Goal: Task Accomplishment & Management: Use online tool/utility

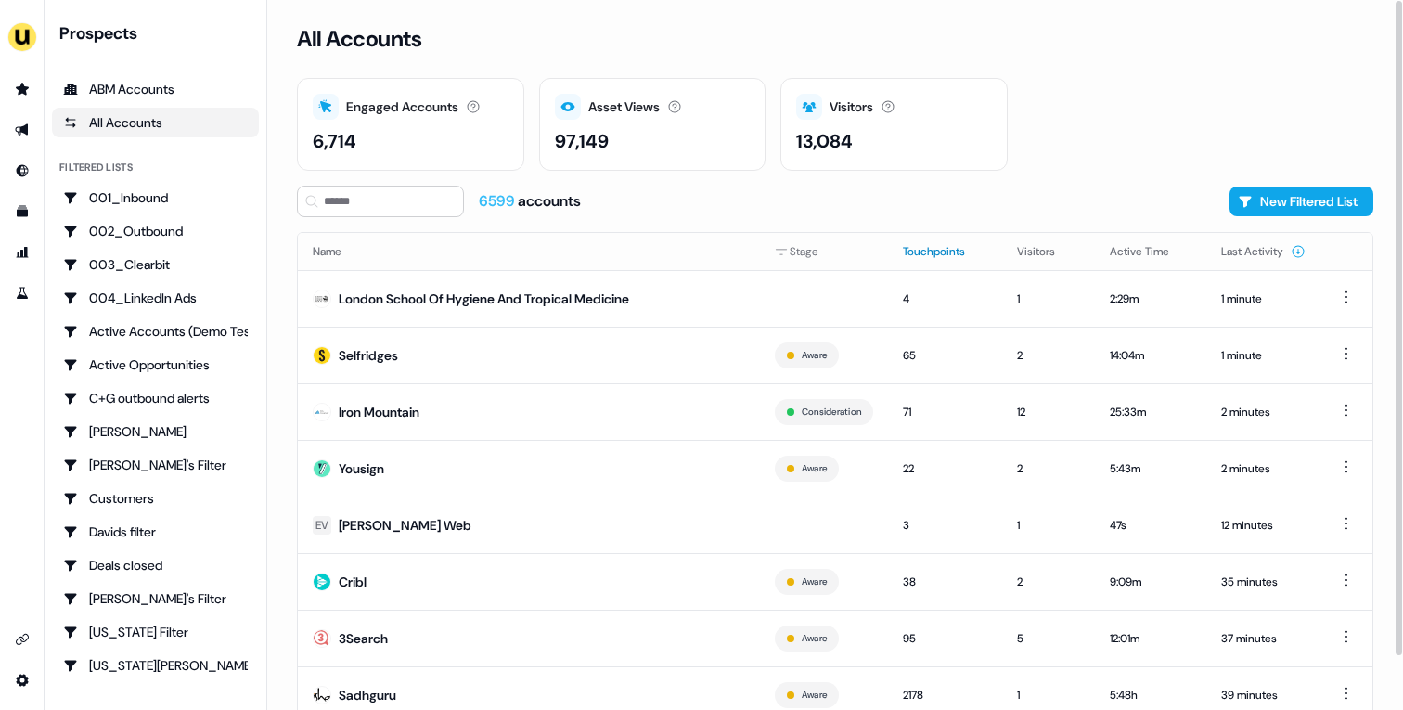
scroll to position [58, 0]
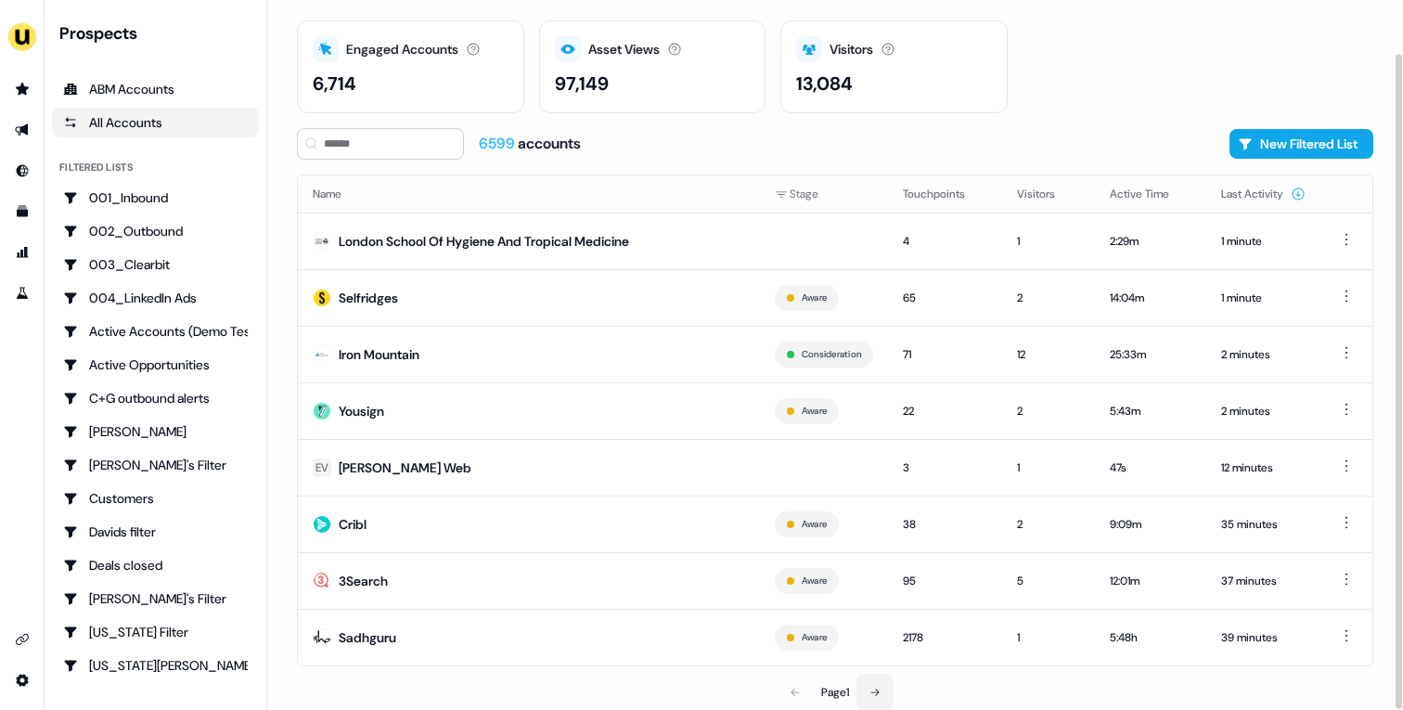
click at [878, 694] on icon at bounding box center [874, 692] width 11 height 11
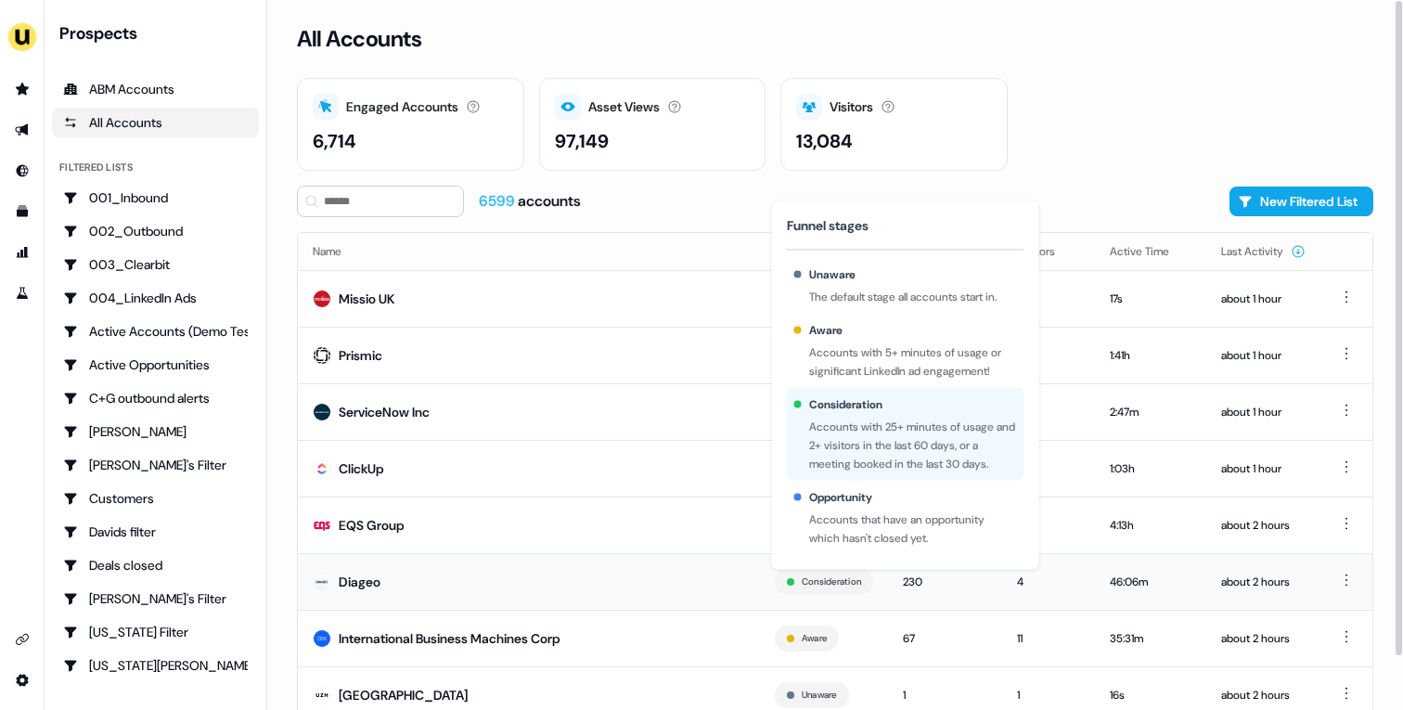
scroll to position [58, 0]
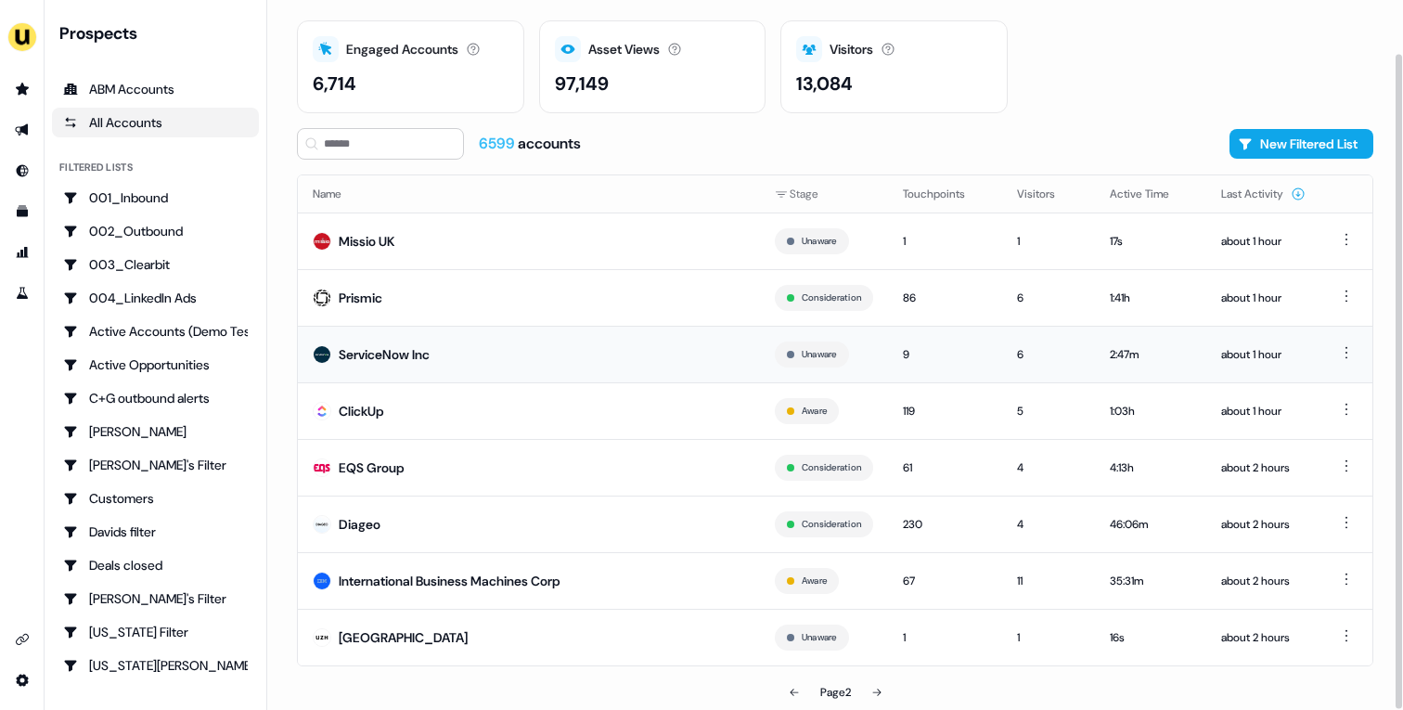
click at [516, 345] on td "ServiceNow Inc" at bounding box center [529, 354] width 462 height 57
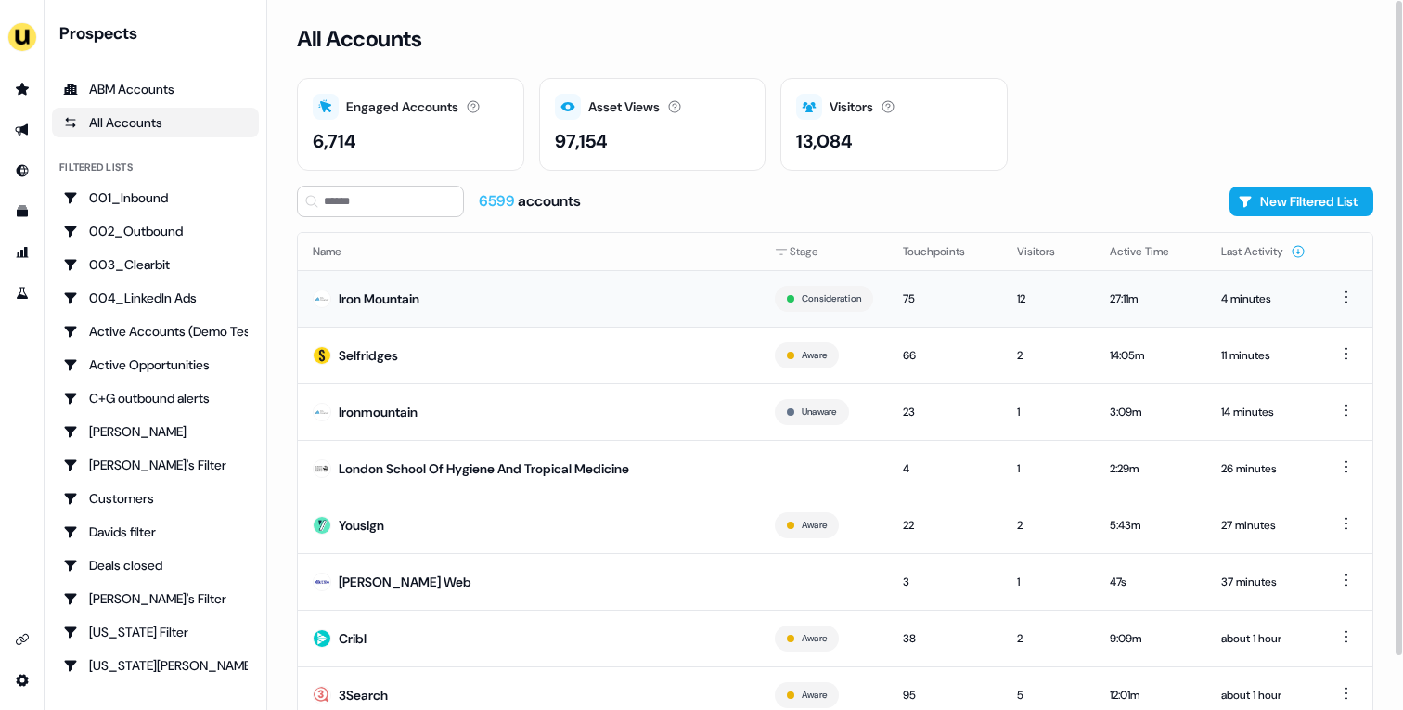
scroll to position [58, 0]
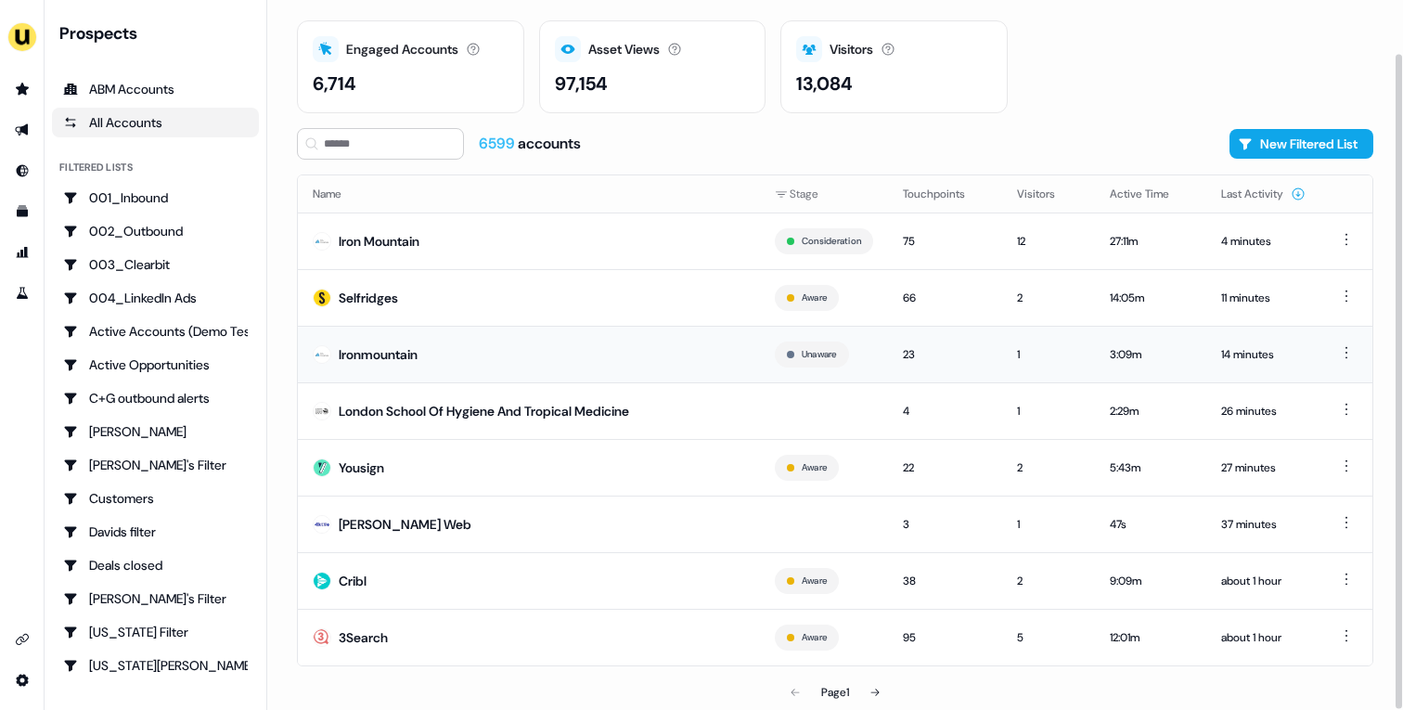
click at [569, 352] on td "Ironmountain" at bounding box center [529, 354] width 462 height 57
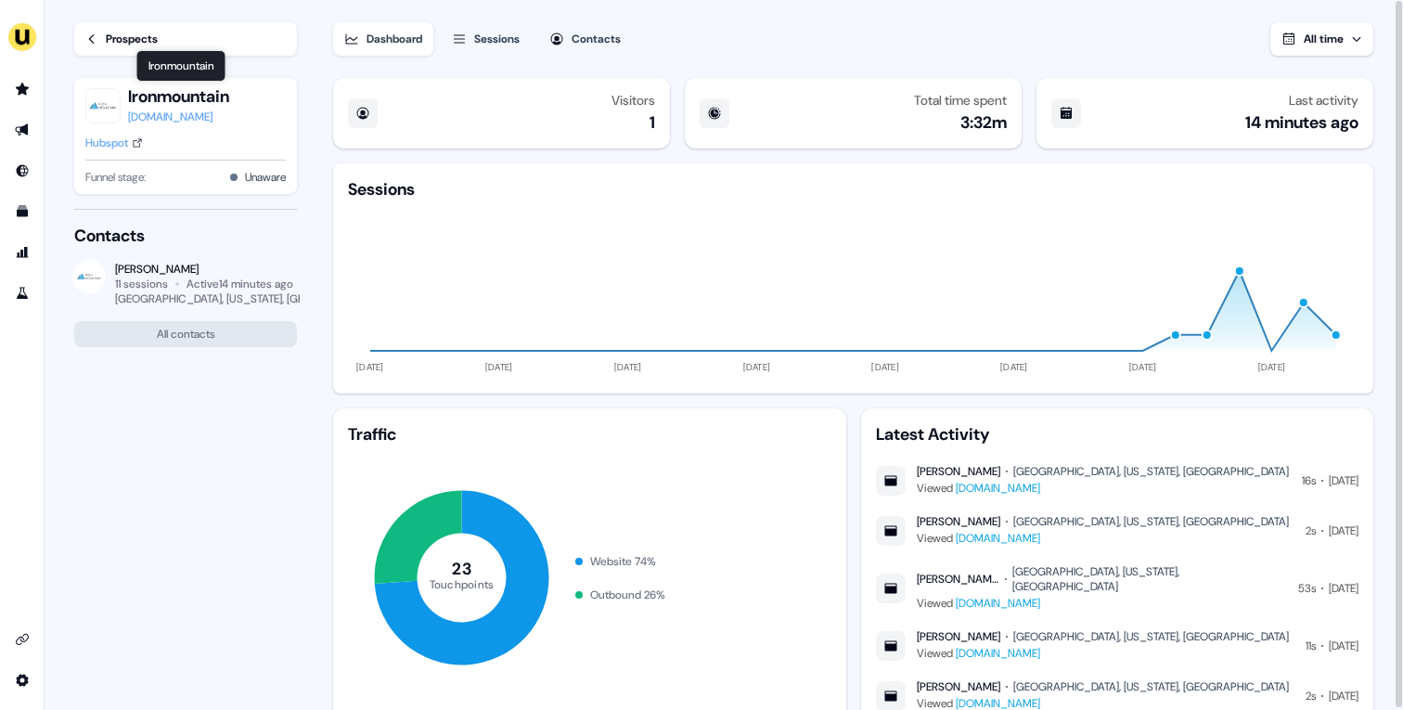
click at [141, 55] on div "Ironmountain Ironmountain" at bounding box center [181, 66] width 90 height 32
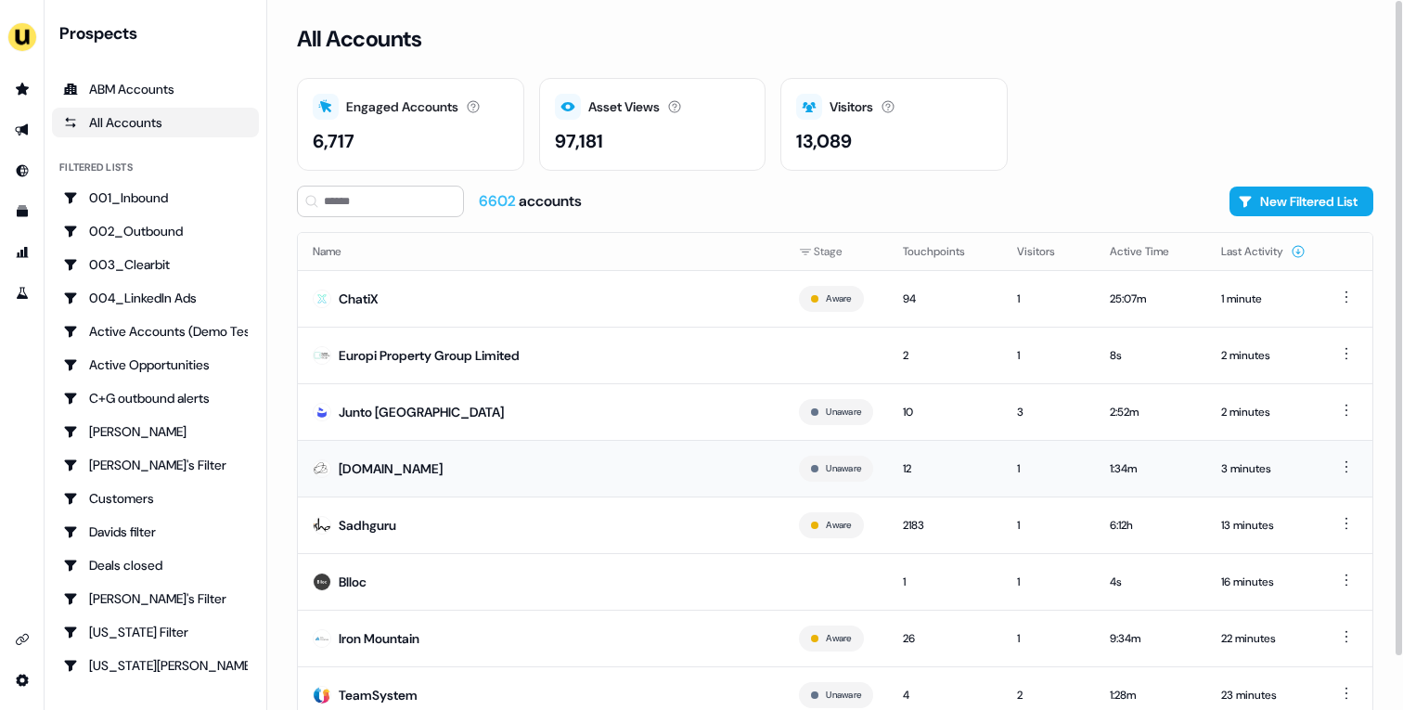
scroll to position [58, 0]
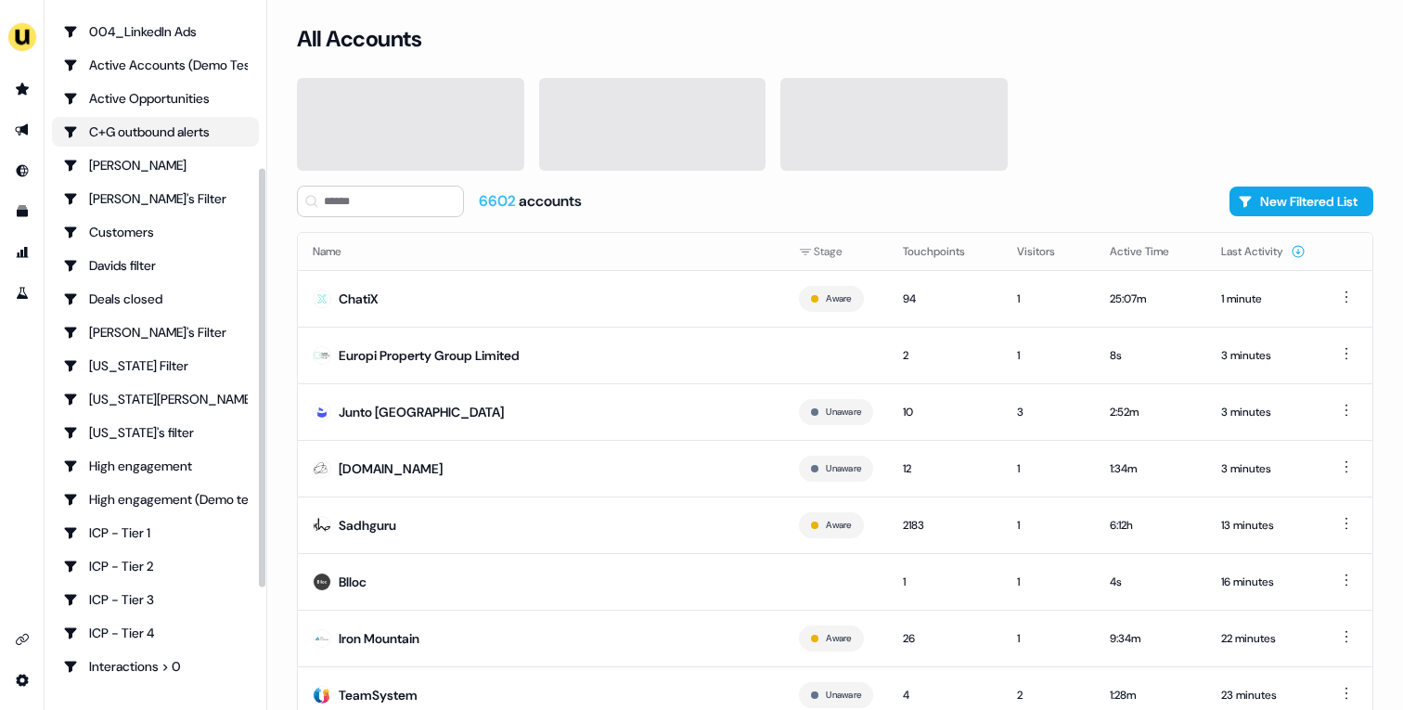
scroll to position [459, 0]
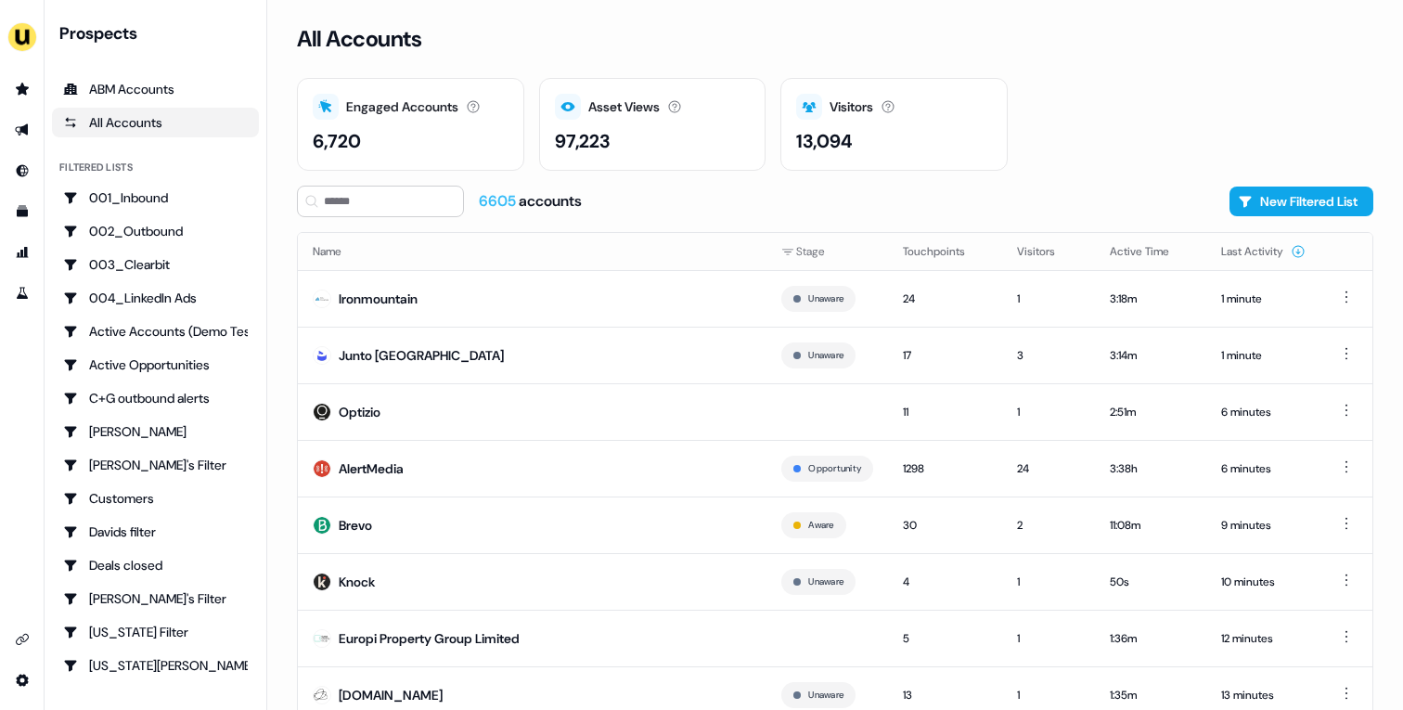
scroll to position [58, 0]
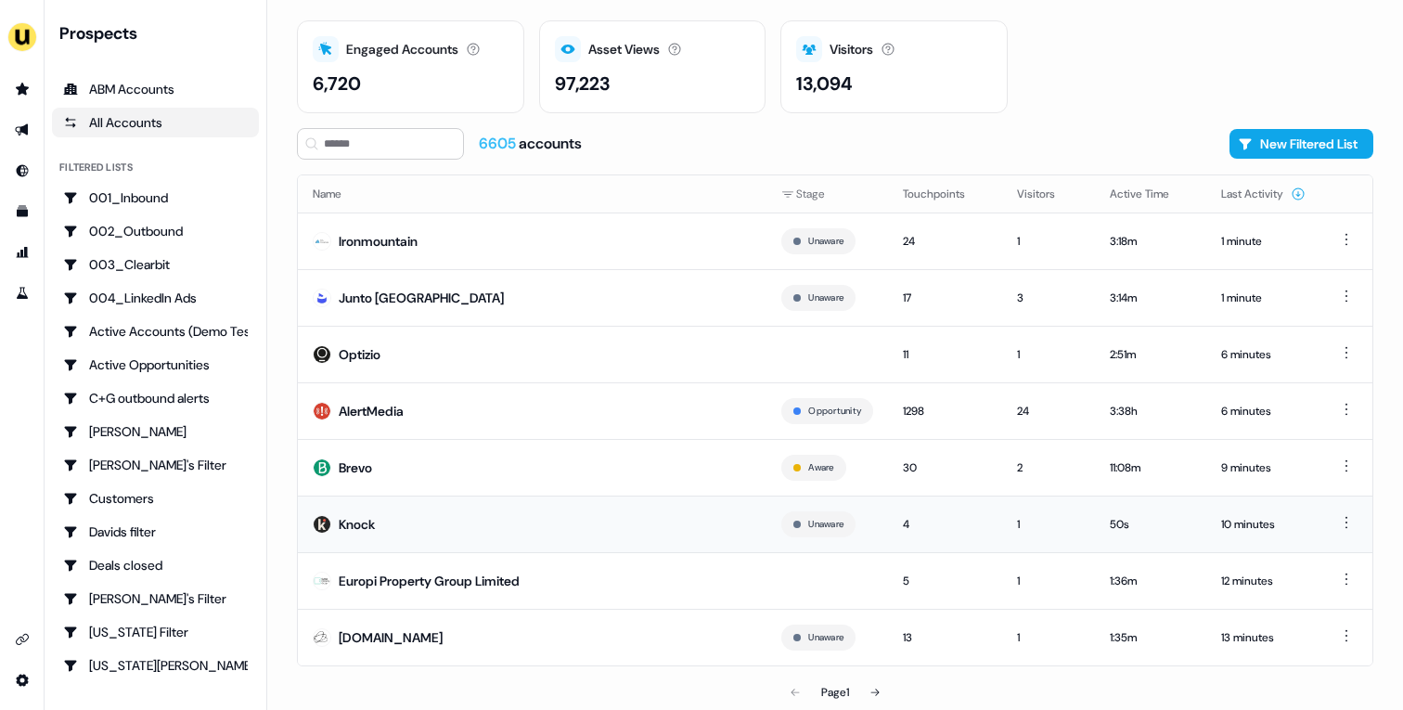
click at [686, 525] on td "Knock" at bounding box center [532, 523] width 469 height 57
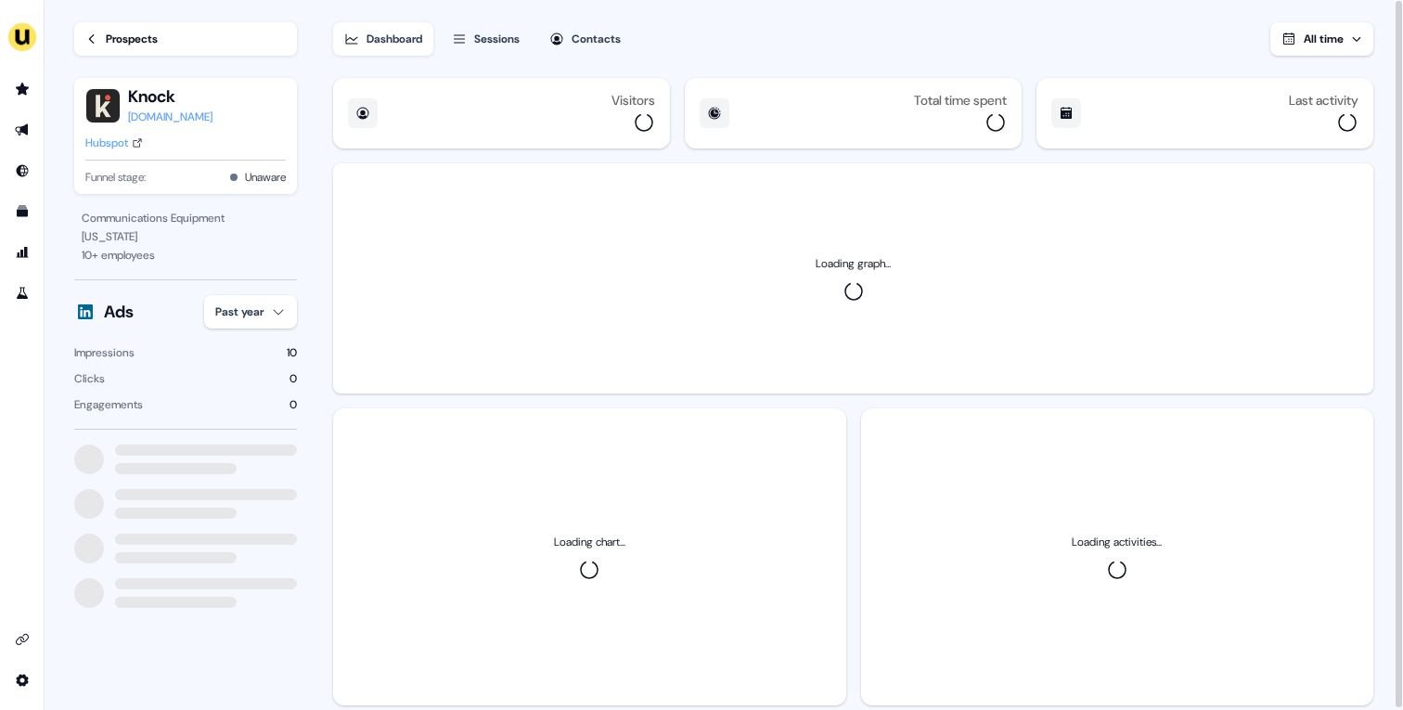
click at [156, 120] on div "knock.app" at bounding box center [170, 117] width 84 height 19
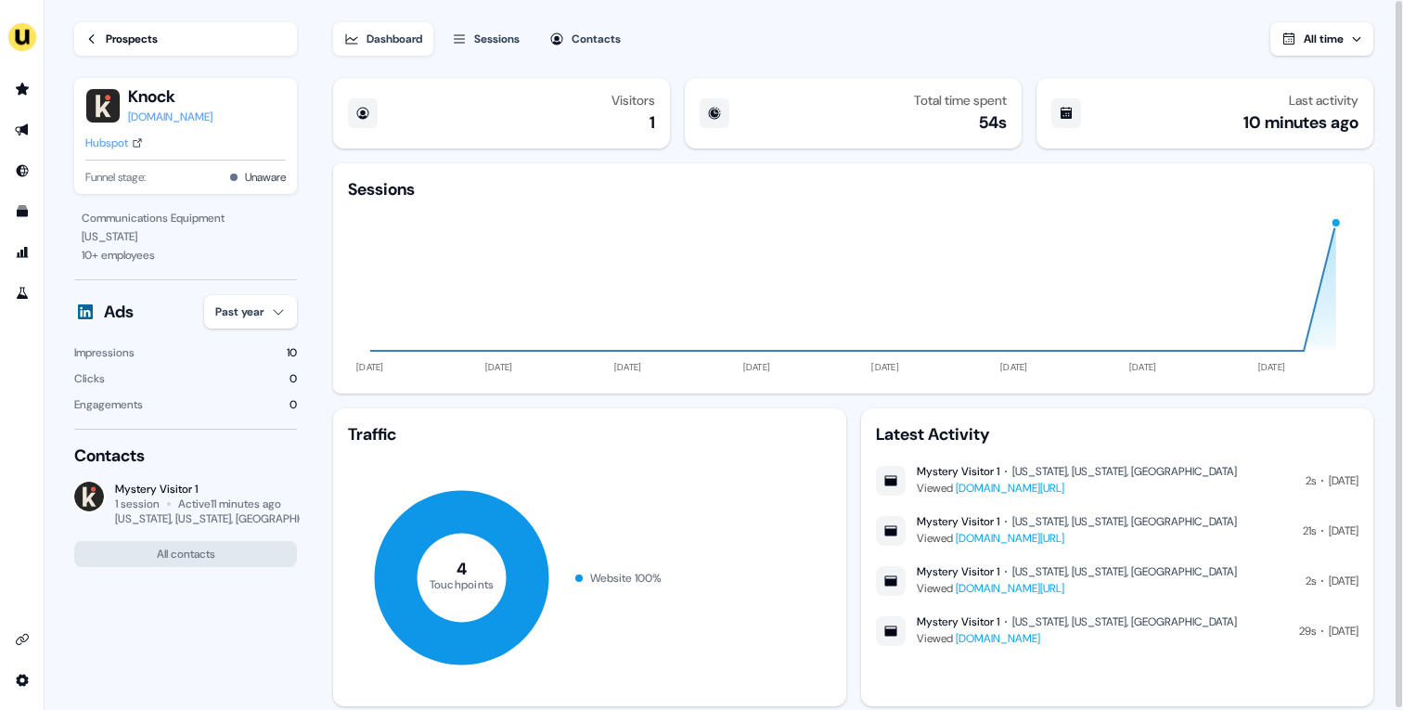
click at [129, 44] on div "Prospects" at bounding box center [132, 39] width 52 height 19
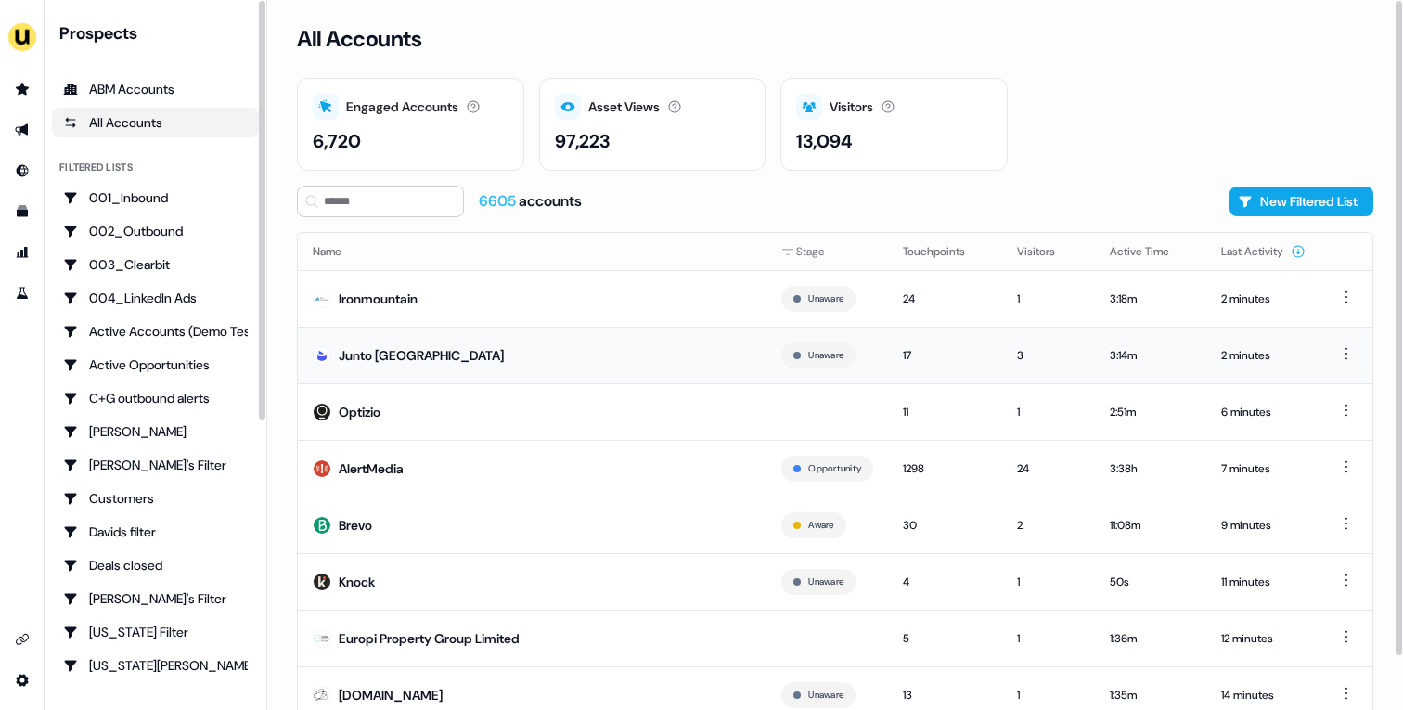
scroll to position [58, 0]
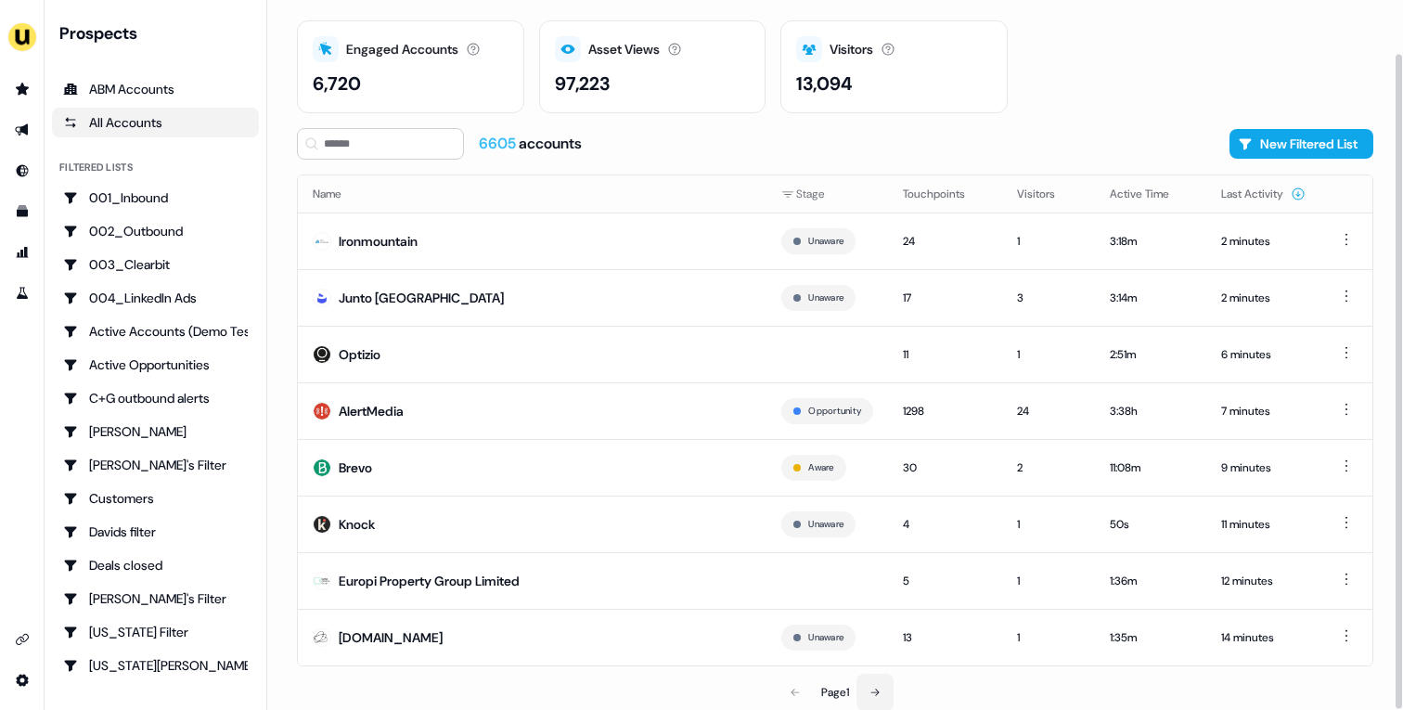
click at [879, 689] on icon at bounding box center [875, 691] width 8 height 7
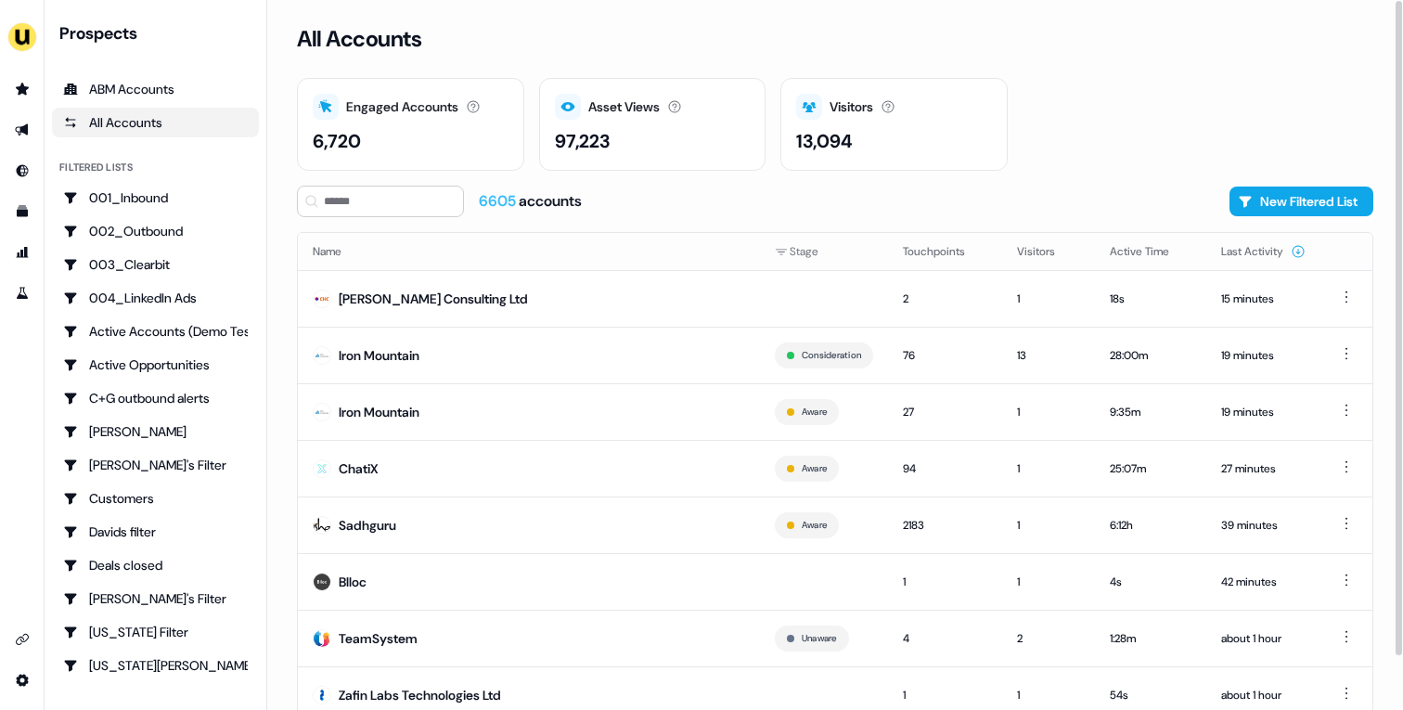
scroll to position [58, 0]
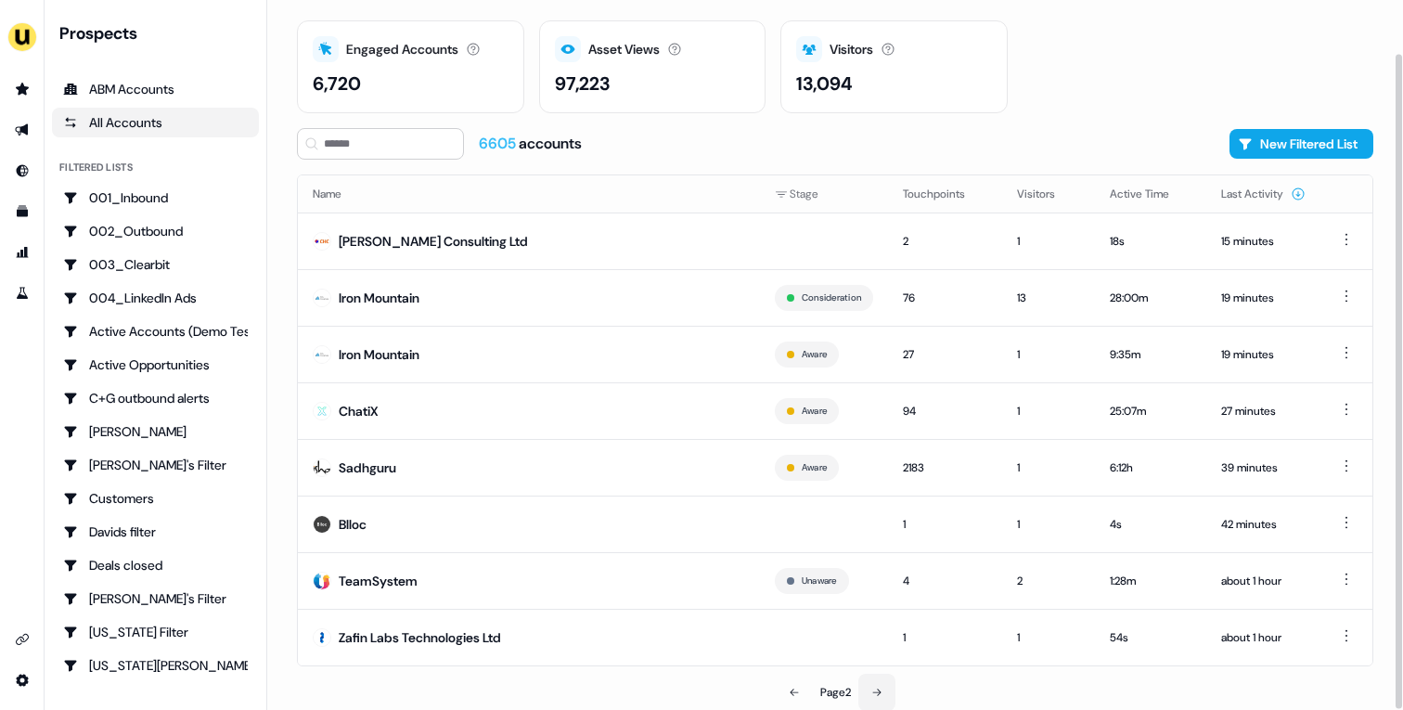
click at [884, 692] on button at bounding box center [876, 692] width 37 height 37
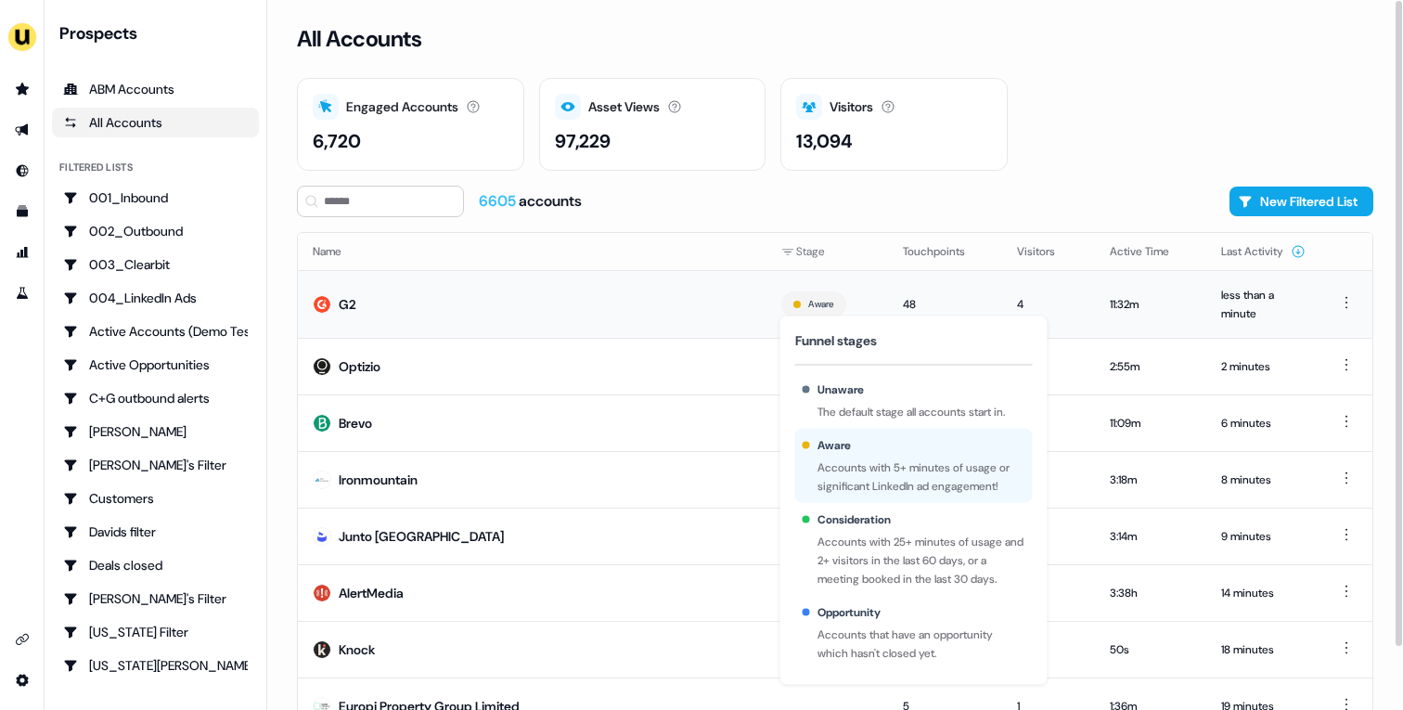
click at [605, 315] on td "G2" at bounding box center [532, 304] width 469 height 68
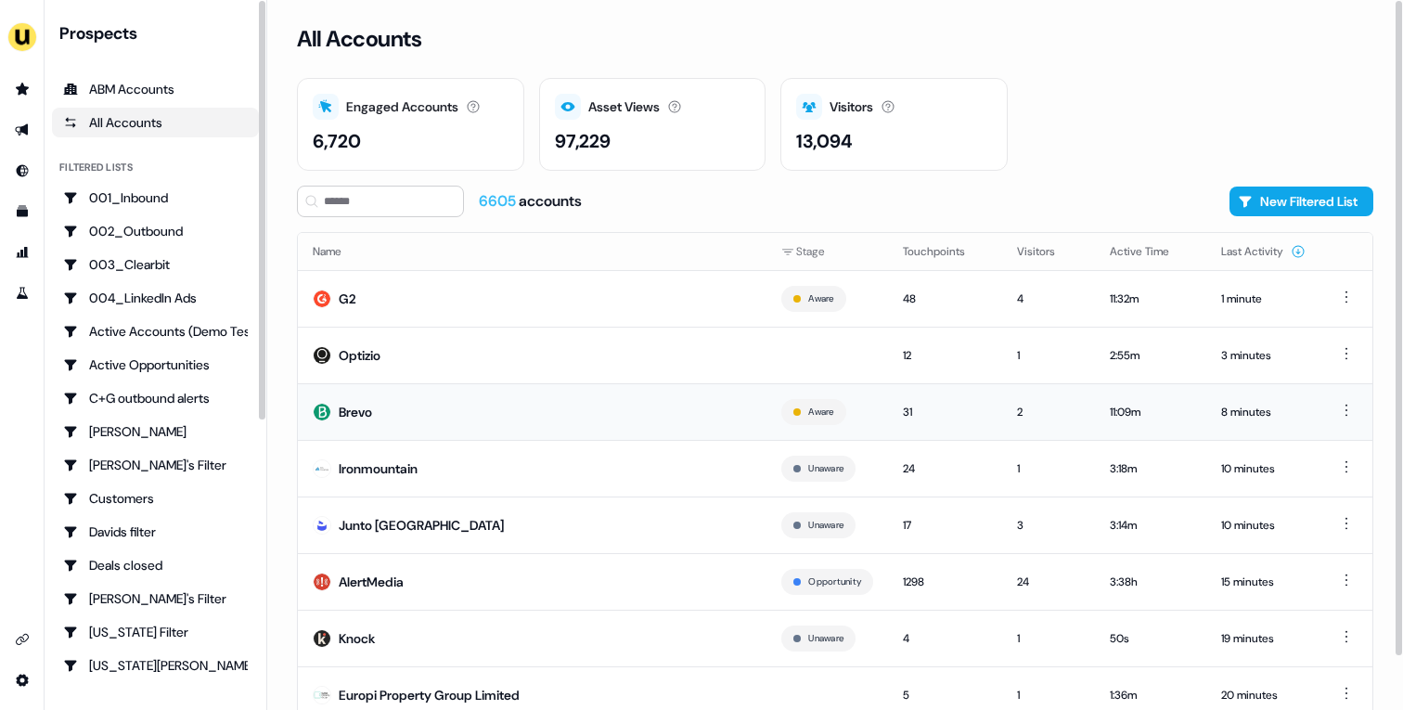
scroll to position [58, 0]
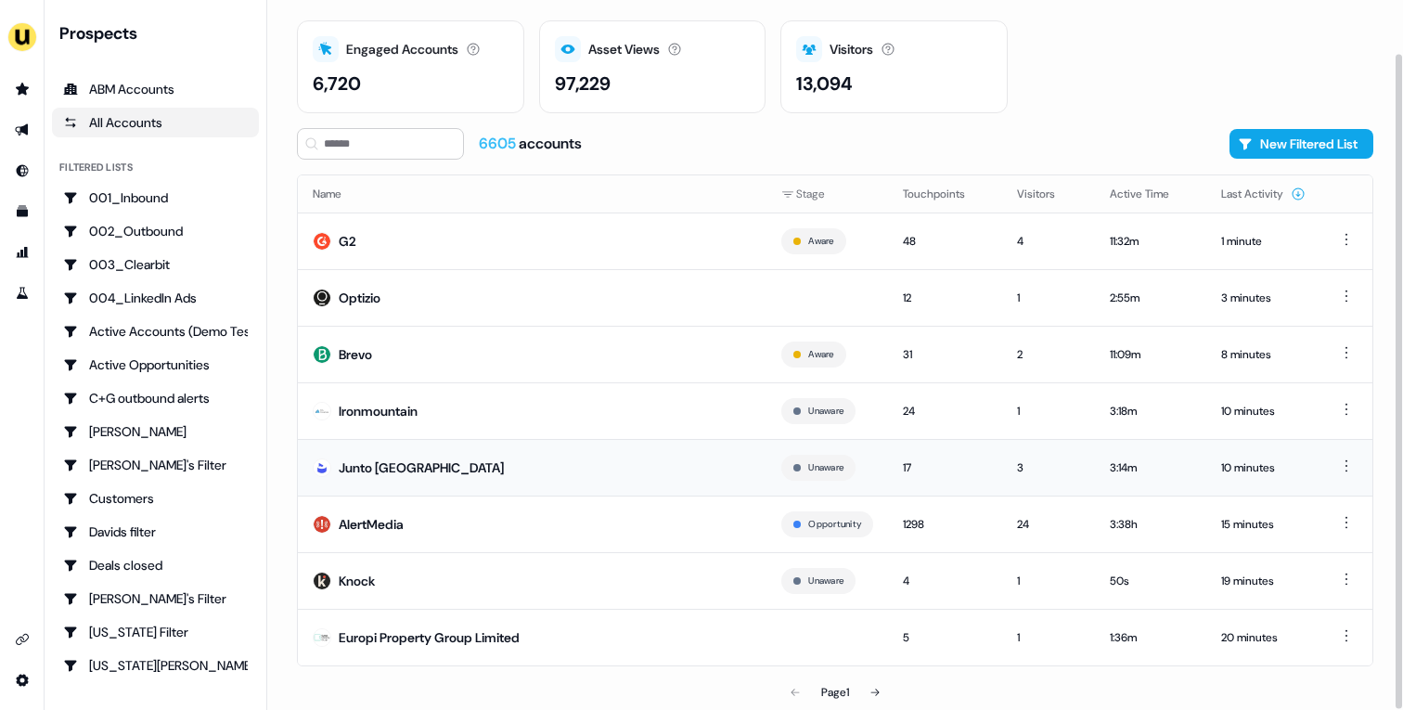
click at [544, 463] on td "Junto [GEOGRAPHIC_DATA]" at bounding box center [532, 467] width 469 height 57
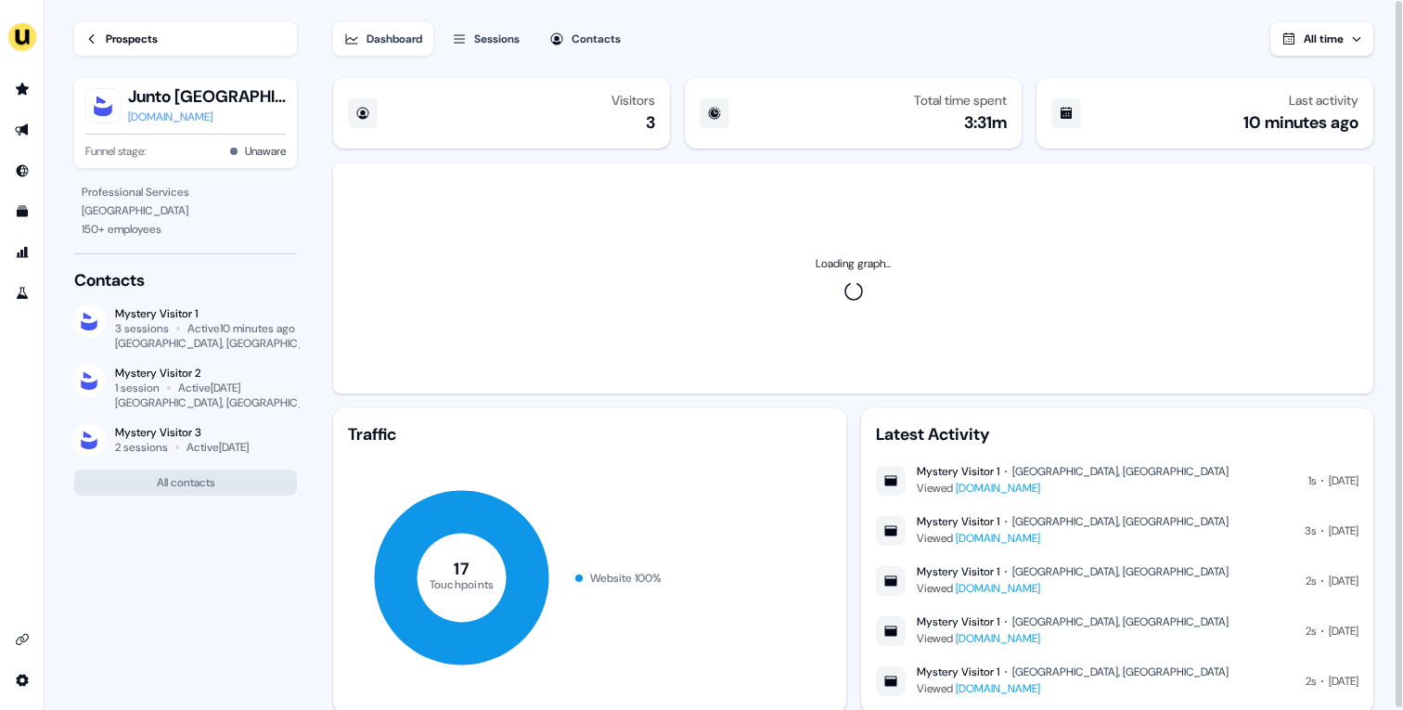
scroll to position [53, 0]
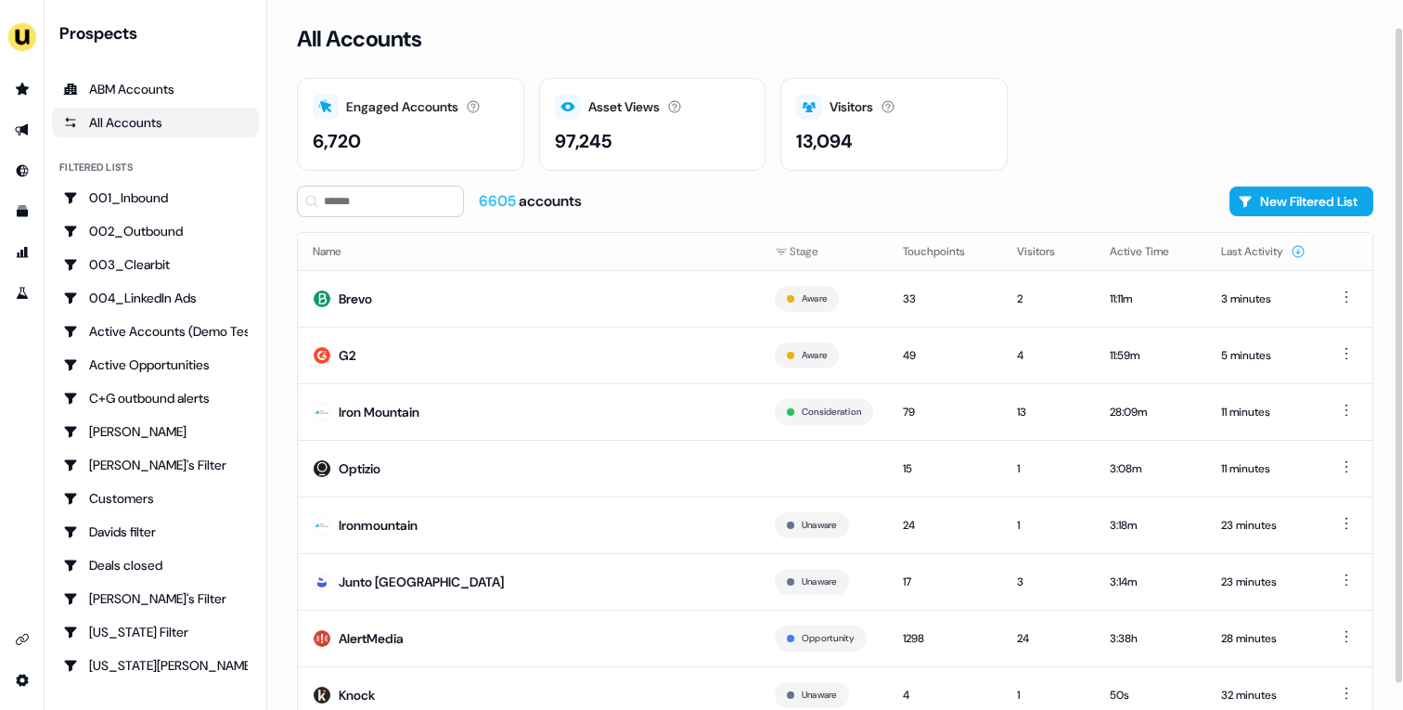
scroll to position [58, 0]
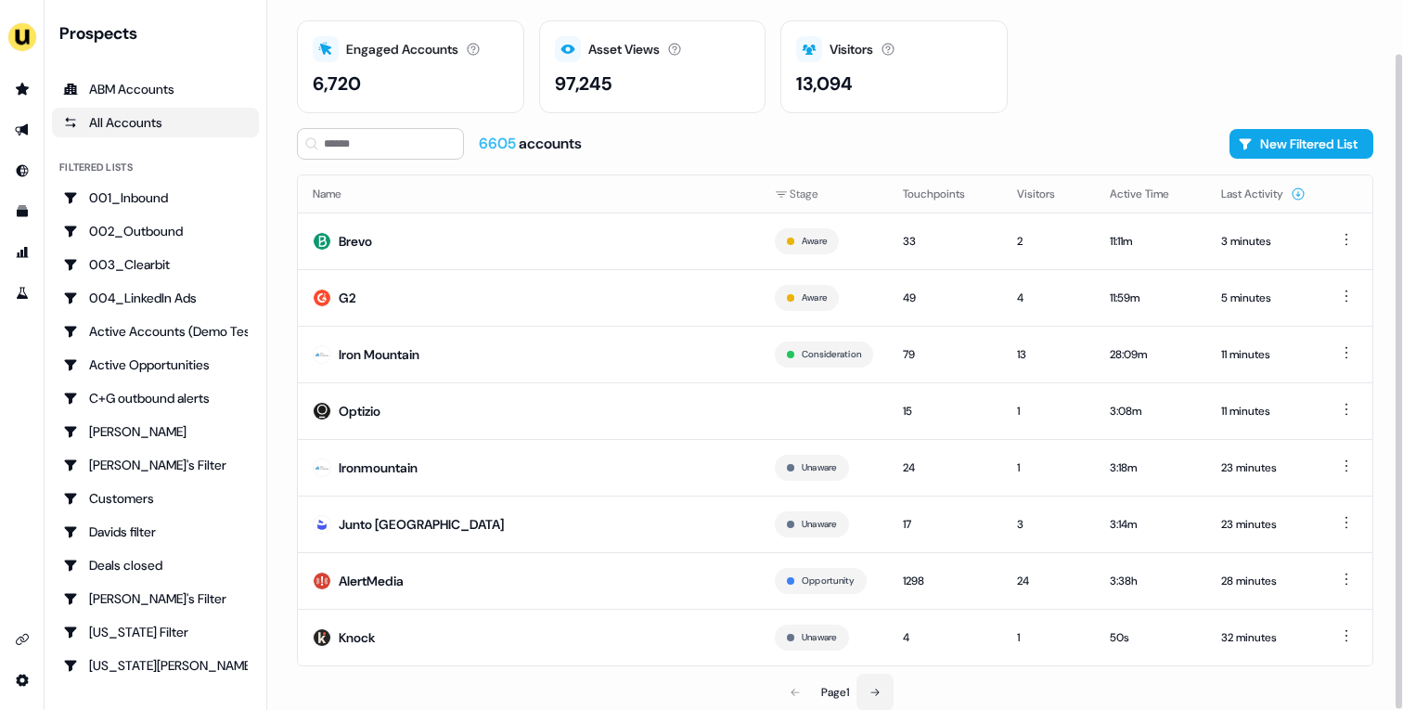
click at [882, 687] on button at bounding box center [874, 692] width 37 height 37
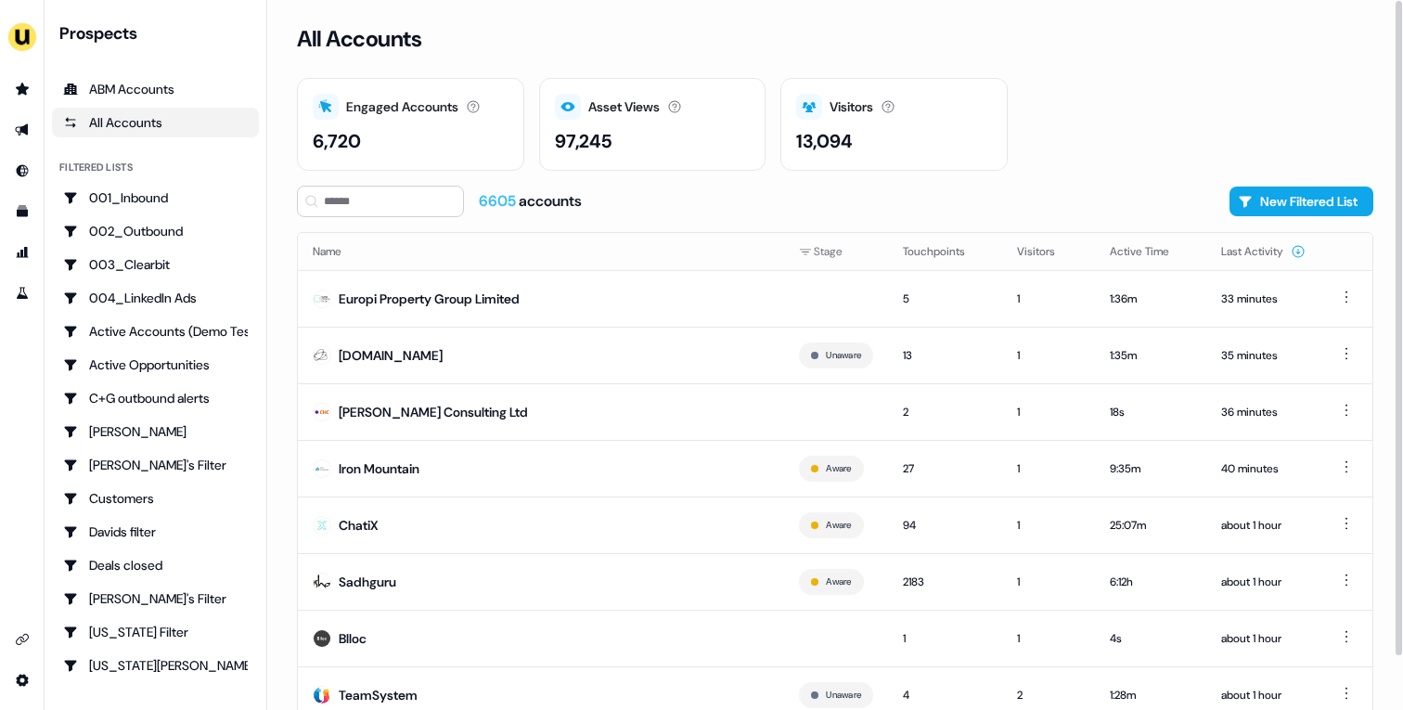
scroll to position [58, 0]
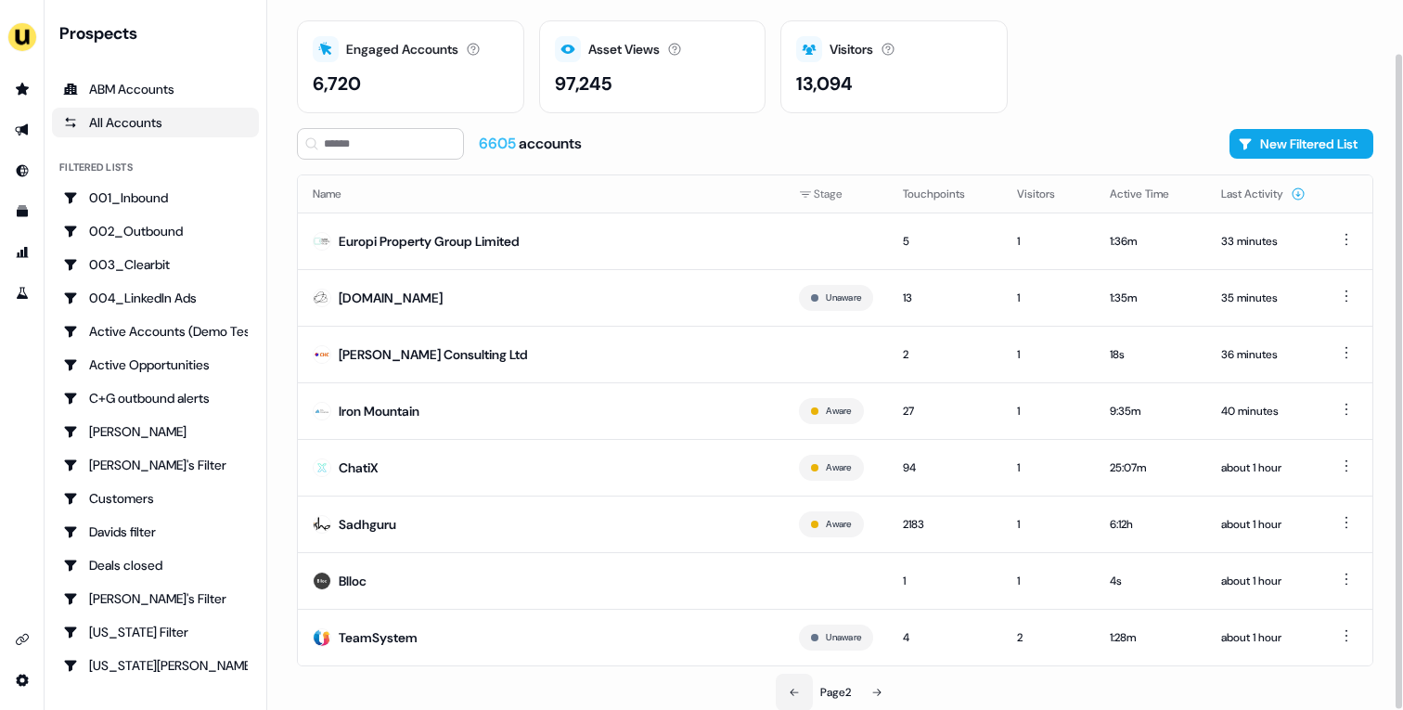
click at [794, 688] on icon at bounding box center [794, 692] width 11 height 11
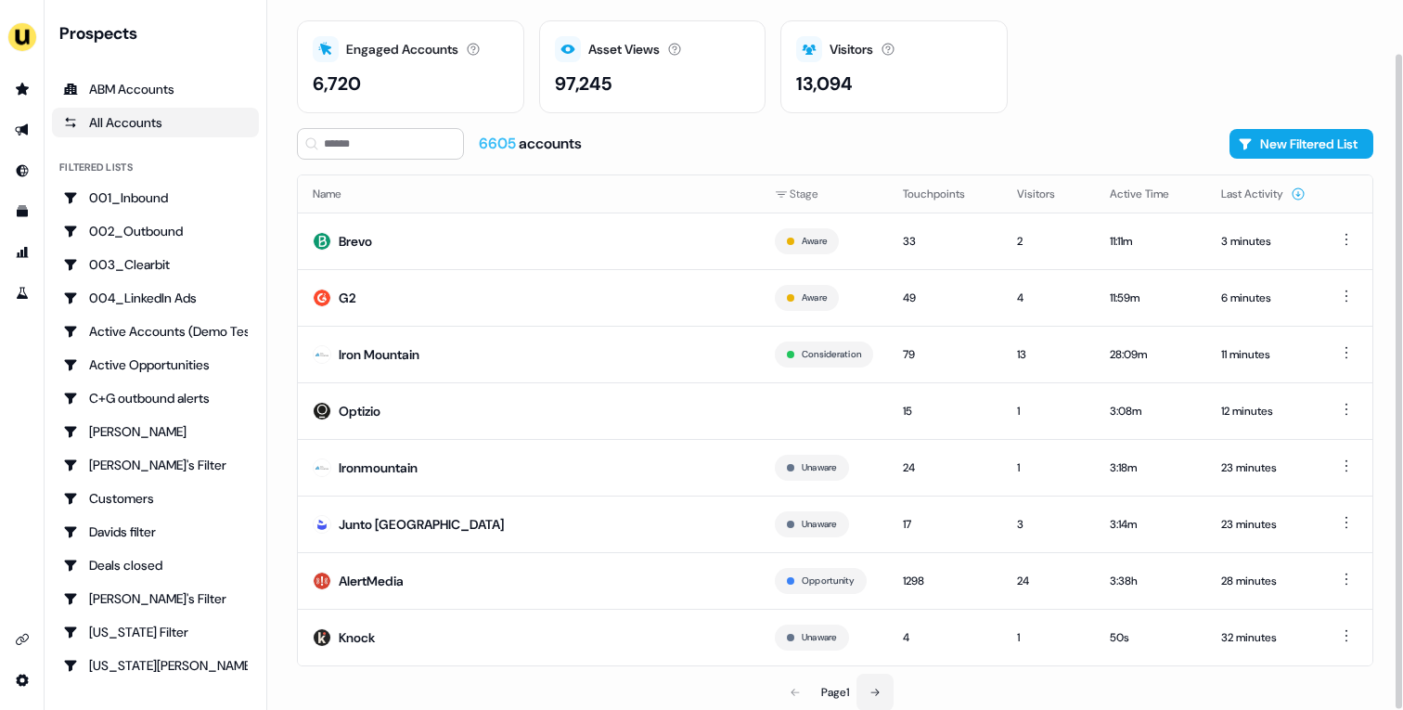
click at [881, 693] on icon at bounding box center [874, 692] width 11 height 11
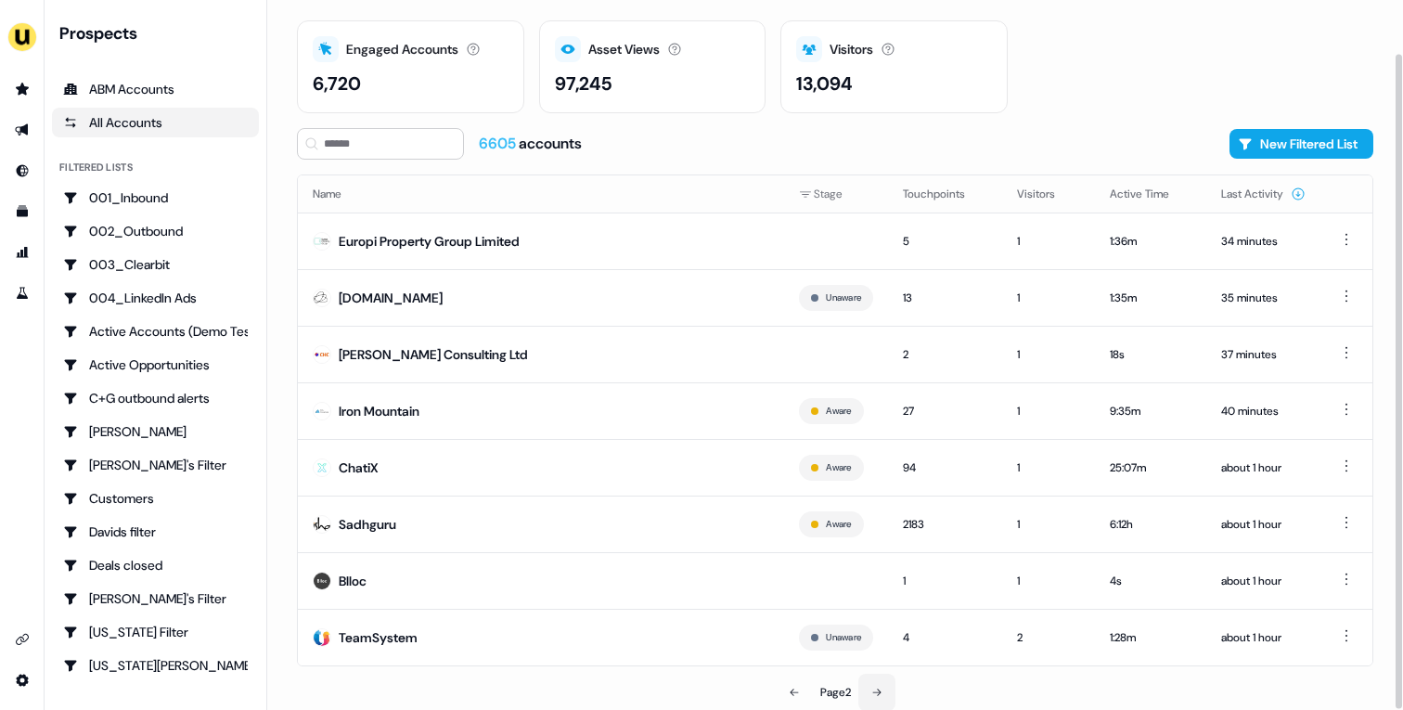
click at [881, 693] on icon at bounding box center [876, 692] width 11 height 11
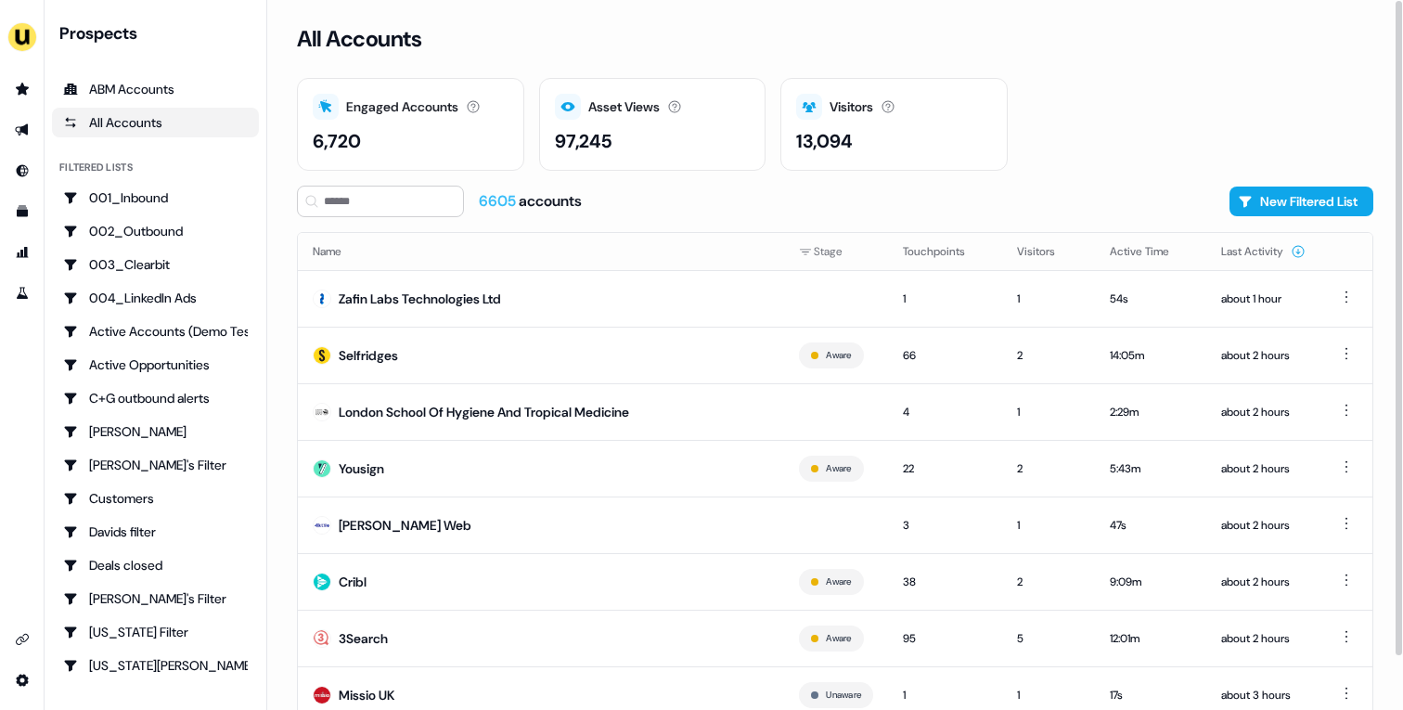
scroll to position [58, 0]
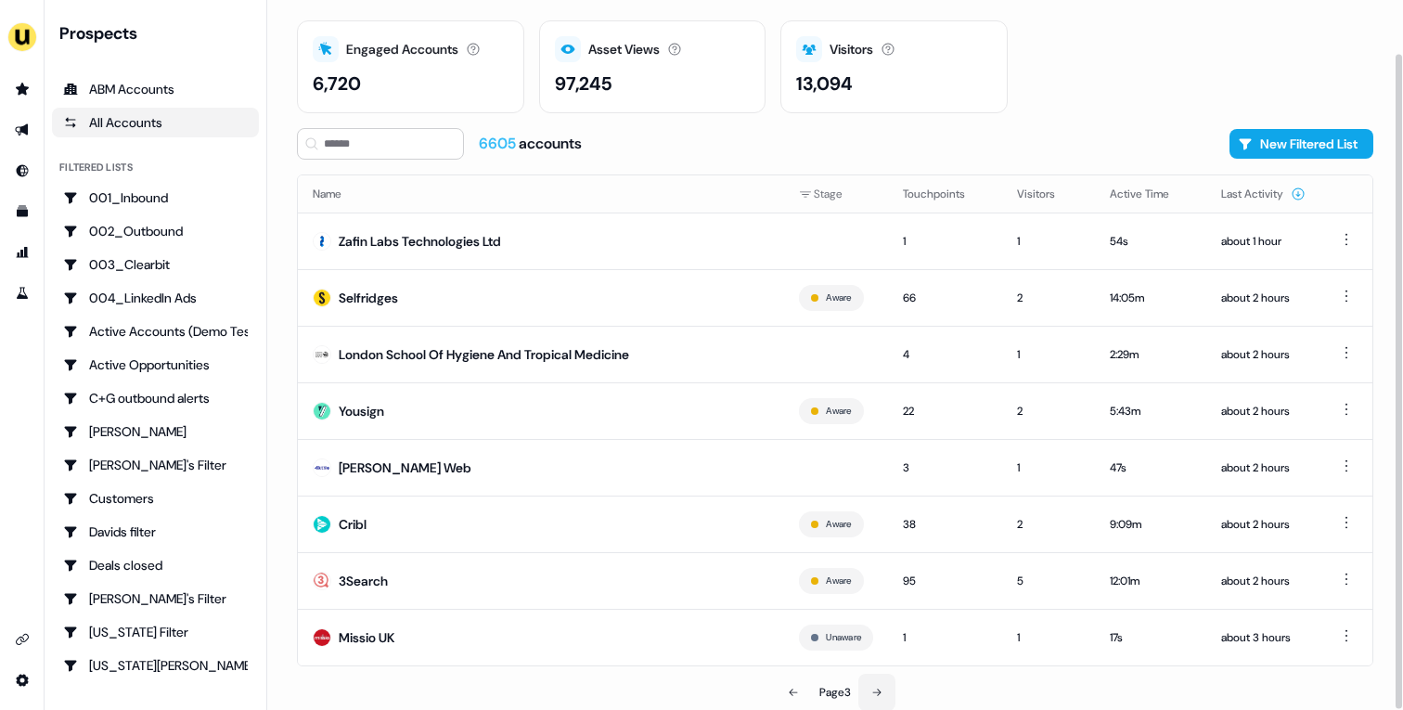
click at [888, 681] on button at bounding box center [876, 692] width 37 height 37
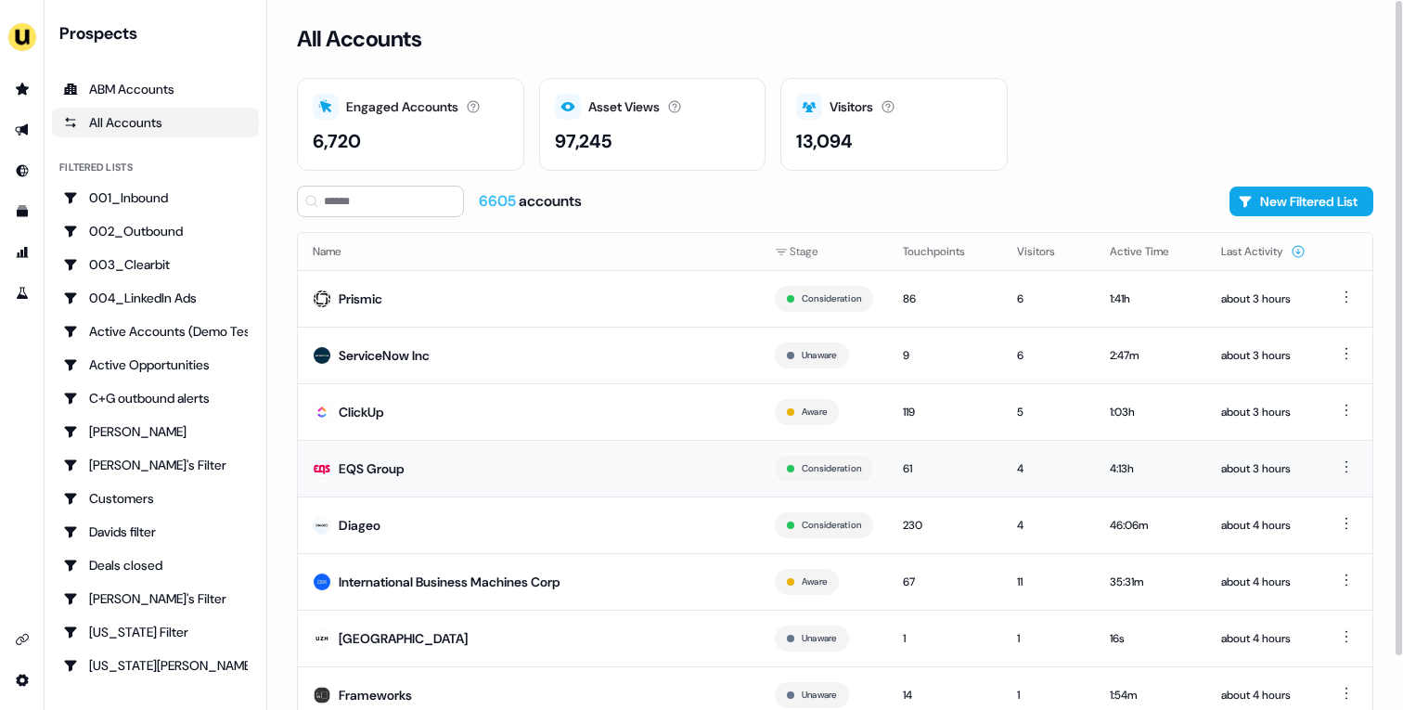
scroll to position [58, 0]
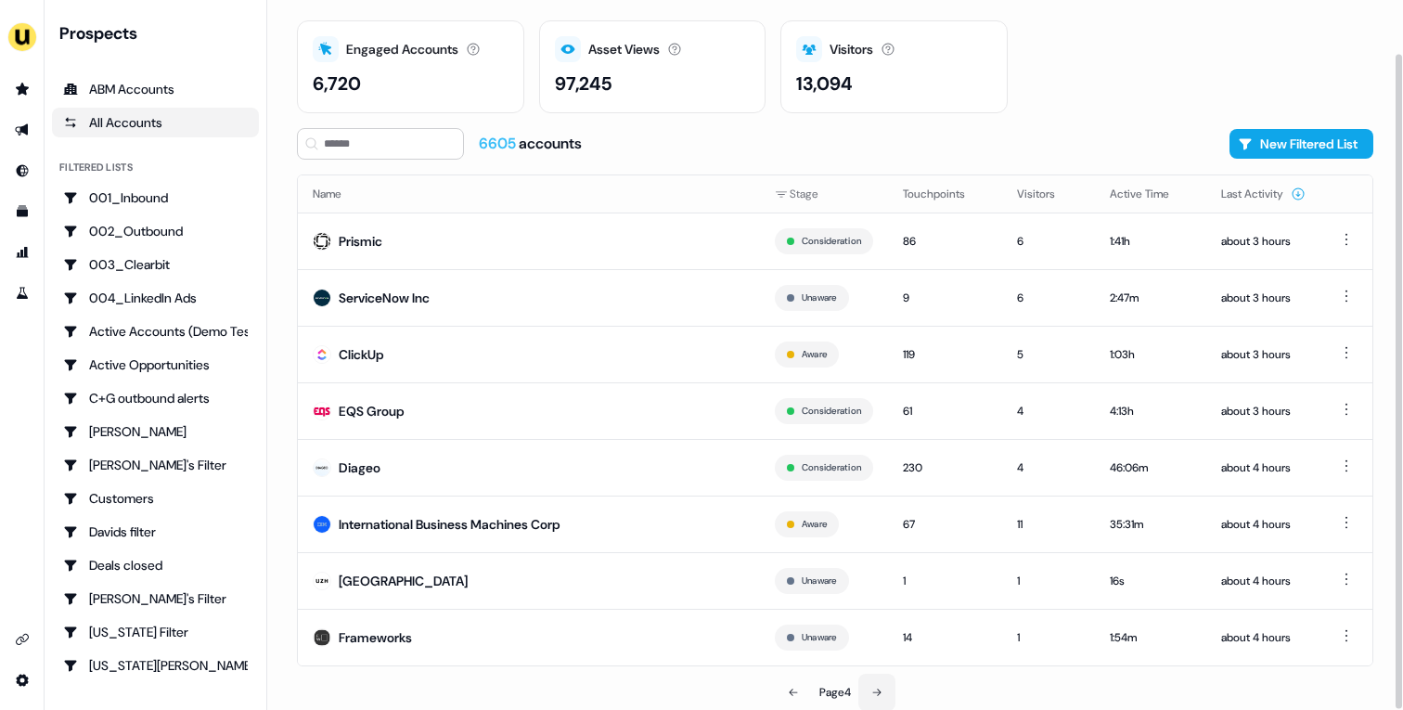
click at [881, 698] on button at bounding box center [876, 692] width 37 height 37
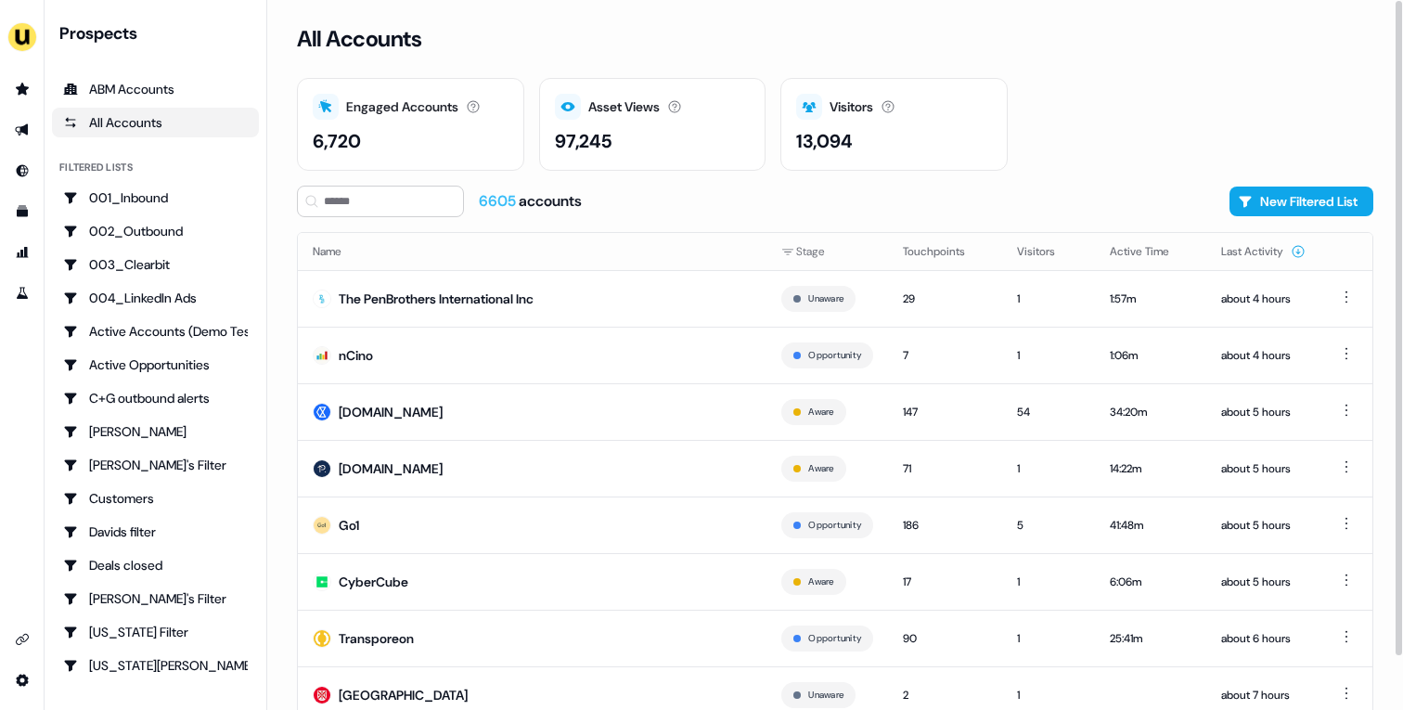
scroll to position [58, 0]
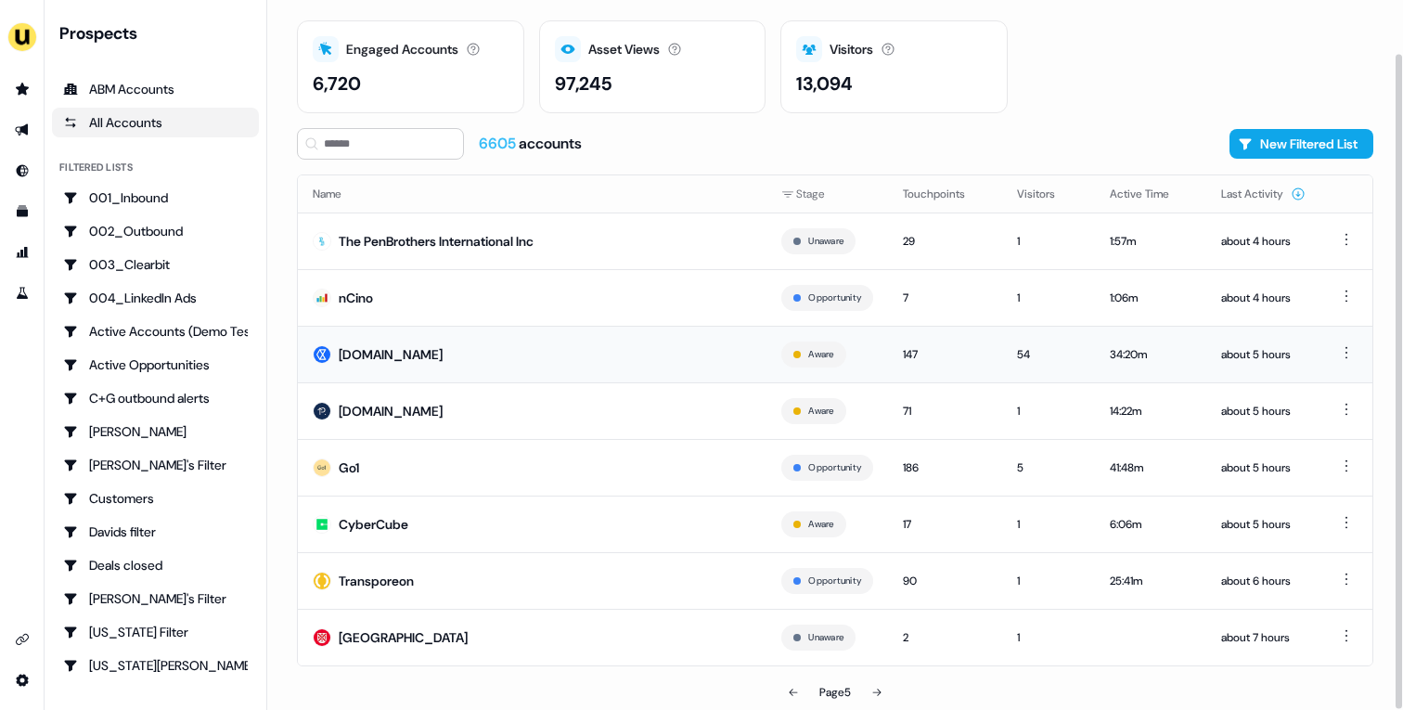
drag, startPoint x: 530, startPoint y: 241, endPoint x: 557, endPoint y: 341, distance: 102.9
click at [557, 341] on tbody "The PenBrothers International Inc Unaware 29 1 1:57m about 4 hours nCino Opport…" at bounding box center [835, 438] width 1074 height 453
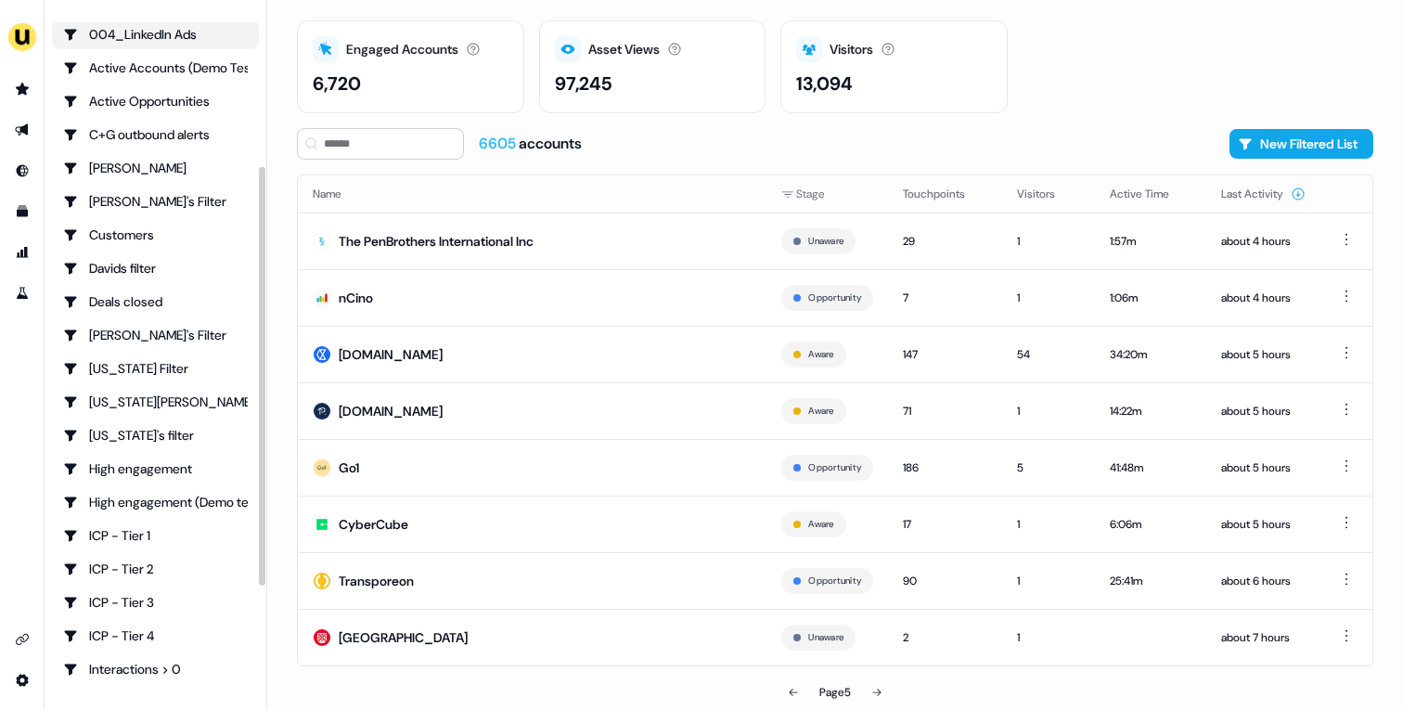
scroll to position [0, 0]
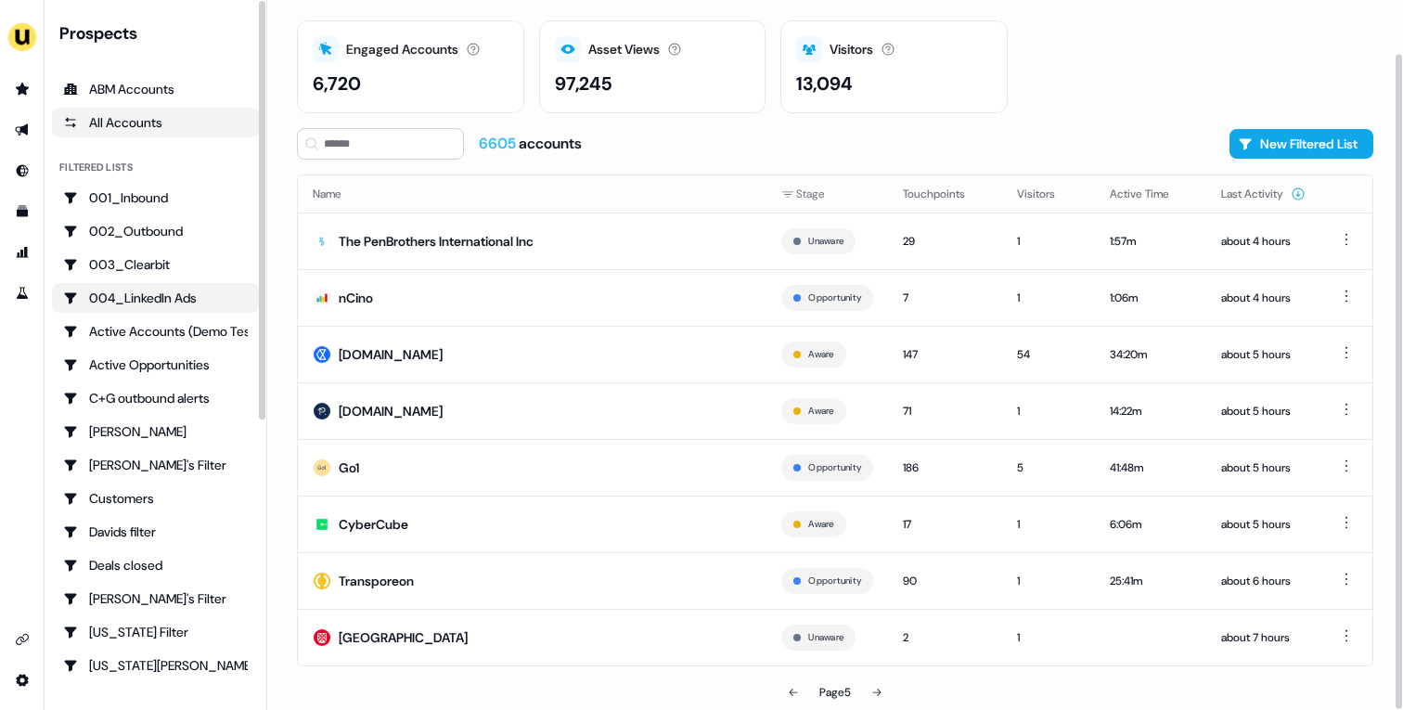
click at [137, 298] on div "004_LinkedIn Ads" at bounding box center [155, 298] width 185 height 19
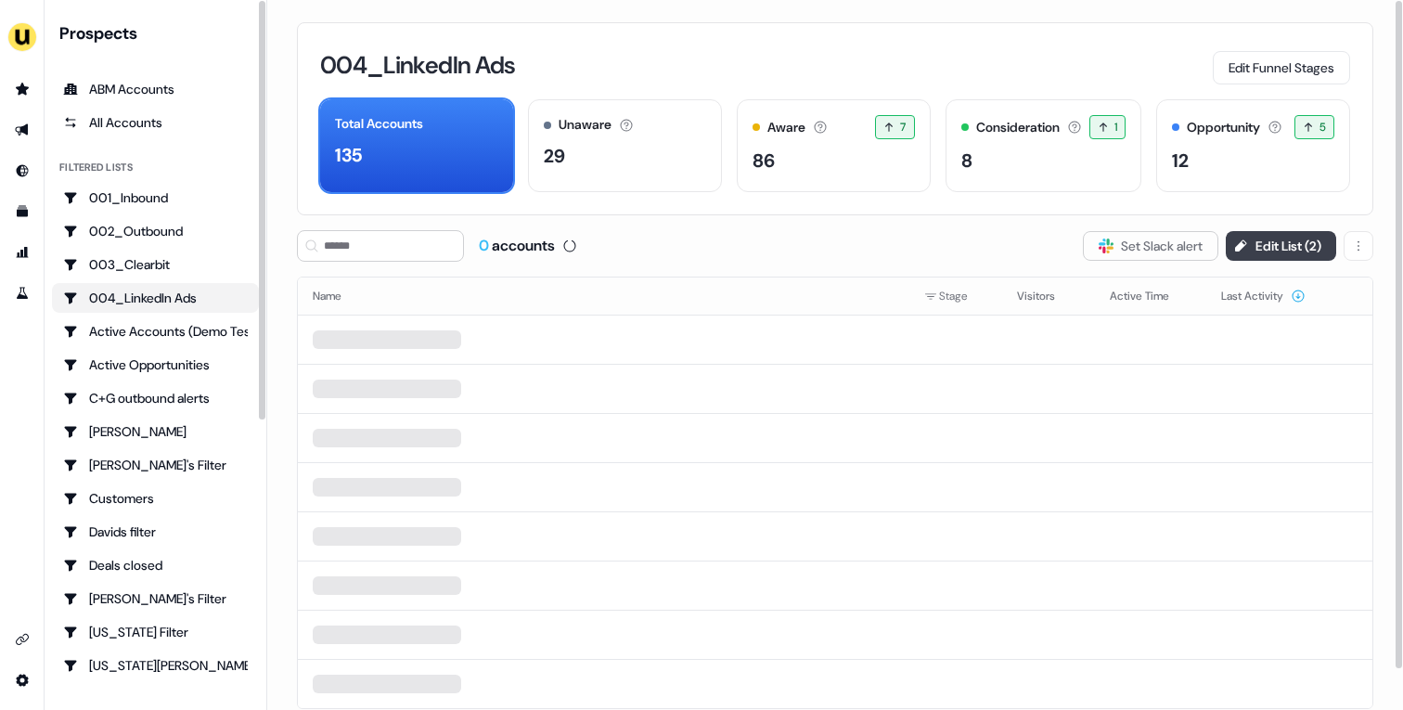
click at [1286, 243] on button "Edit List ( 2 )" at bounding box center [1281, 246] width 110 height 30
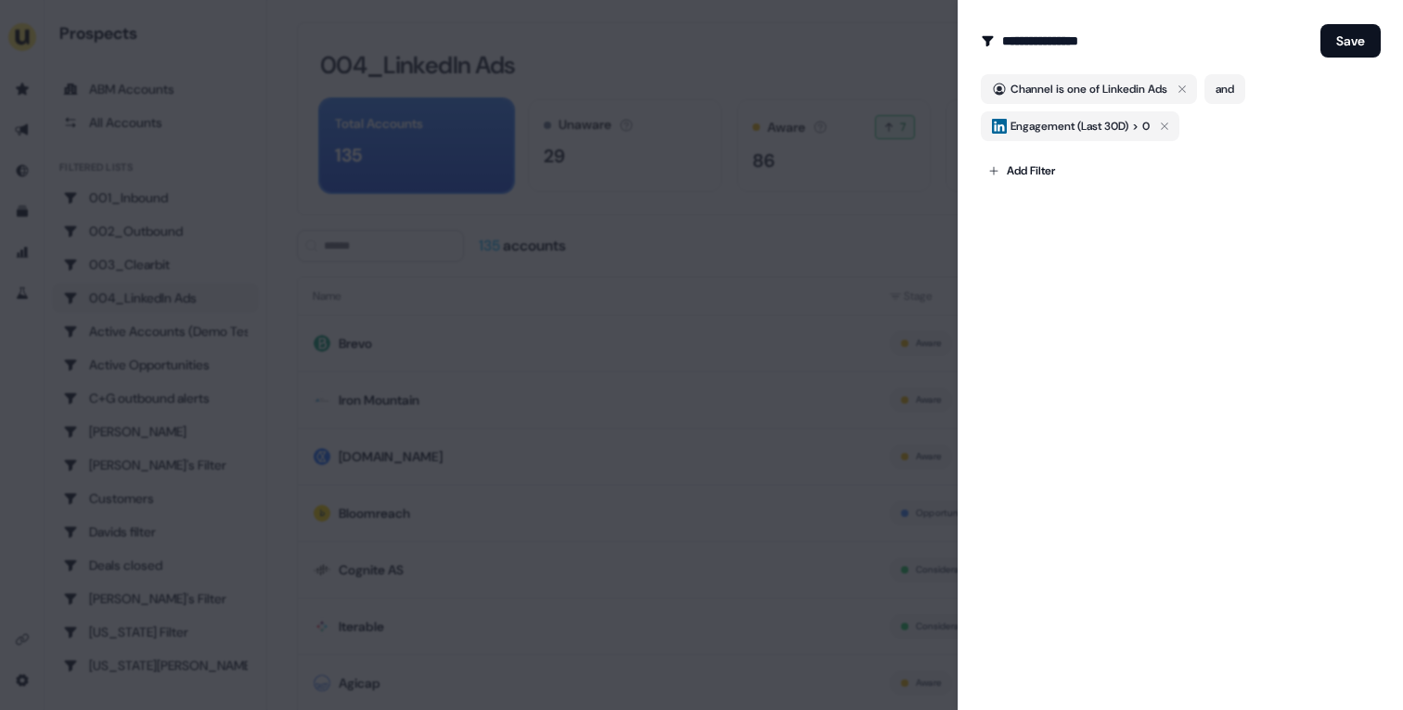
click at [689, 245] on div at bounding box center [701, 355] width 1403 height 710
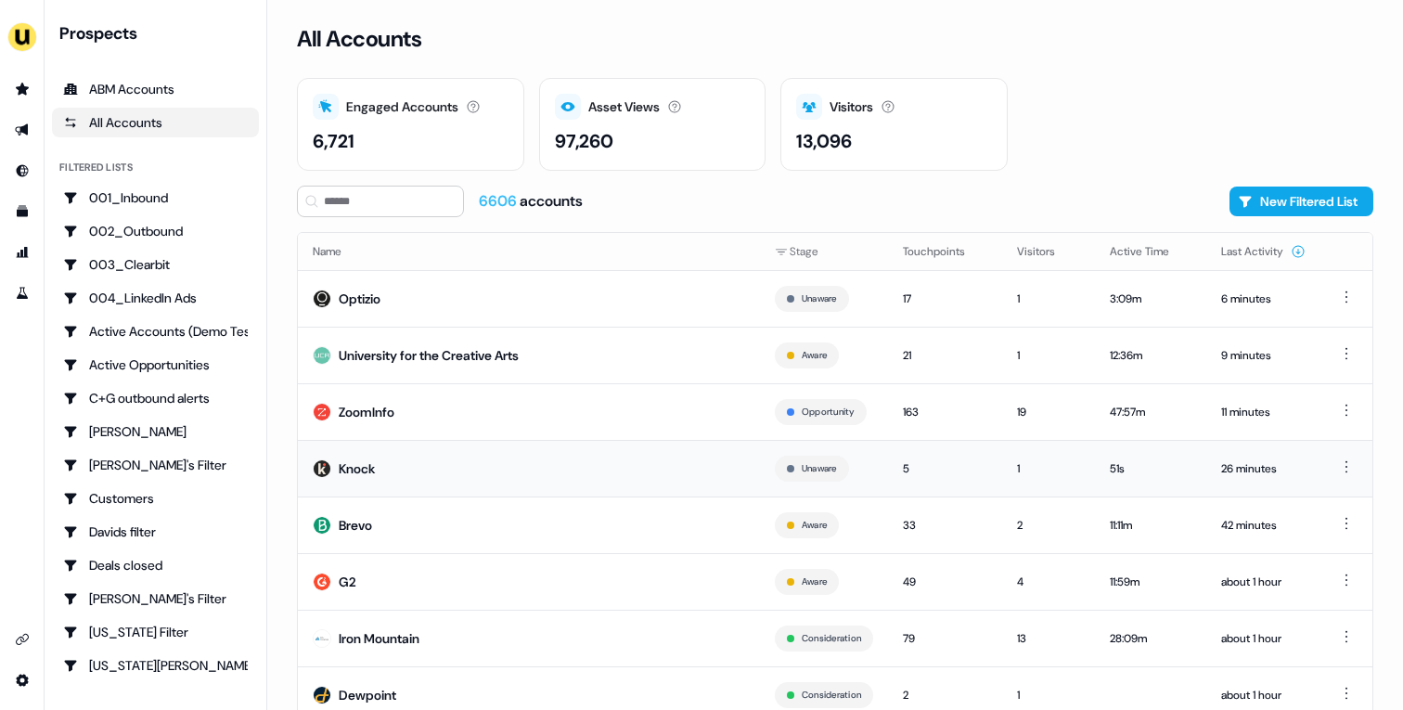
scroll to position [58, 0]
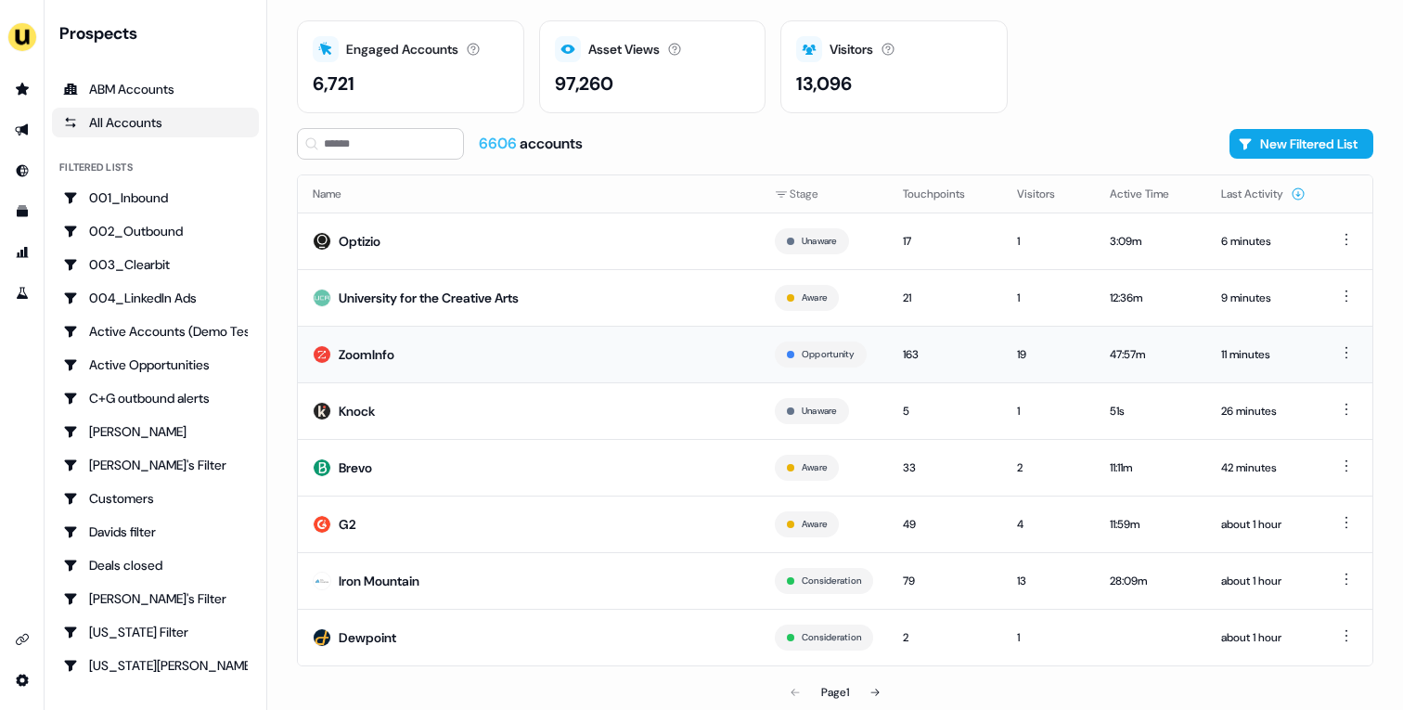
click at [586, 361] on td "ZoomInfo" at bounding box center [529, 354] width 462 height 57
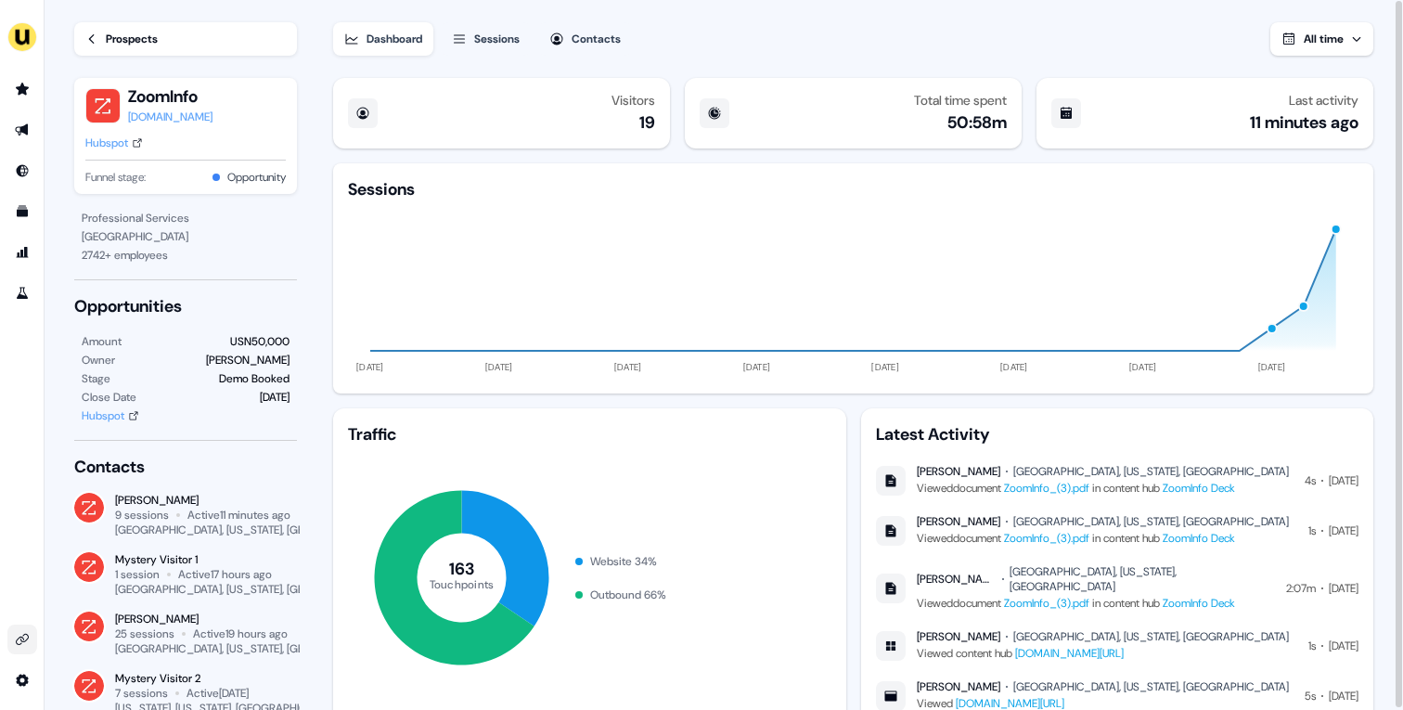
click at [33, 648] on link "Go to integrations" at bounding box center [22, 639] width 30 height 30
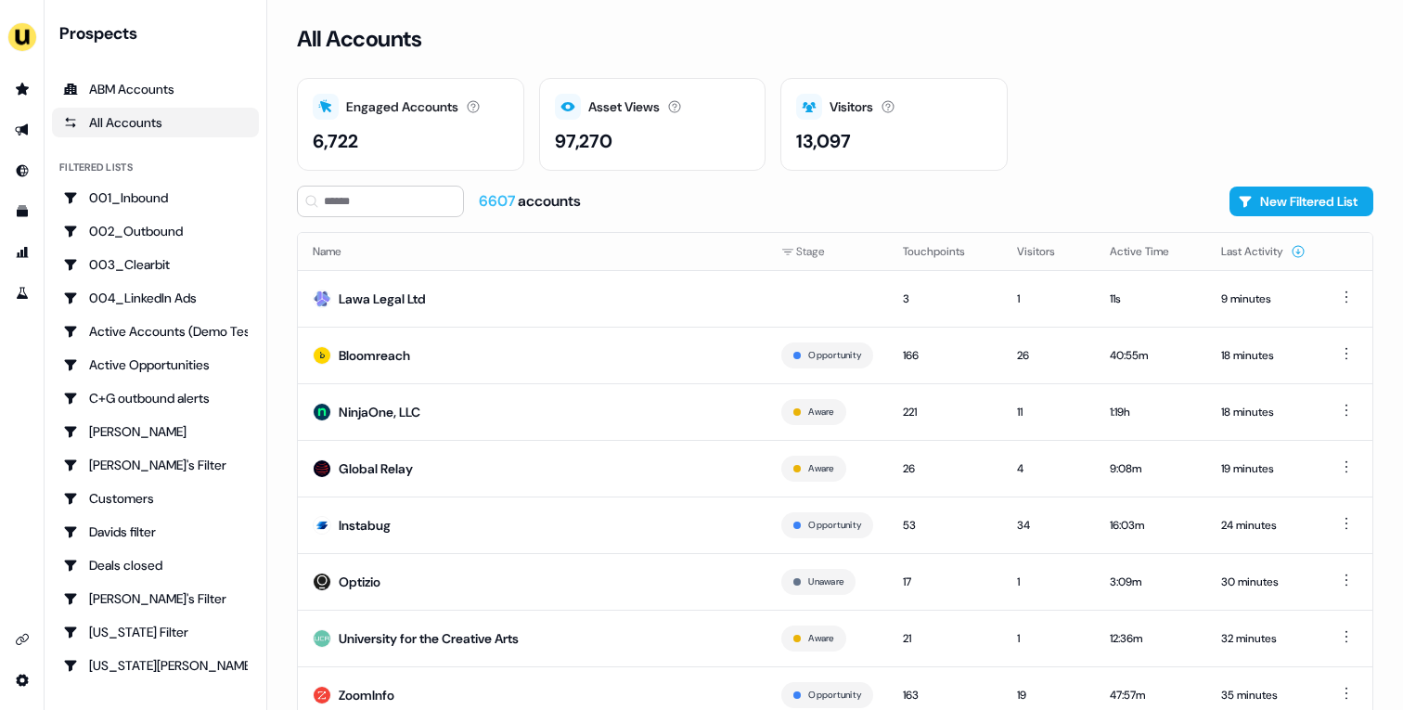
scroll to position [58, 0]
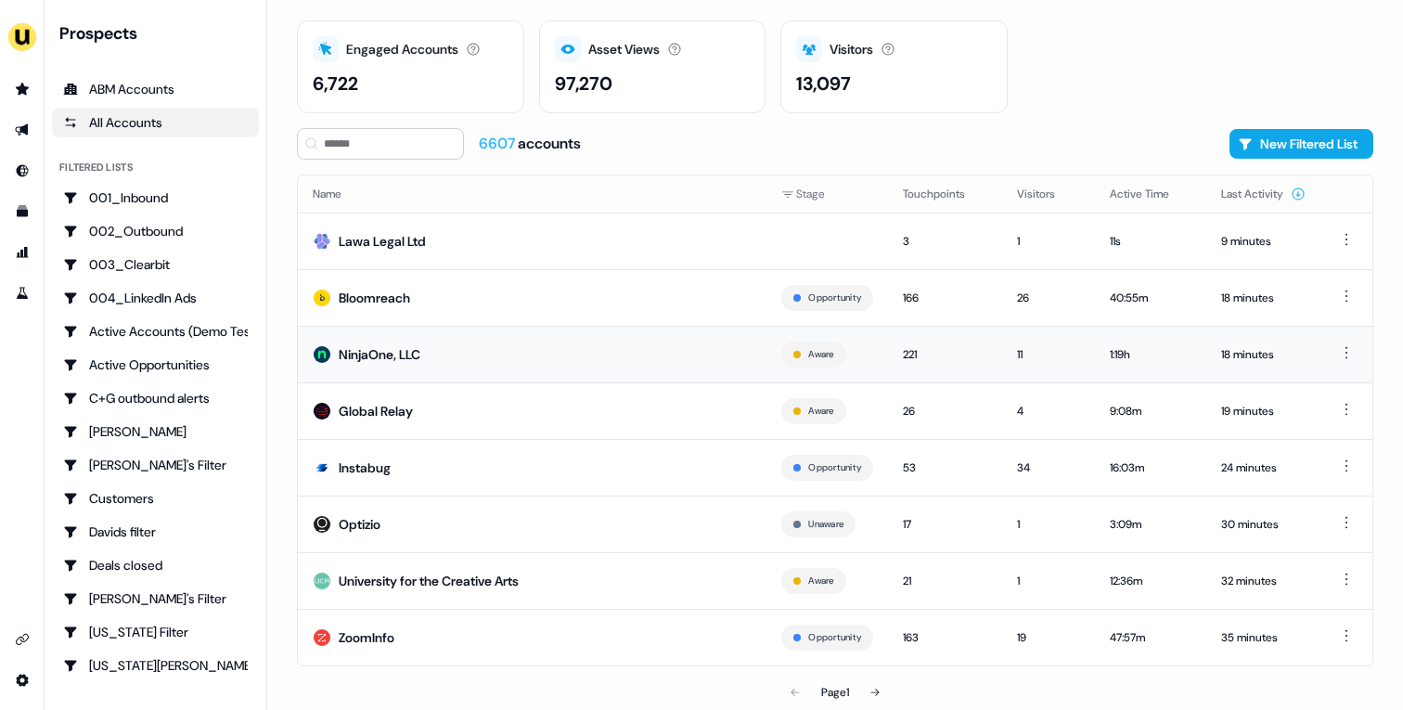
click at [587, 340] on td "NinjaOne, LLC" at bounding box center [532, 354] width 469 height 57
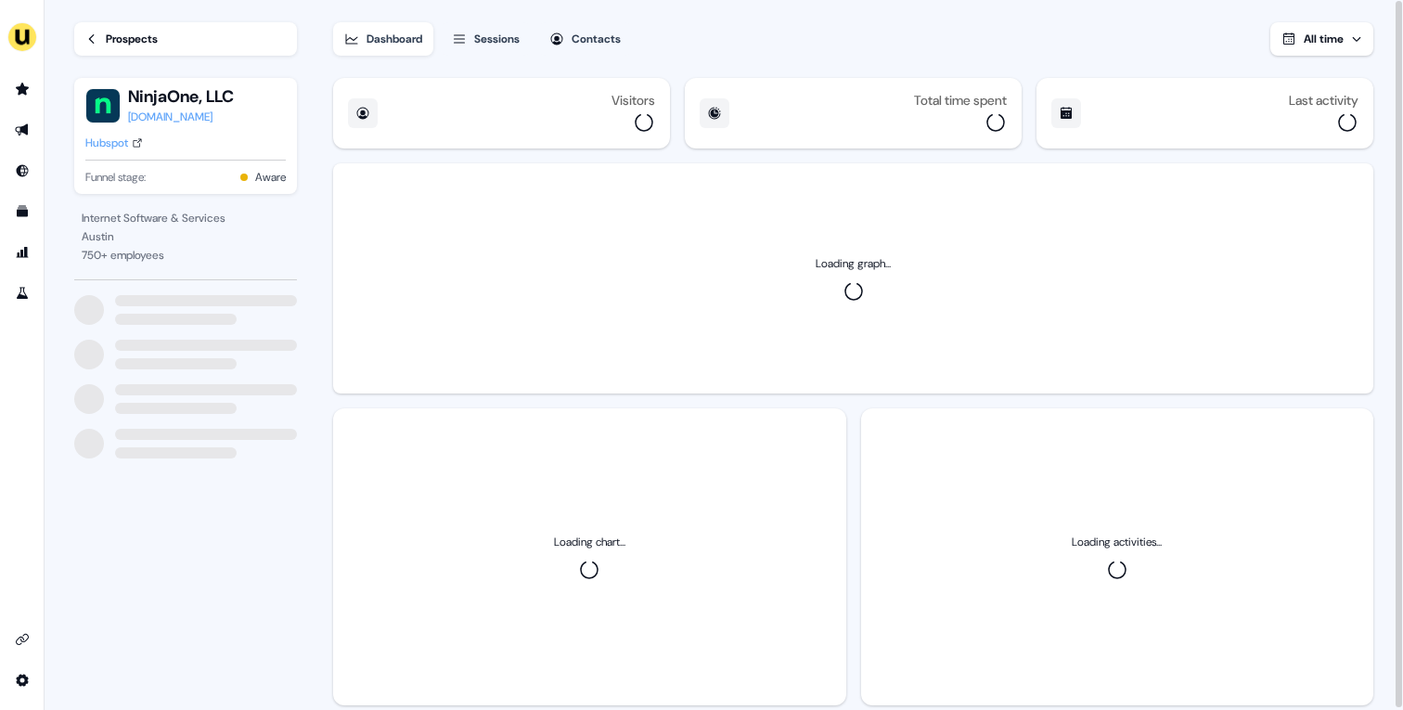
click at [587, 340] on div "Loading graph..." at bounding box center [853, 278] width 1040 height 230
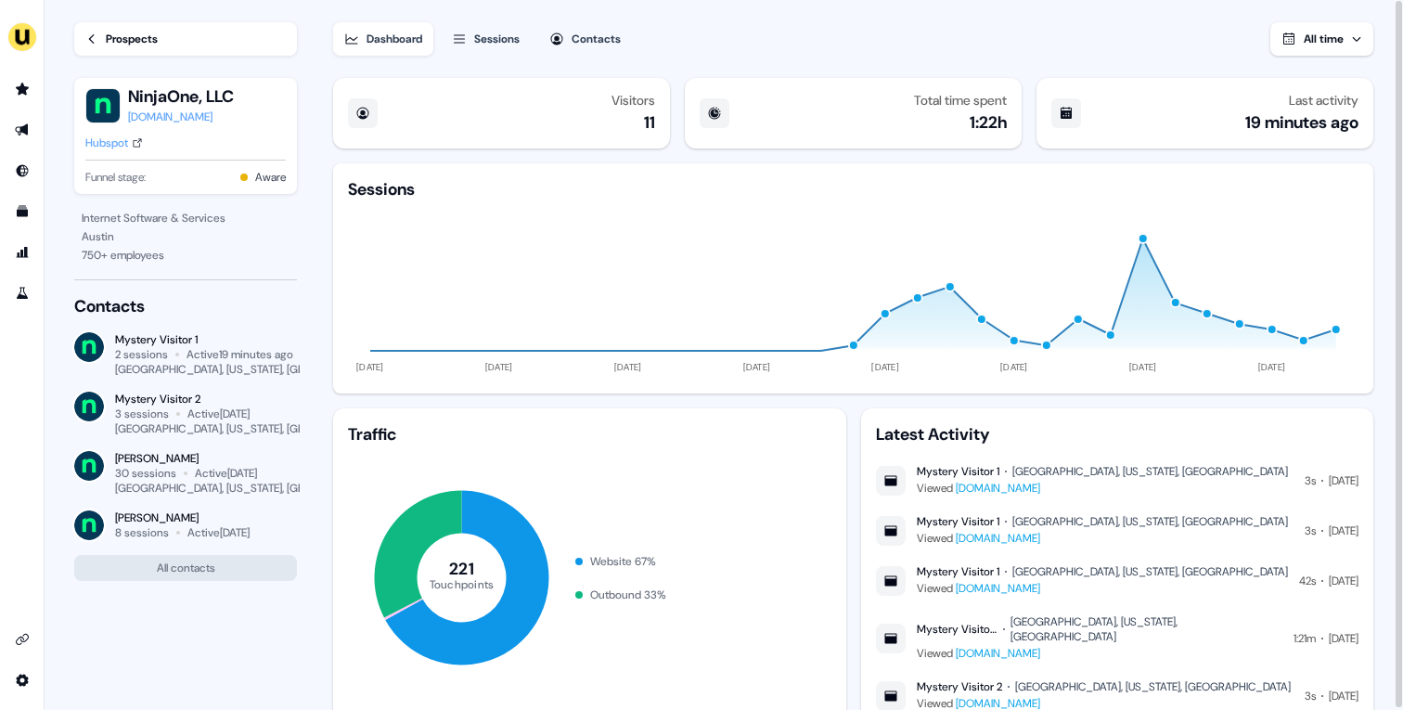
click at [134, 39] on div "Prospects" at bounding box center [132, 39] width 52 height 19
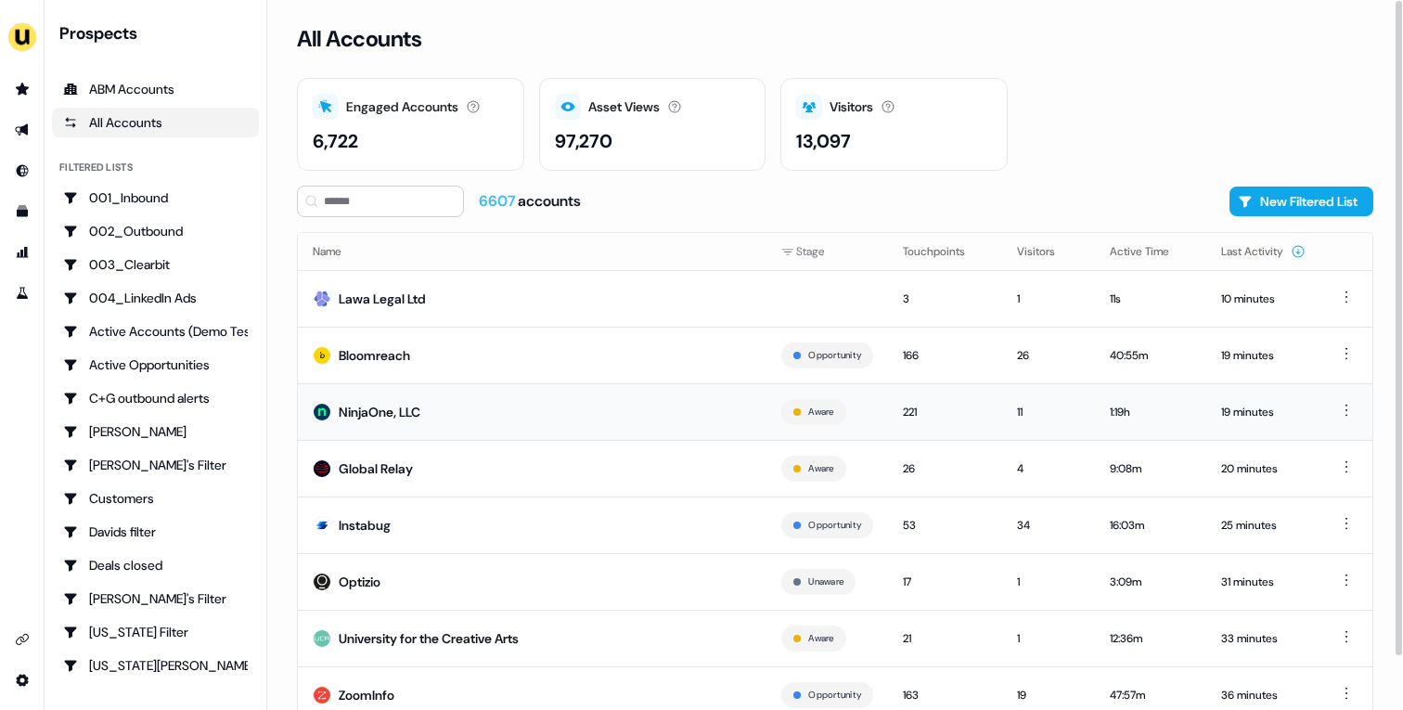
scroll to position [58, 0]
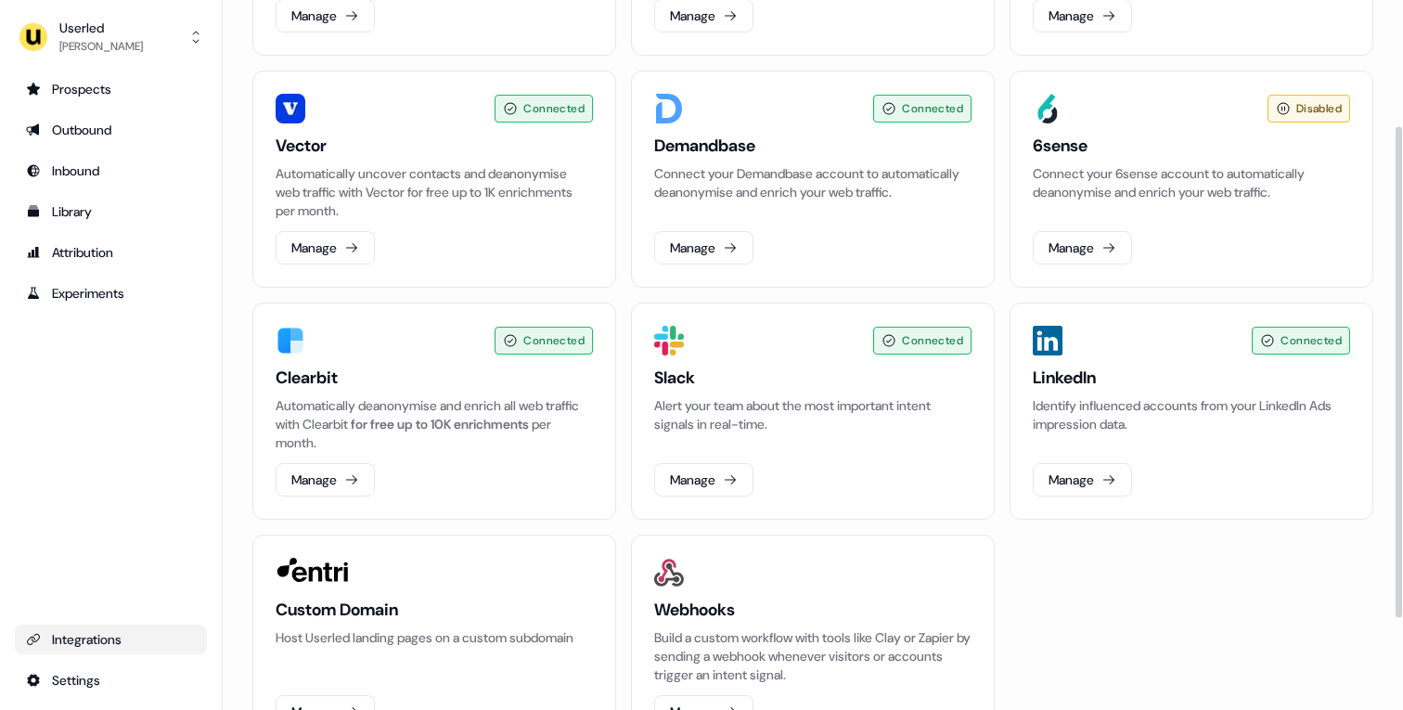
scroll to position [224, 0]
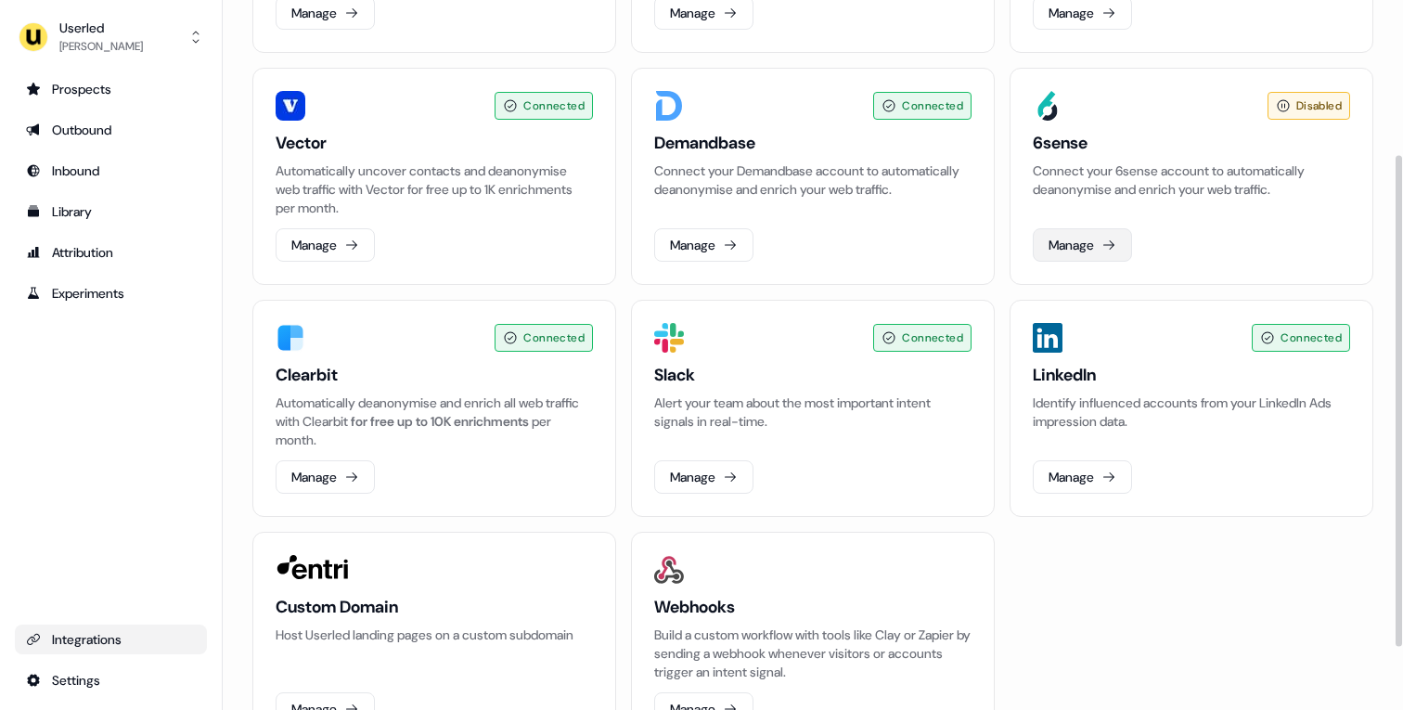
click at [1063, 250] on button "Manage" at bounding box center [1082, 244] width 99 height 33
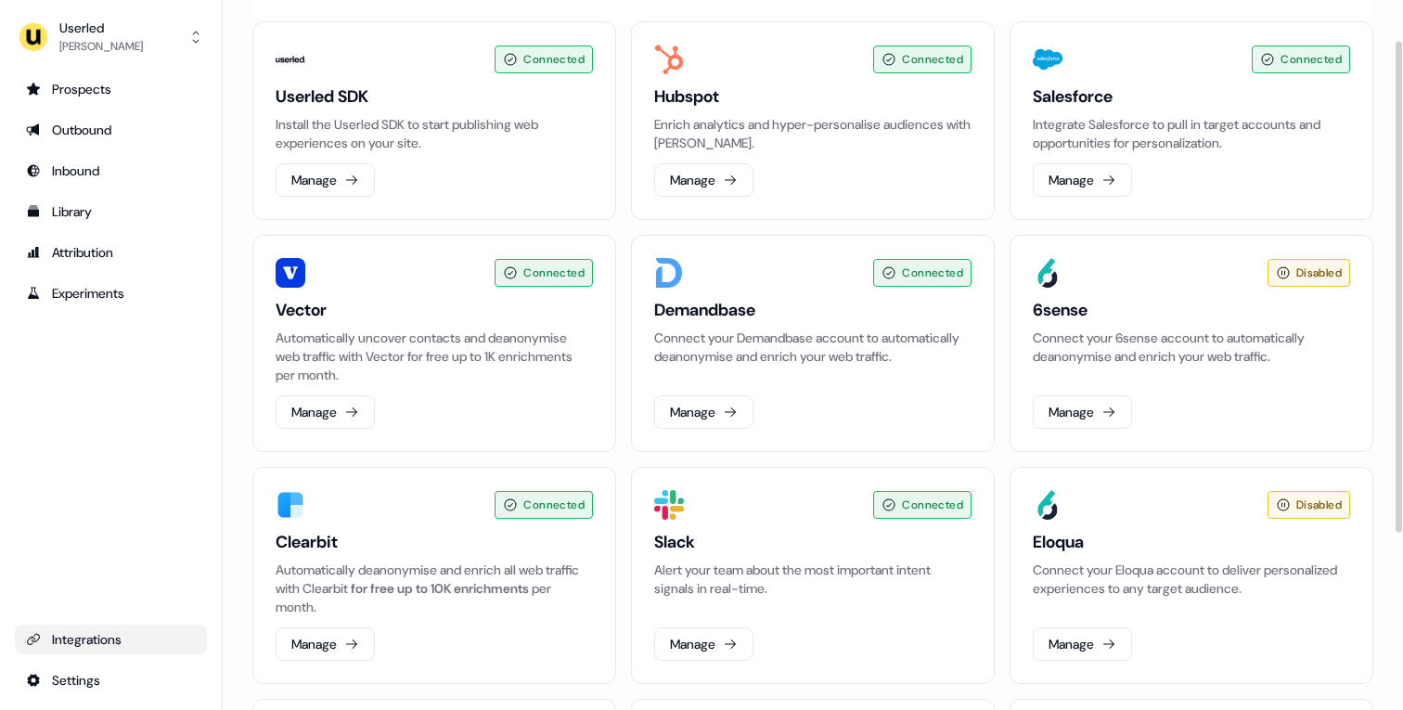
scroll to position [58, 0]
click at [724, 187] on button "Manage" at bounding box center [703, 177] width 99 height 33
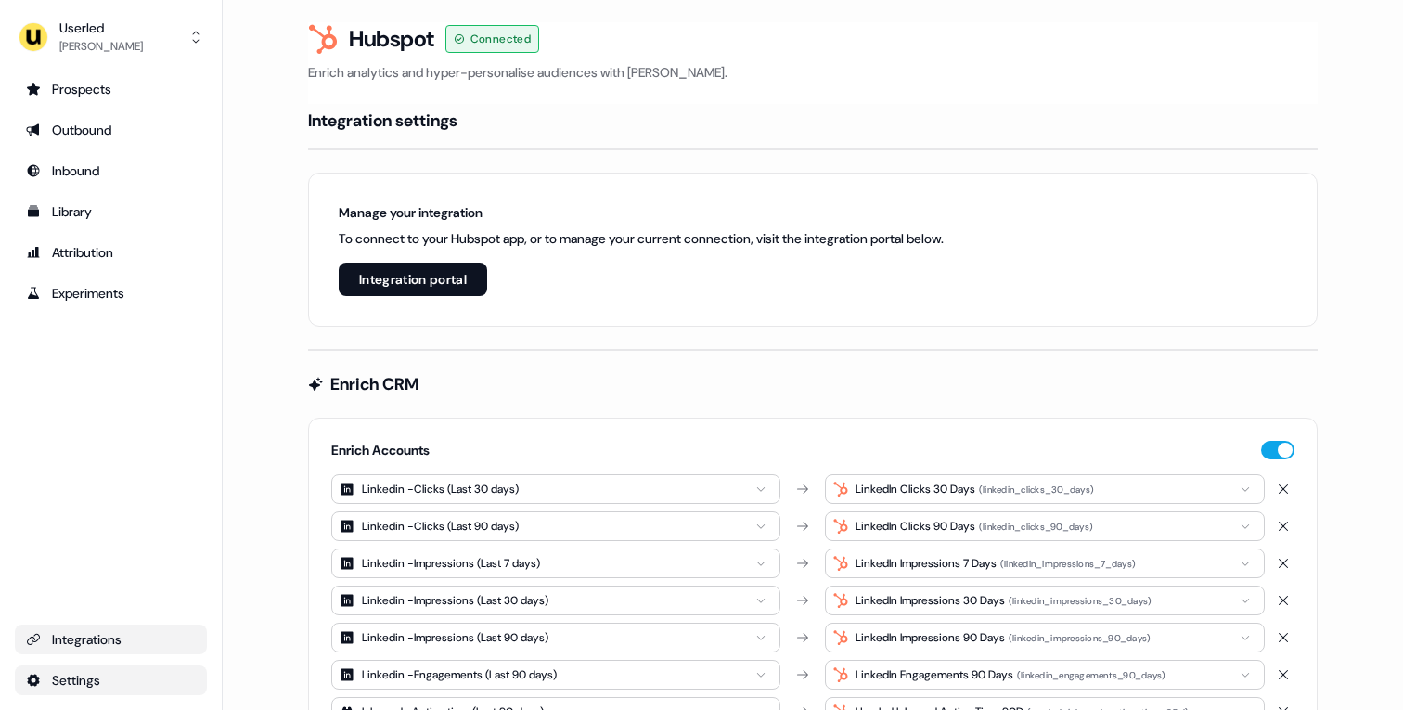
click at [88, 675] on html "For the best experience switch devices to a bigger screen. Go to Userled.io Use…" at bounding box center [701, 355] width 1403 height 710
click at [89, 641] on html "For the best experience switch devices to a bigger screen. Go to Userled.io Use…" at bounding box center [701, 355] width 1403 height 710
click at [70, 628] on link "Integrations" at bounding box center [111, 639] width 192 height 30
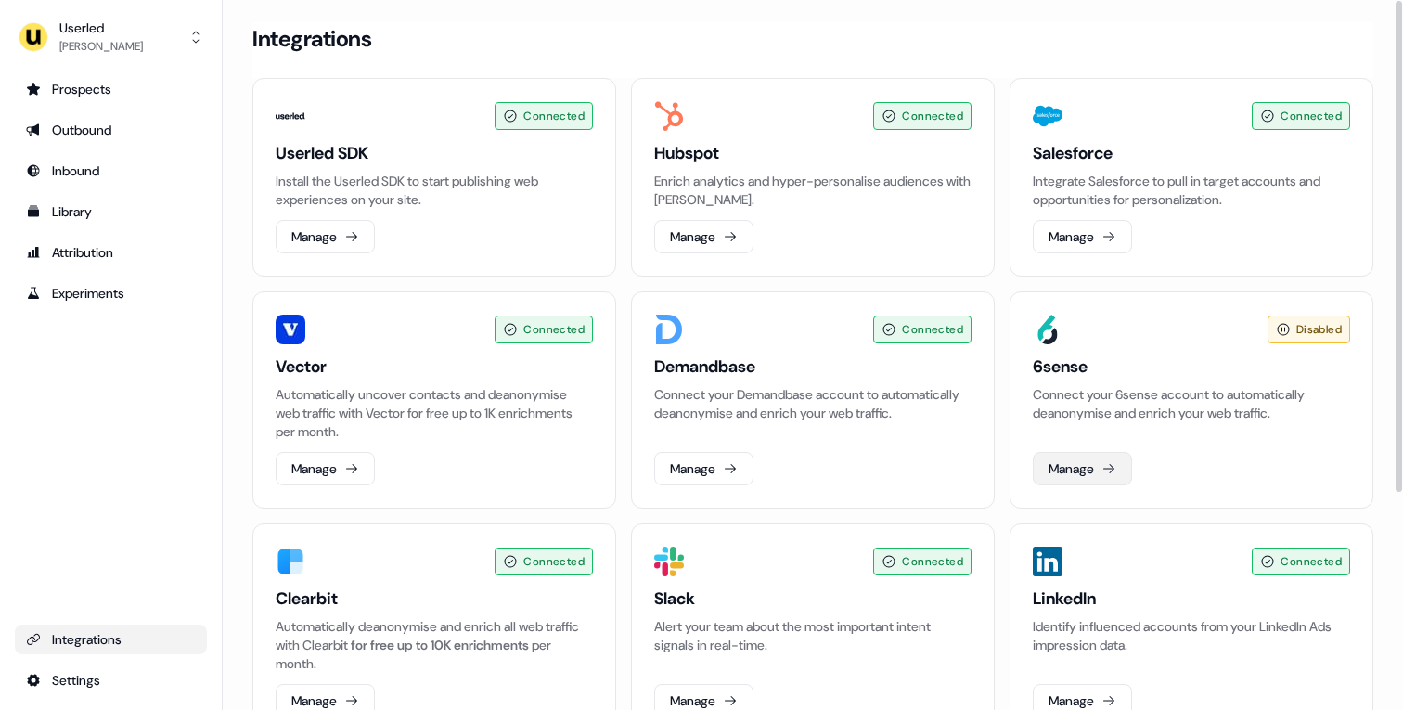
click at [1121, 469] on button "Manage" at bounding box center [1082, 468] width 99 height 33
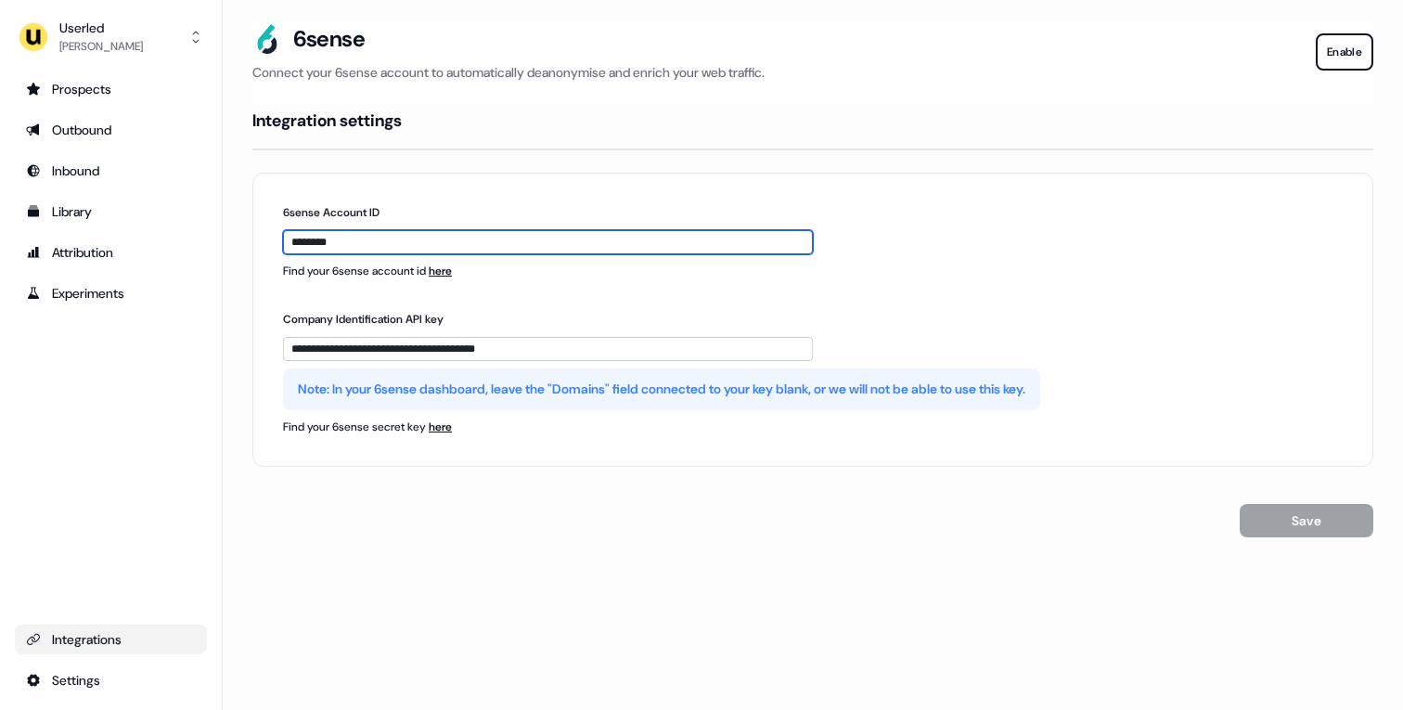
click at [670, 244] on input "********" at bounding box center [548, 242] width 530 height 24
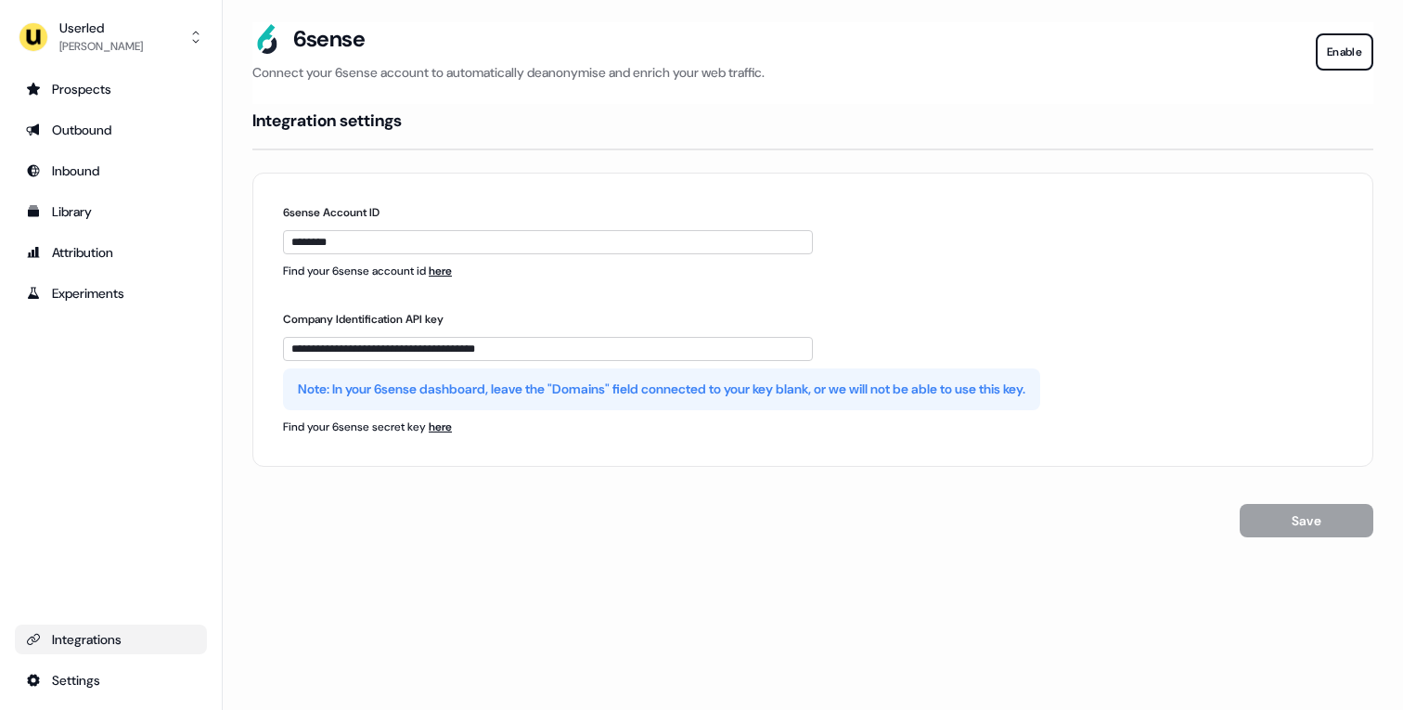
click at [122, 637] on div "Integrations" at bounding box center [111, 639] width 170 height 19
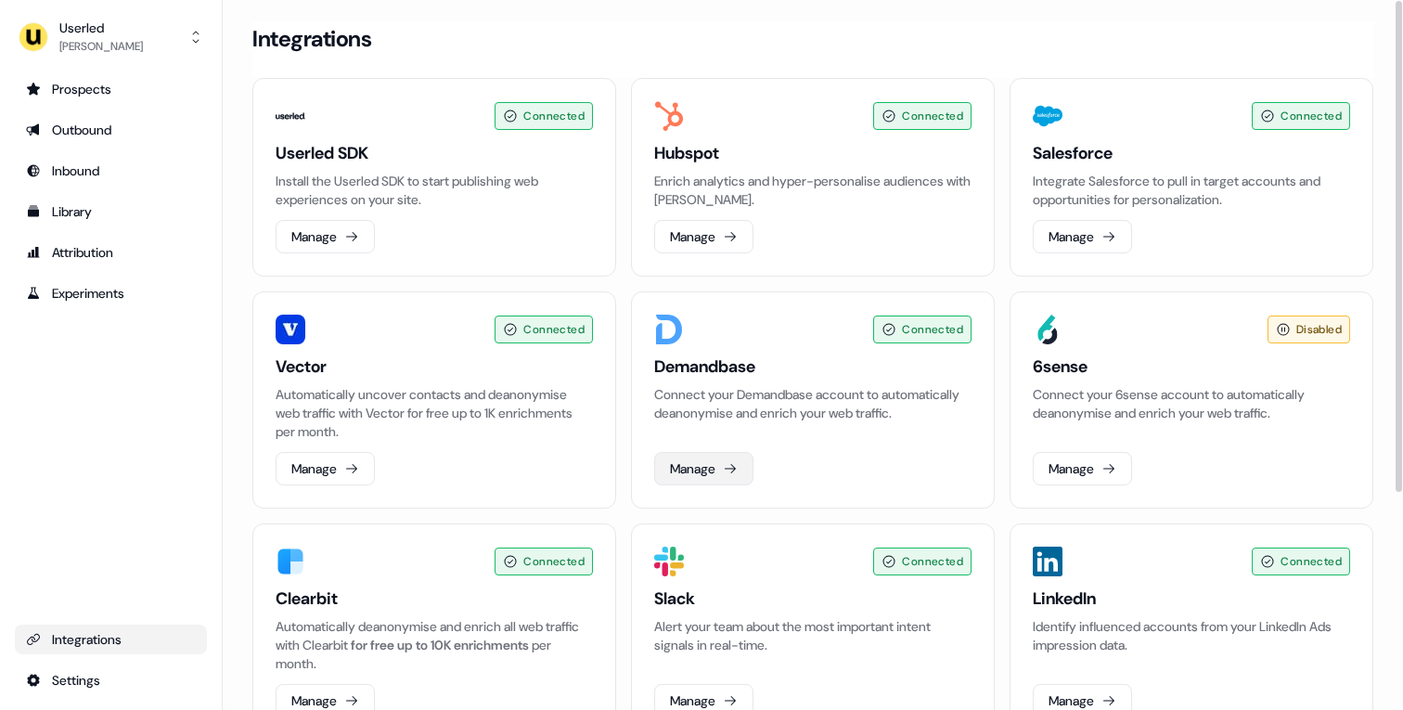
click at [728, 478] on button "Manage" at bounding box center [703, 468] width 99 height 33
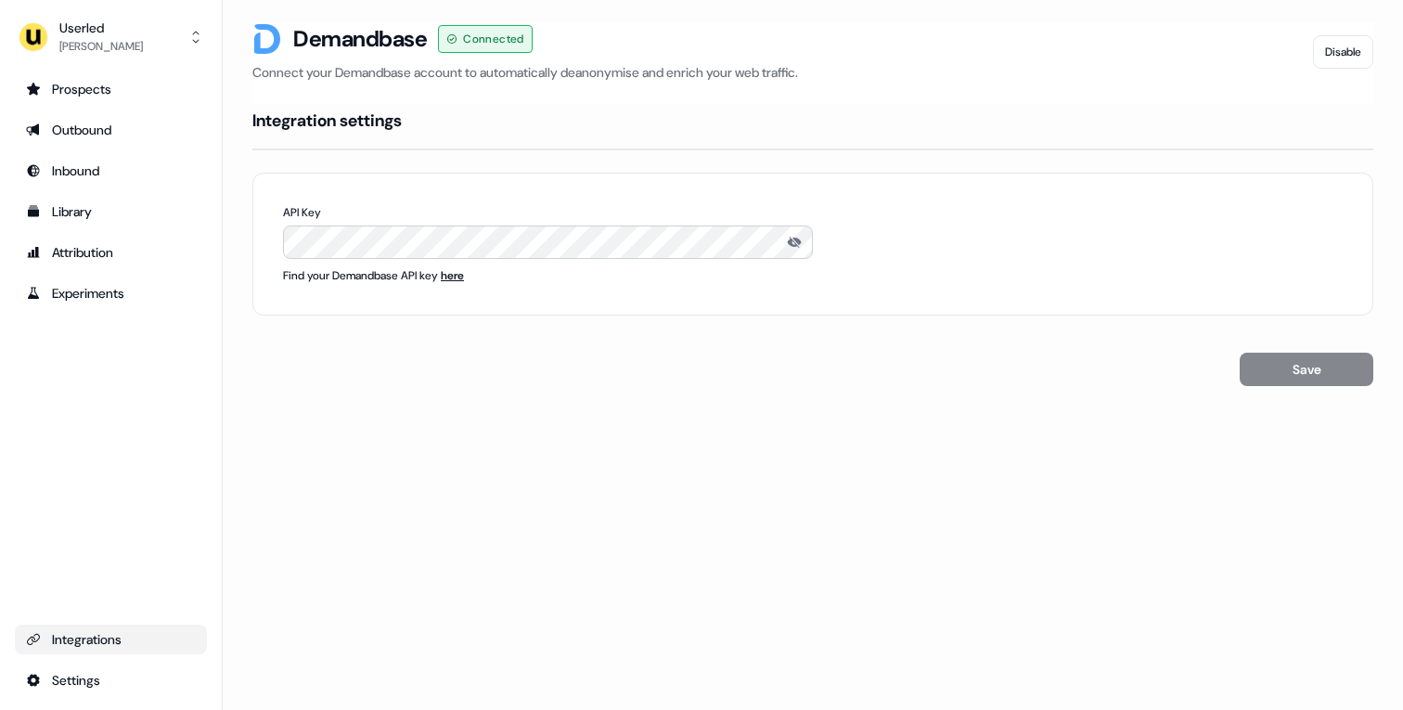
click at [121, 646] on div "Integrations" at bounding box center [111, 639] width 170 height 19
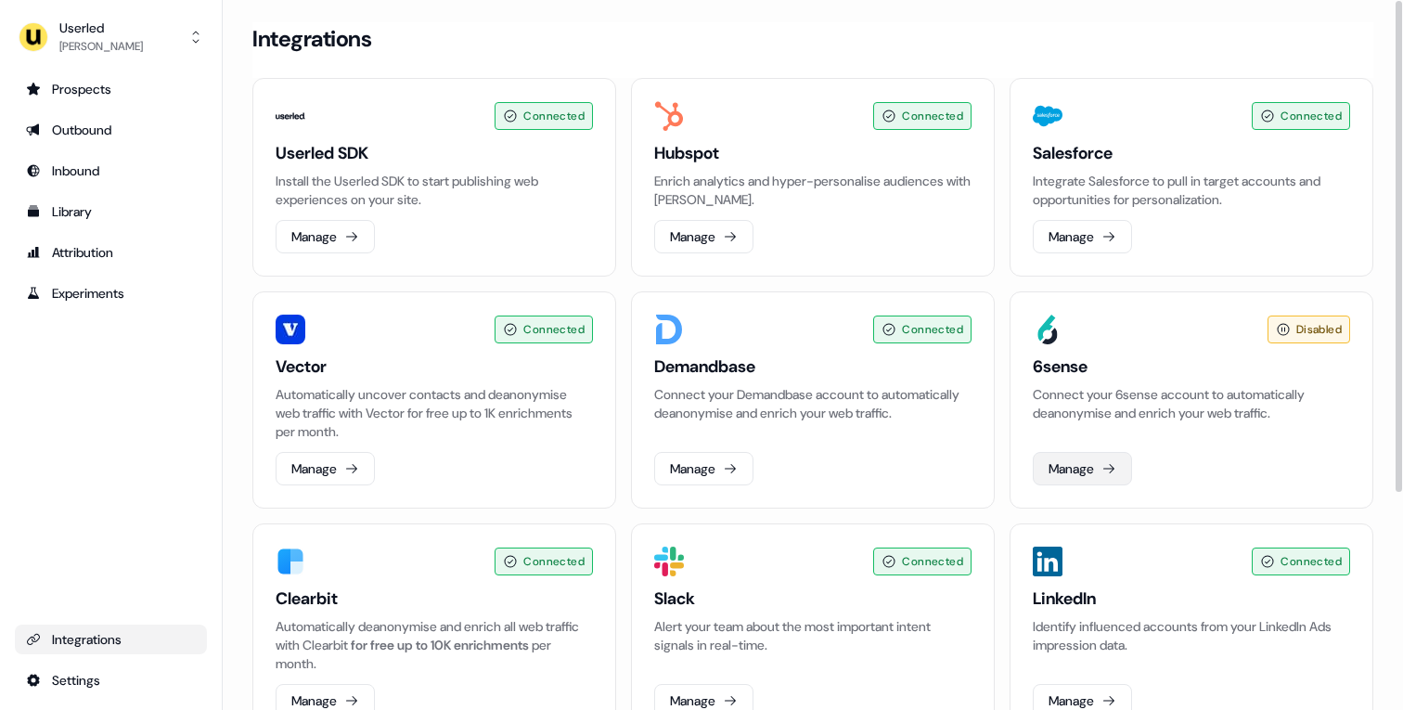
click at [1119, 467] on button "Manage" at bounding box center [1082, 468] width 99 height 33
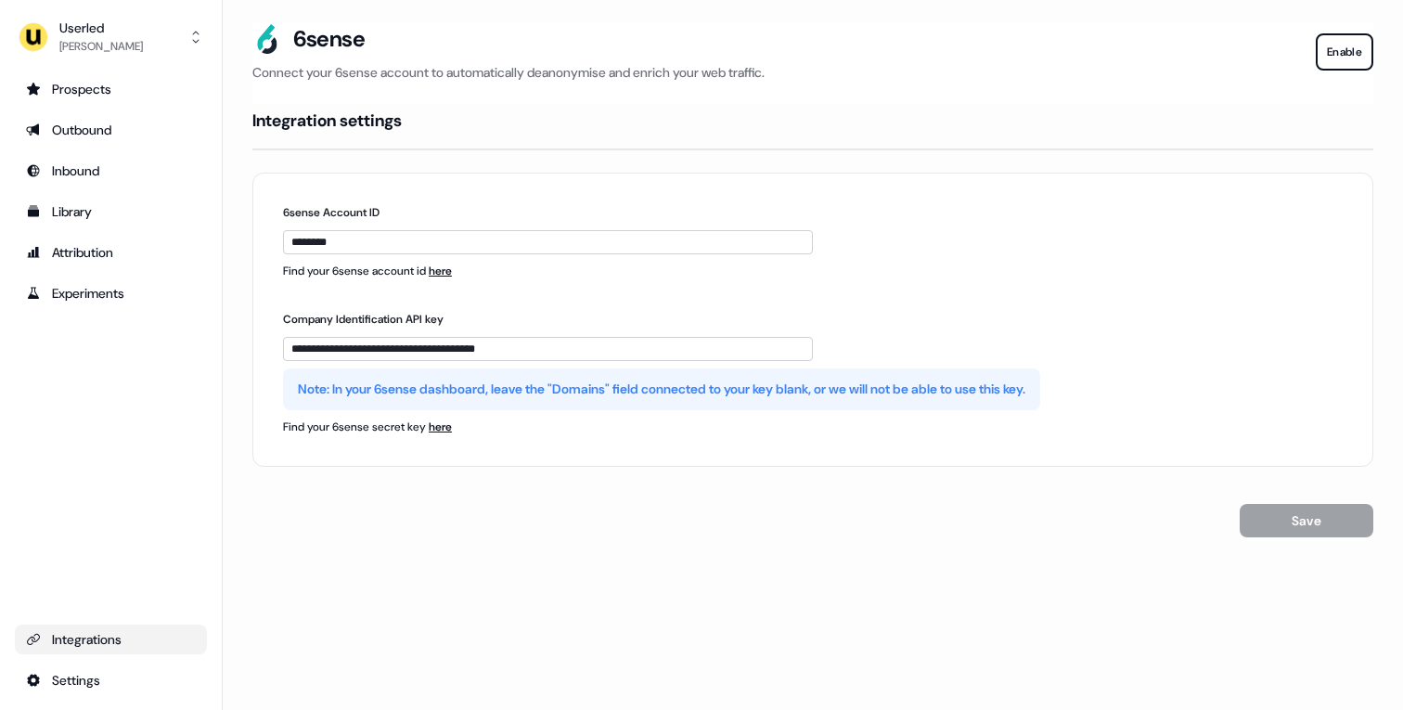
click at [78, 637] on div "Integrations" at bounding box center [111, 639] width 170 height 19
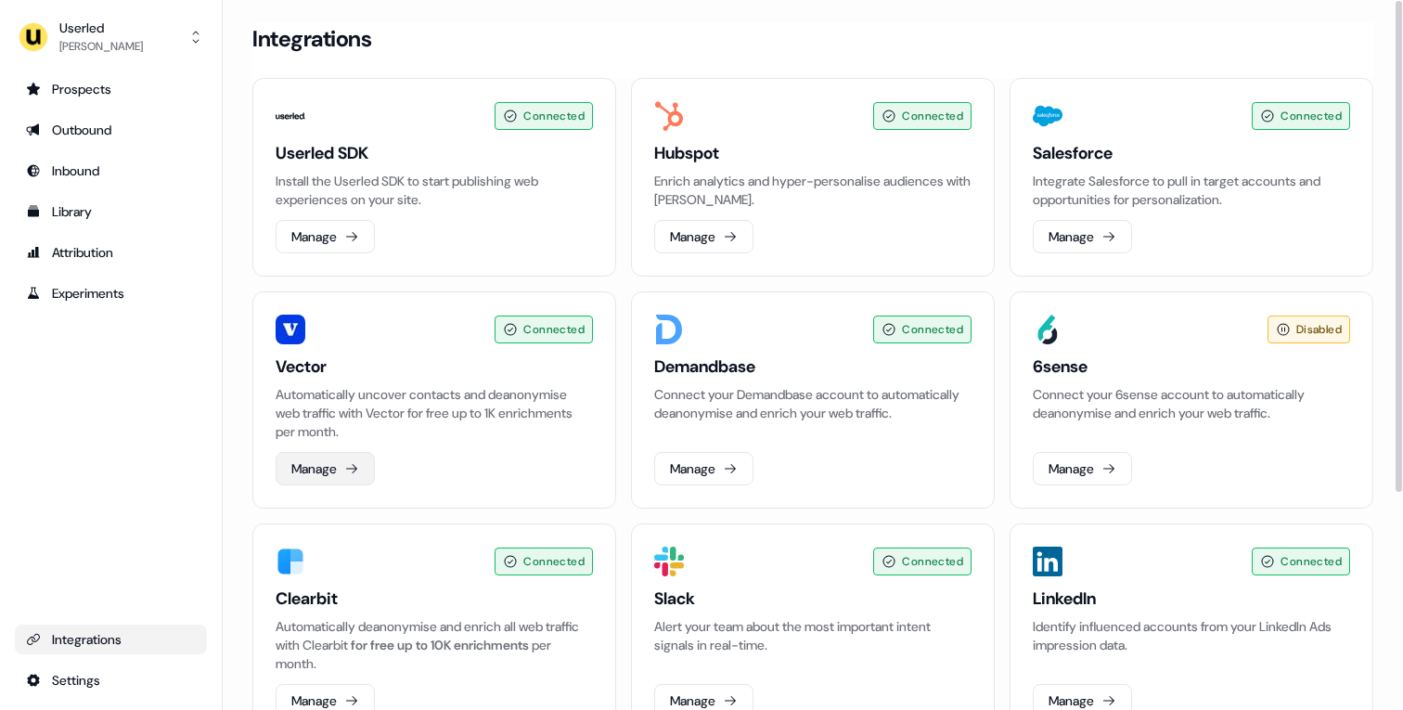
click at [345, 470] on button "Manage" at bounding box center [325, 468] width 99 height 33
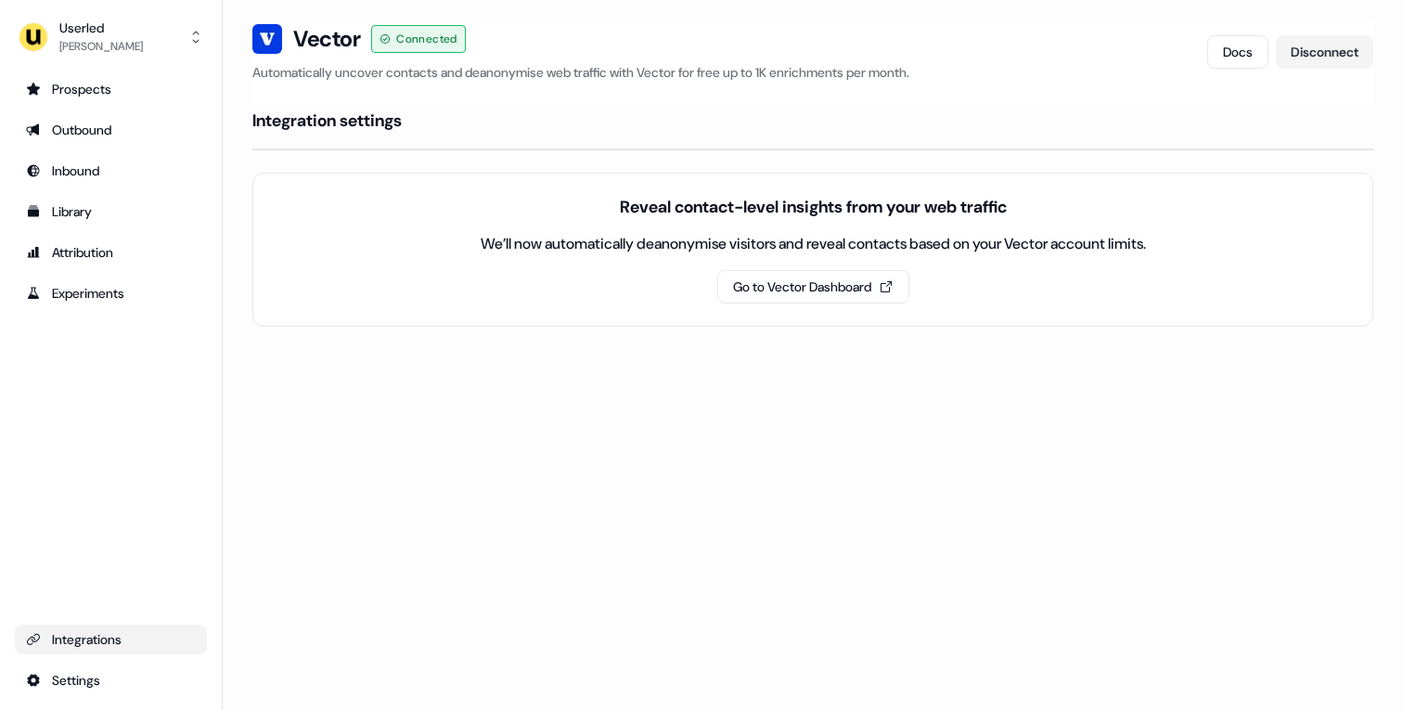
click at [106, 636] on div "Integrations" at bounding box center [111, 639] width 170 height 19
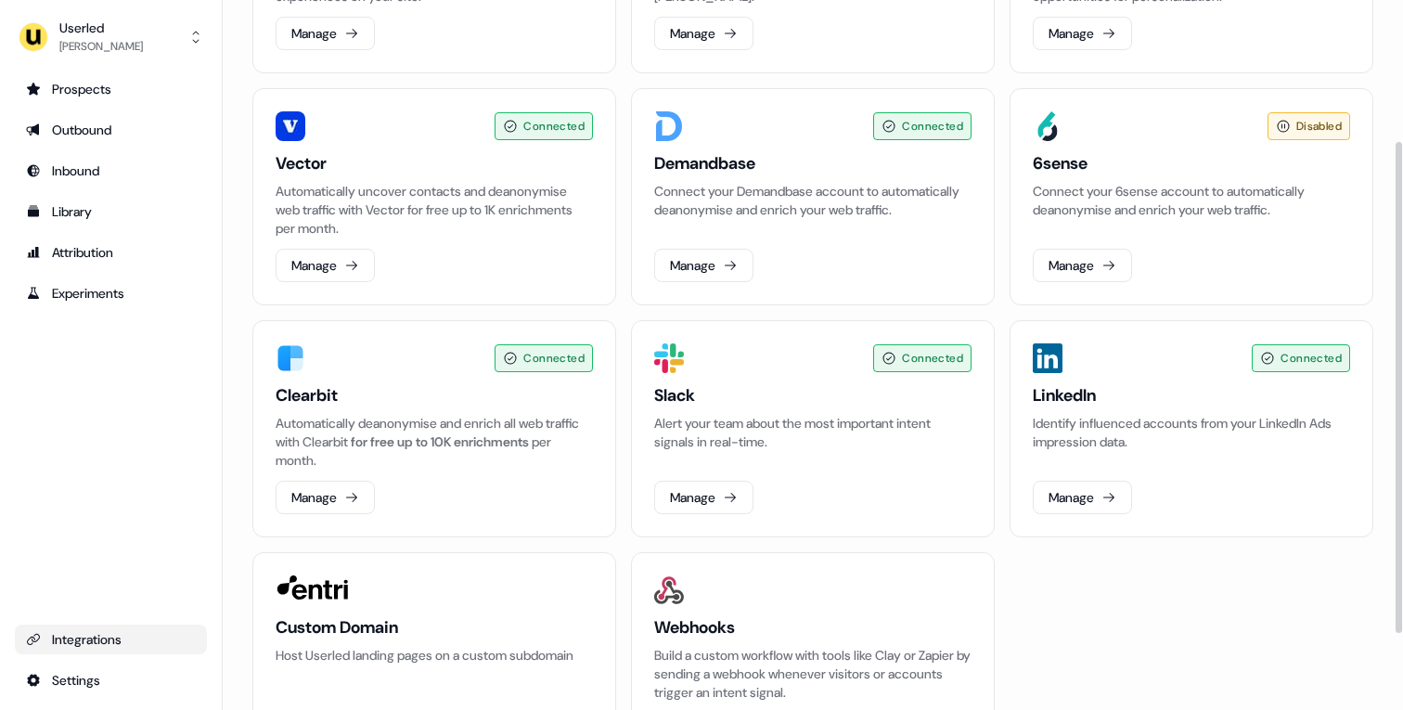
scroll to position [205, 0]
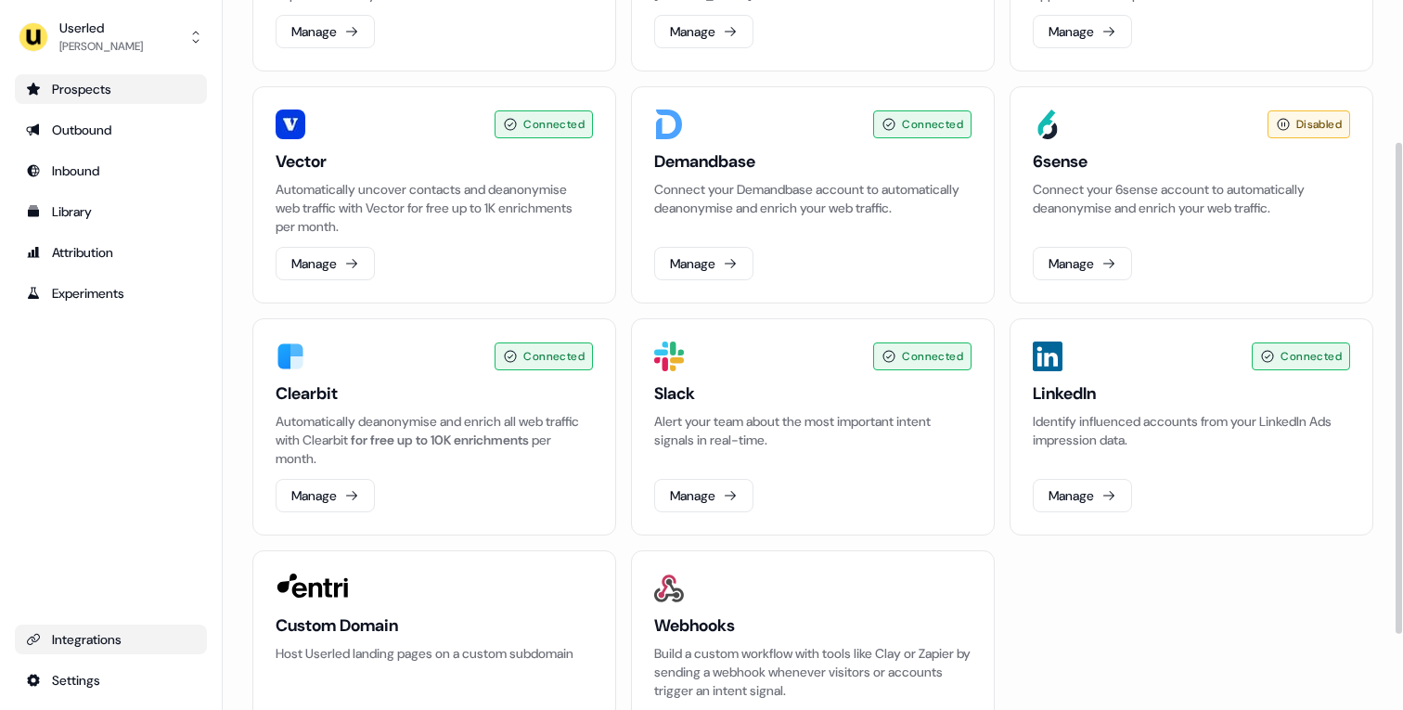
click at [76, 95] on div "Prospects" at bounding box center [111, 89] width 170 height 19
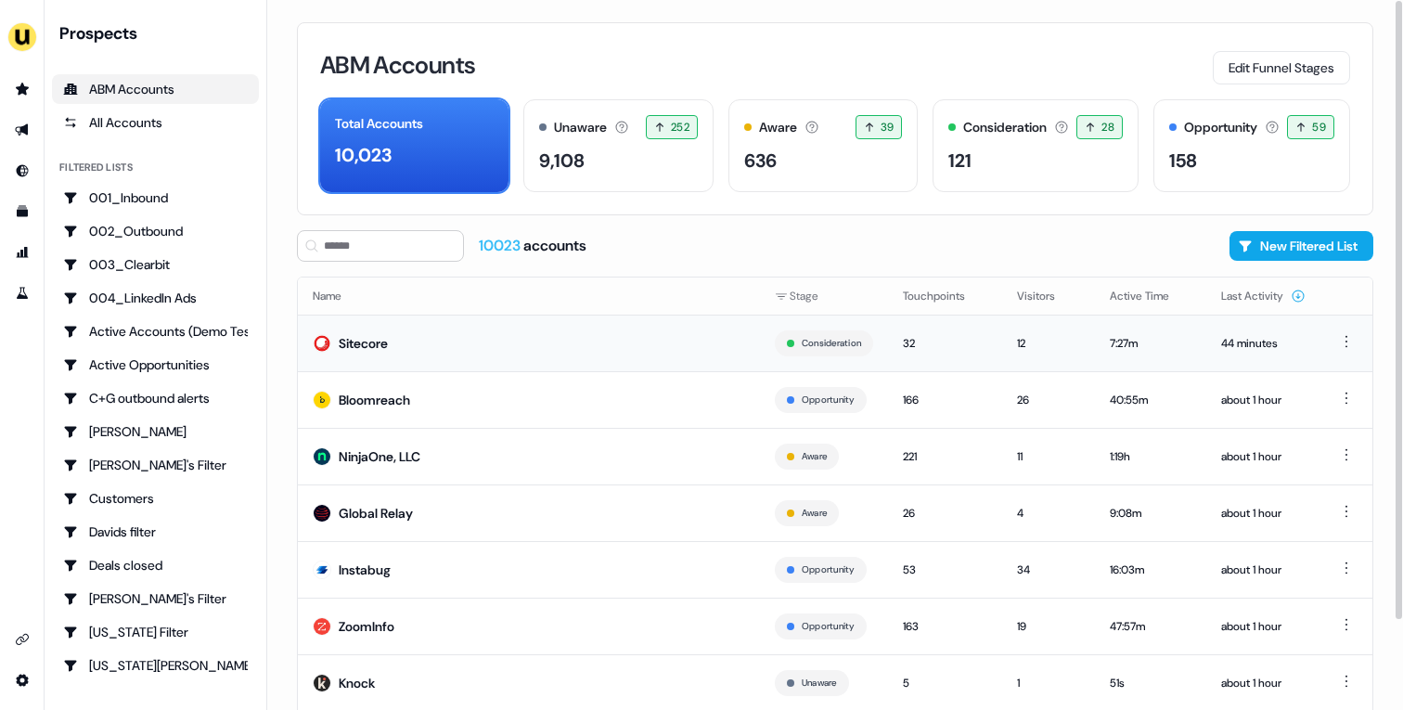
scroll to position [102, 0]
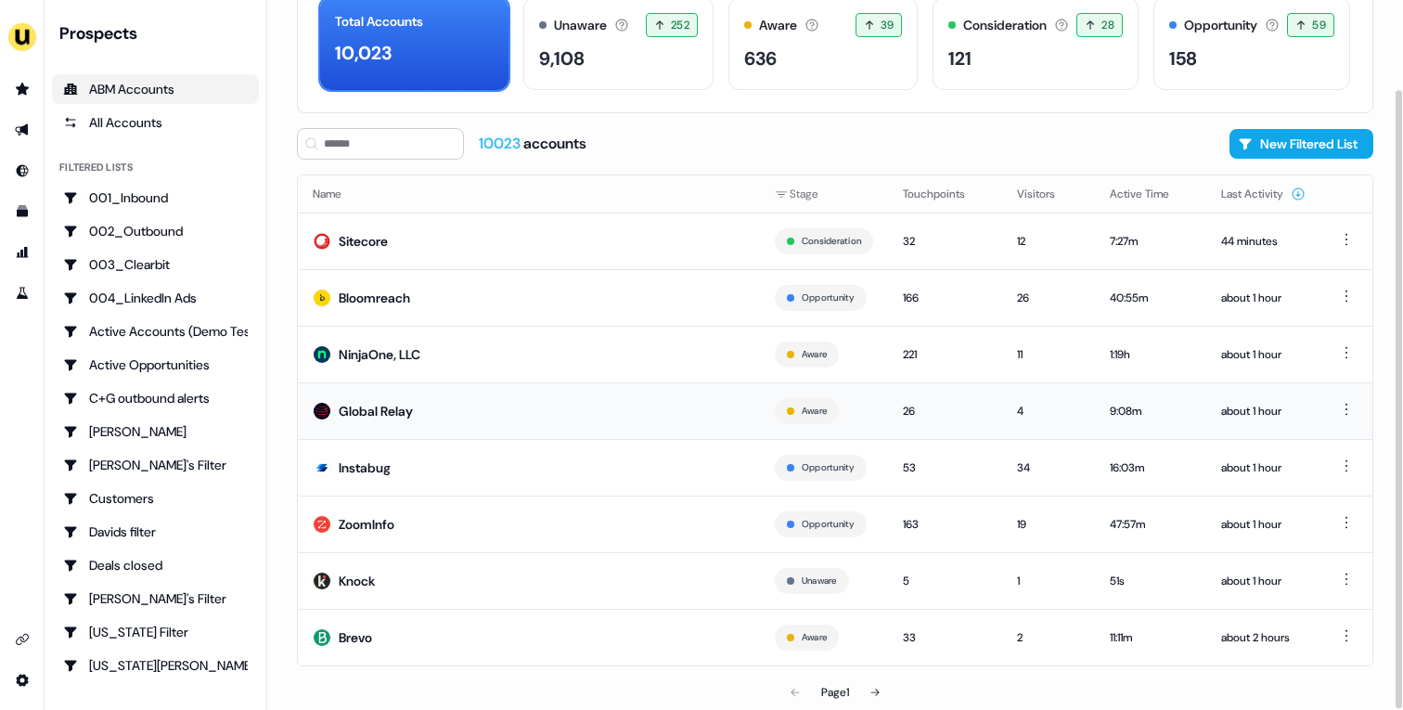
click at [482, 431] on td "Global Relay" at bounding box center [529, 410] width 462 height 57
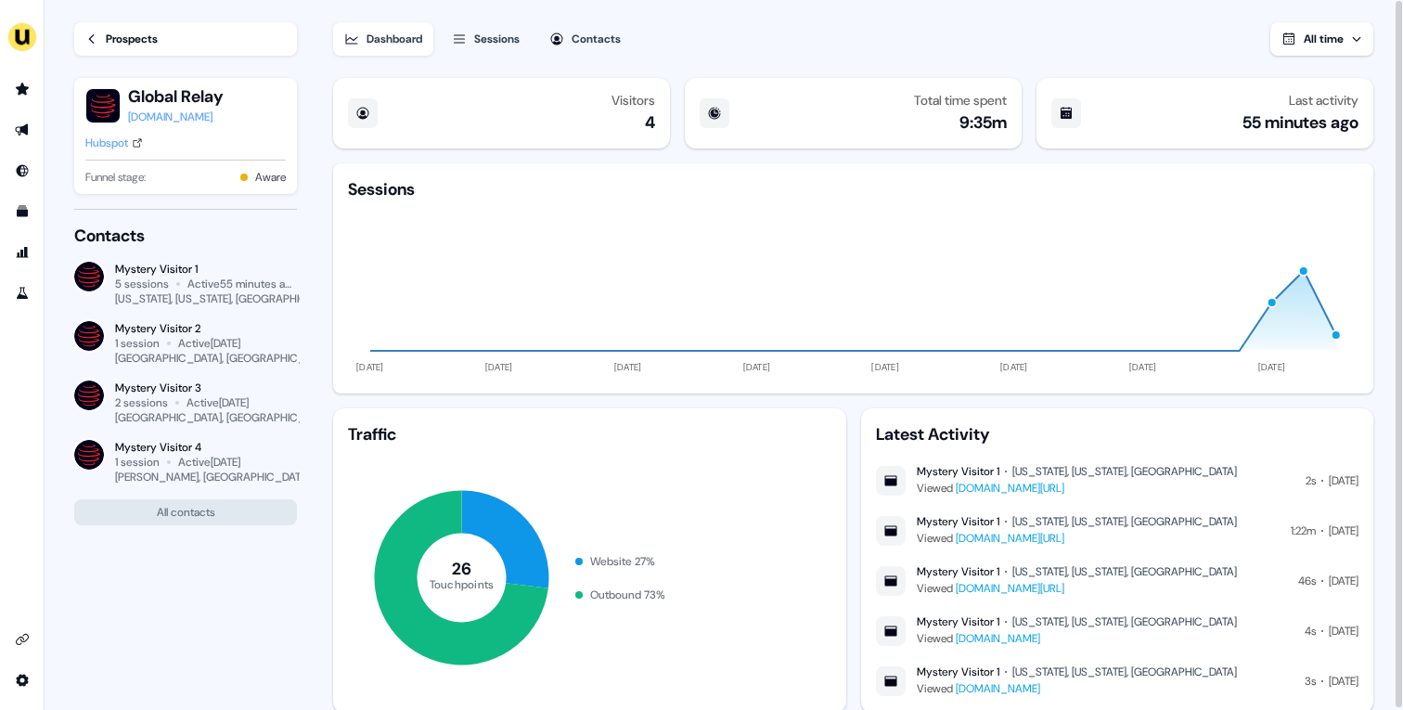
click at [108, 142] on div "Hubspot" at bounding box center [106, 143] width 43 height 19
click at [133, 30] on div "Prospects" at bounding box center [132, 39] width 52 height 19
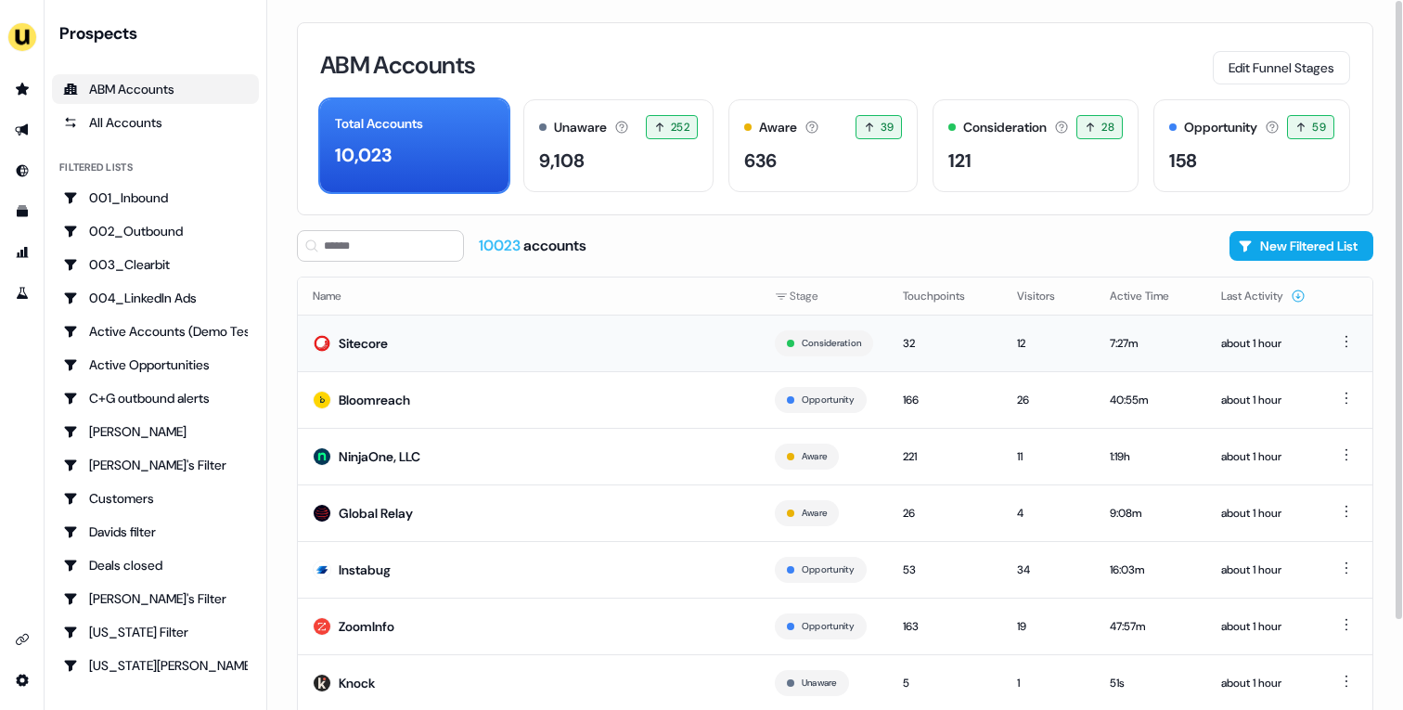
click at [387, 341] on div "Sitecore" at bounding box center [363, 343] width 49 height 19
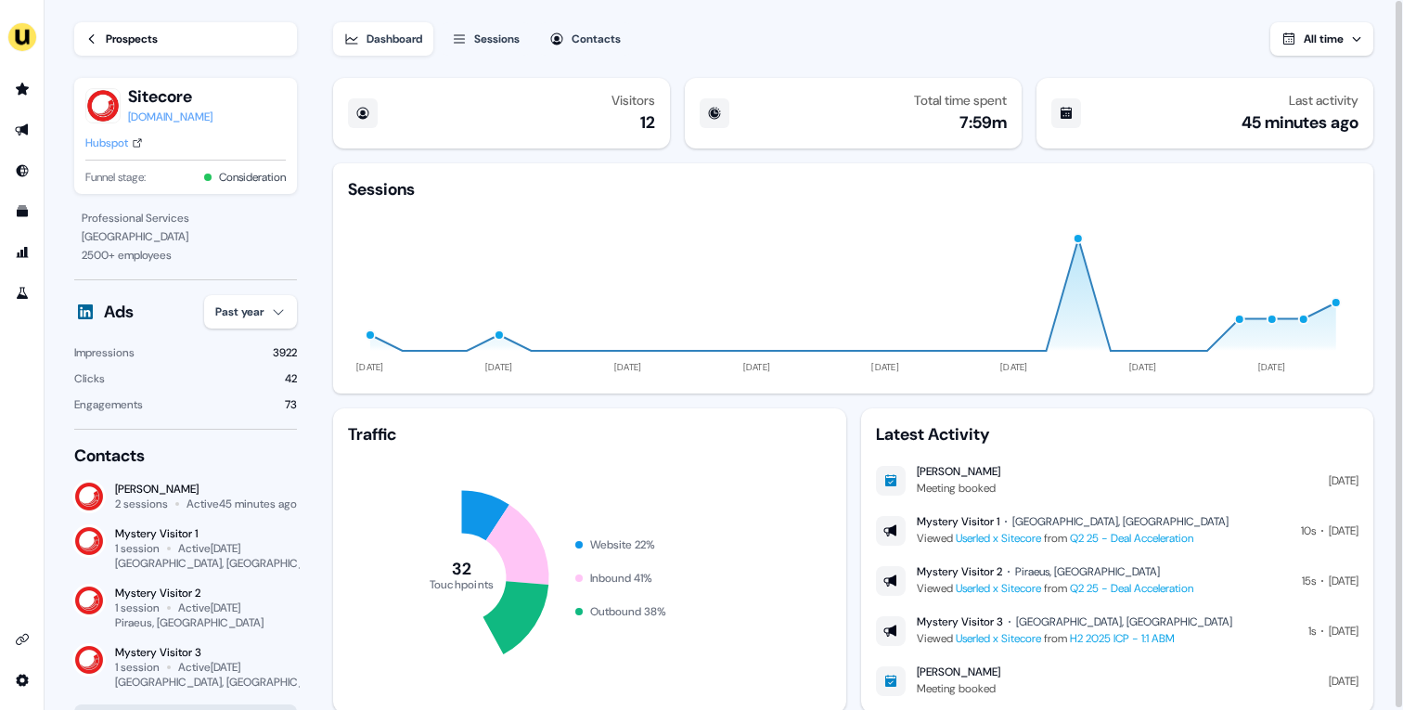
click at [131, 148] on link "Hubspot" at bounding box center [114, 143] width 58 height 19
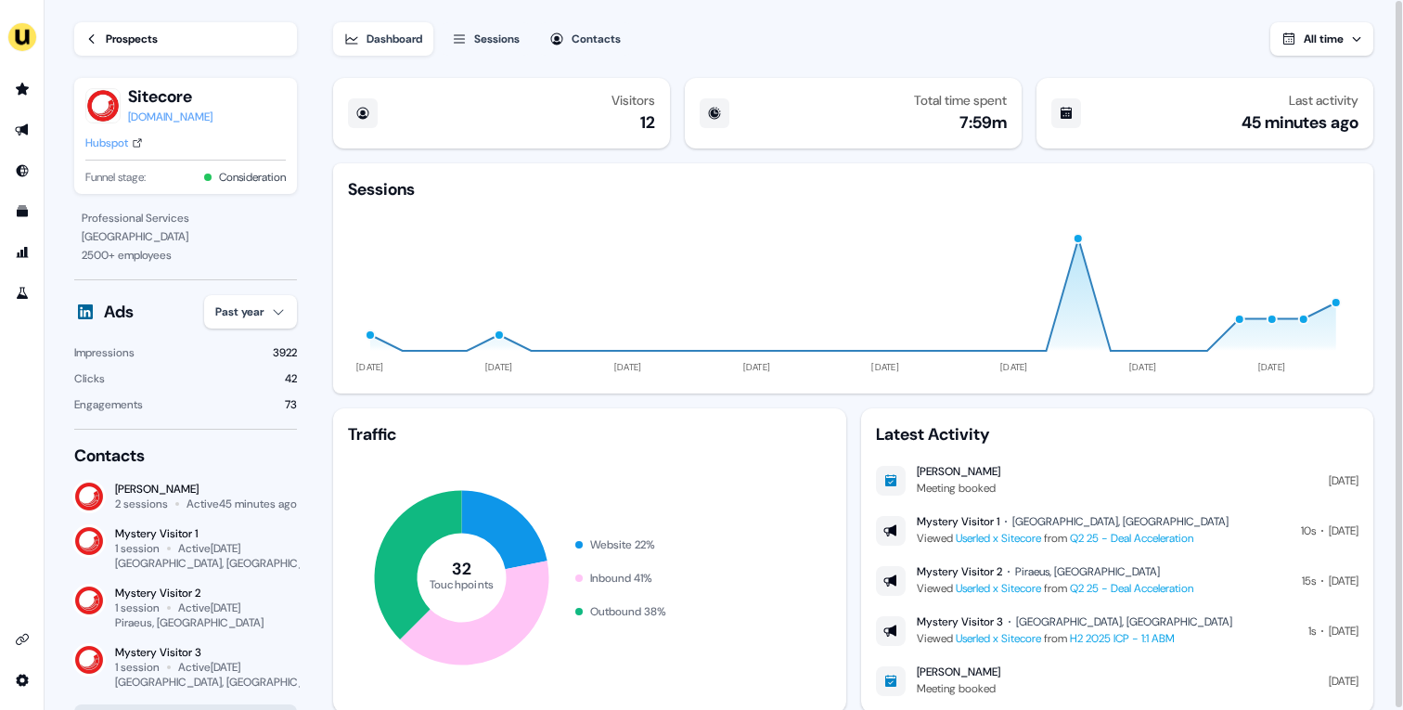
click at [135, 40] on div "Prospects" at bounding box center [132, 39] width 52 height 19
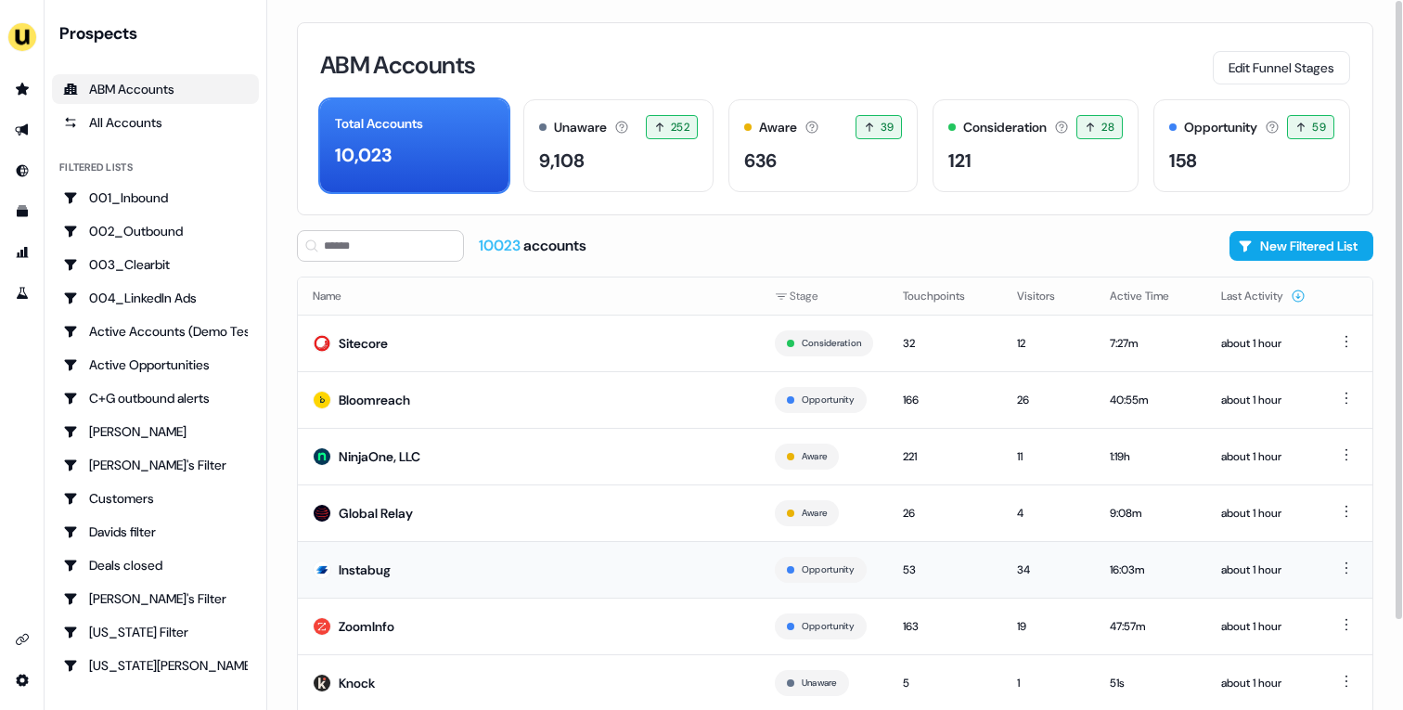
click at [391, 576] on div "Instabug" at bounding box center [365, 569] width 52 height 19
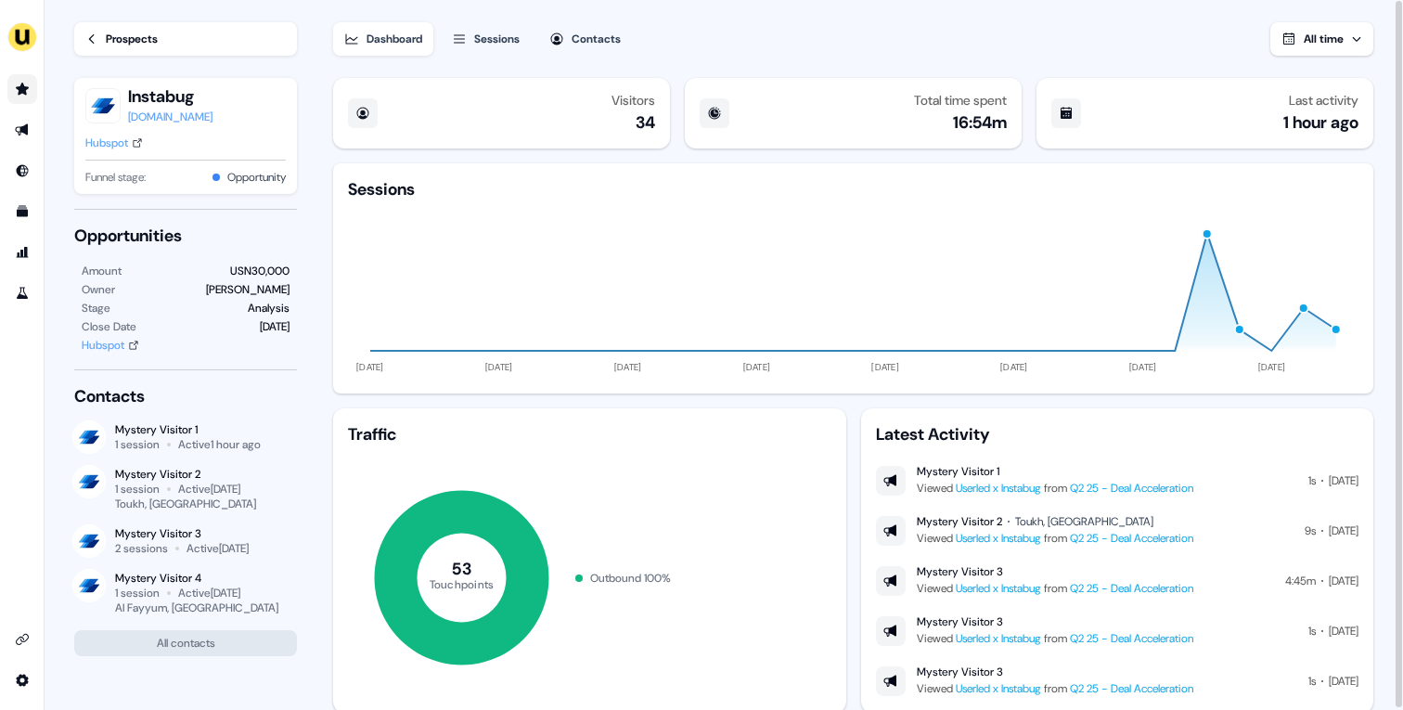
click at [21, 97] on link "Go to prospects" at bounding box center [22, 89] width 30 height 30
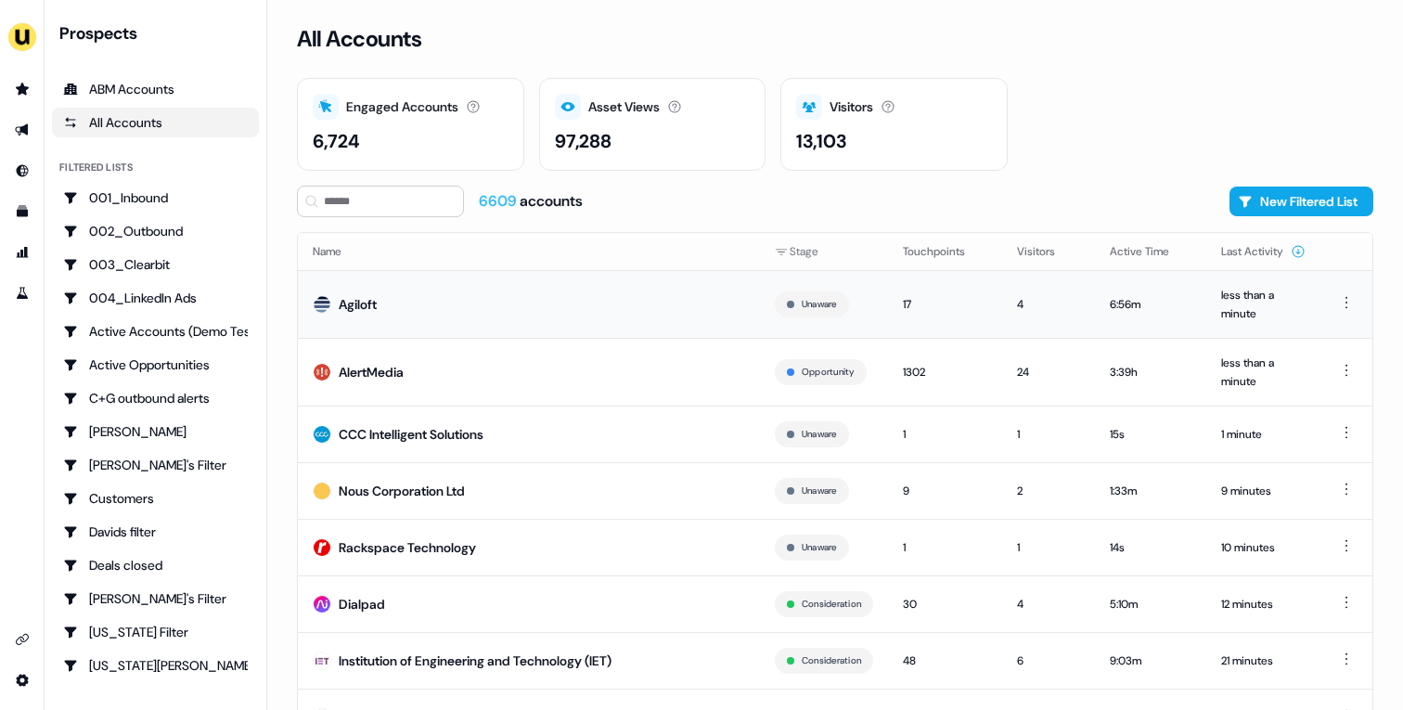
scroll to position [80, 0]
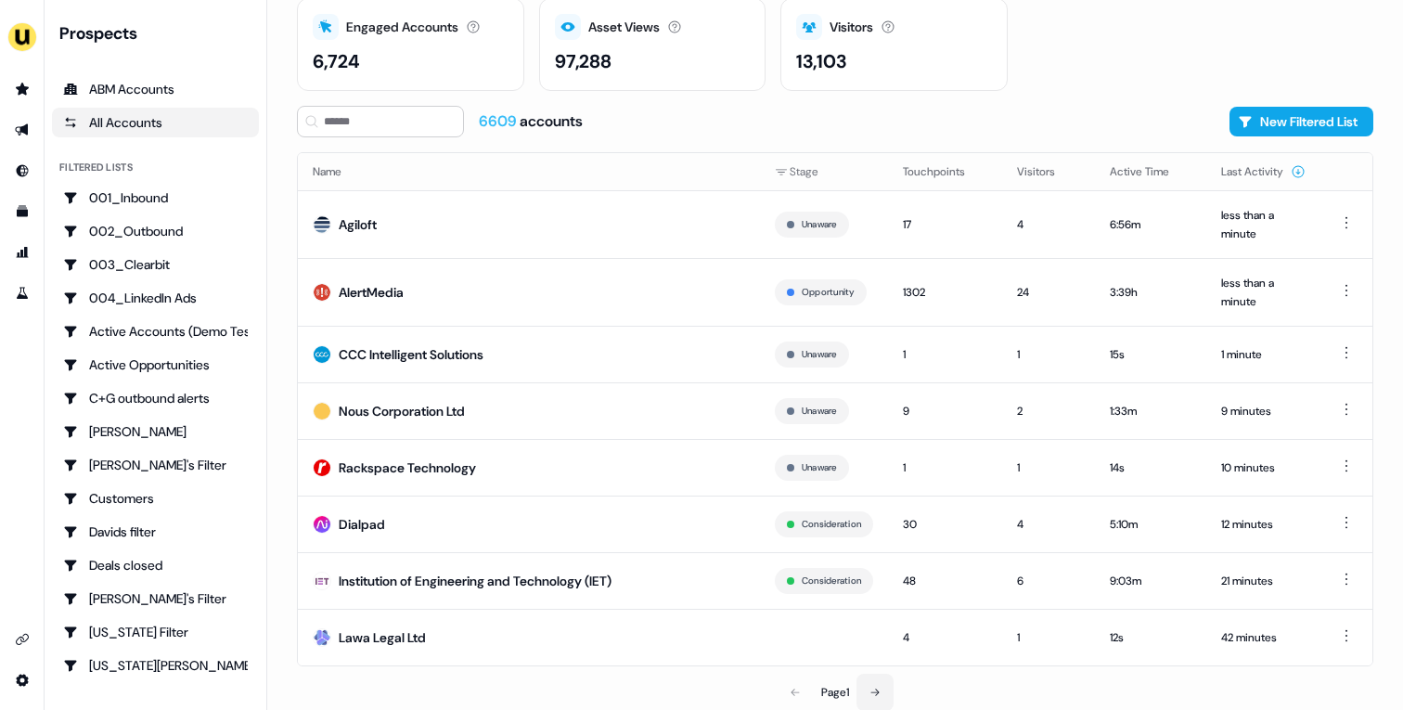
click at [867, 656] on button at bounding box center [874, 692] width 37 height 37
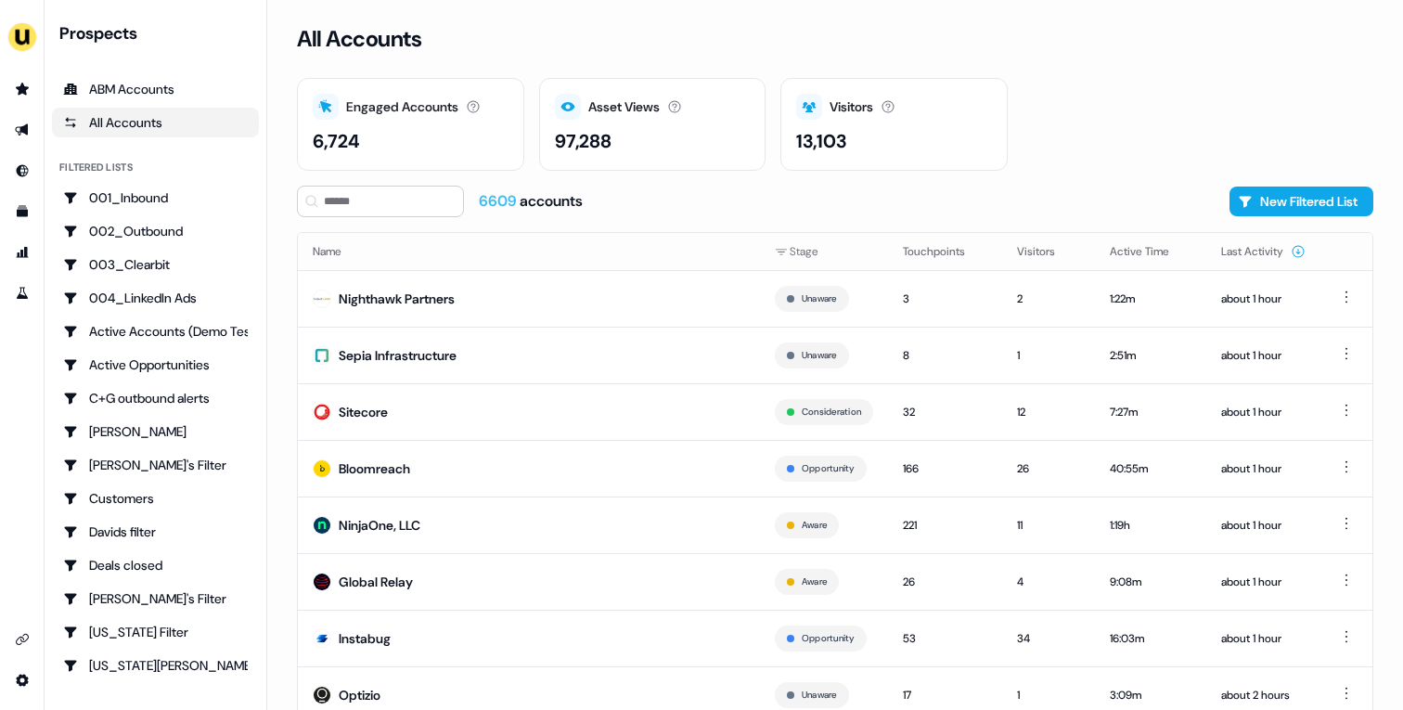
scroll to position [58, 0]
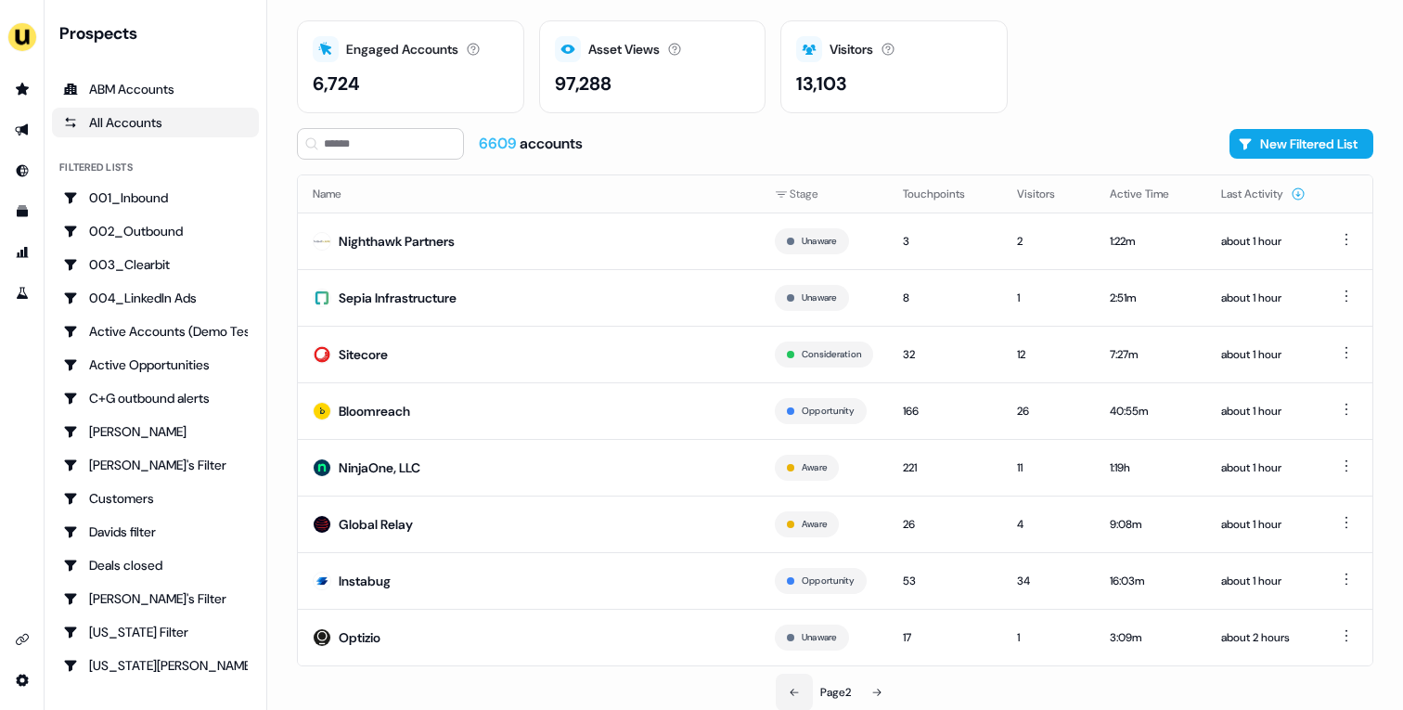
click at [794, 656] on button at bounding box center [794, 692] width 37 height 37
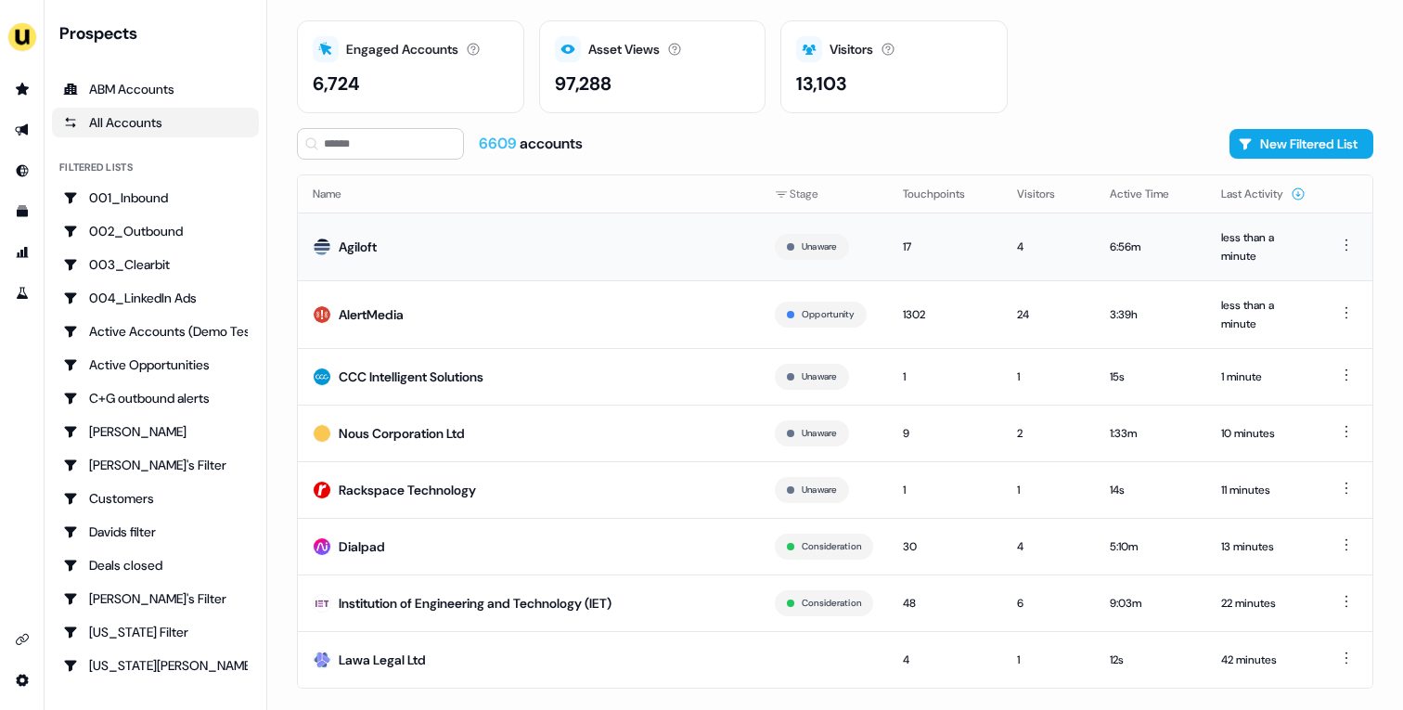
click at [395, 251] on td "Agiloft" at bounding box center [529, 246] width 462 height 68
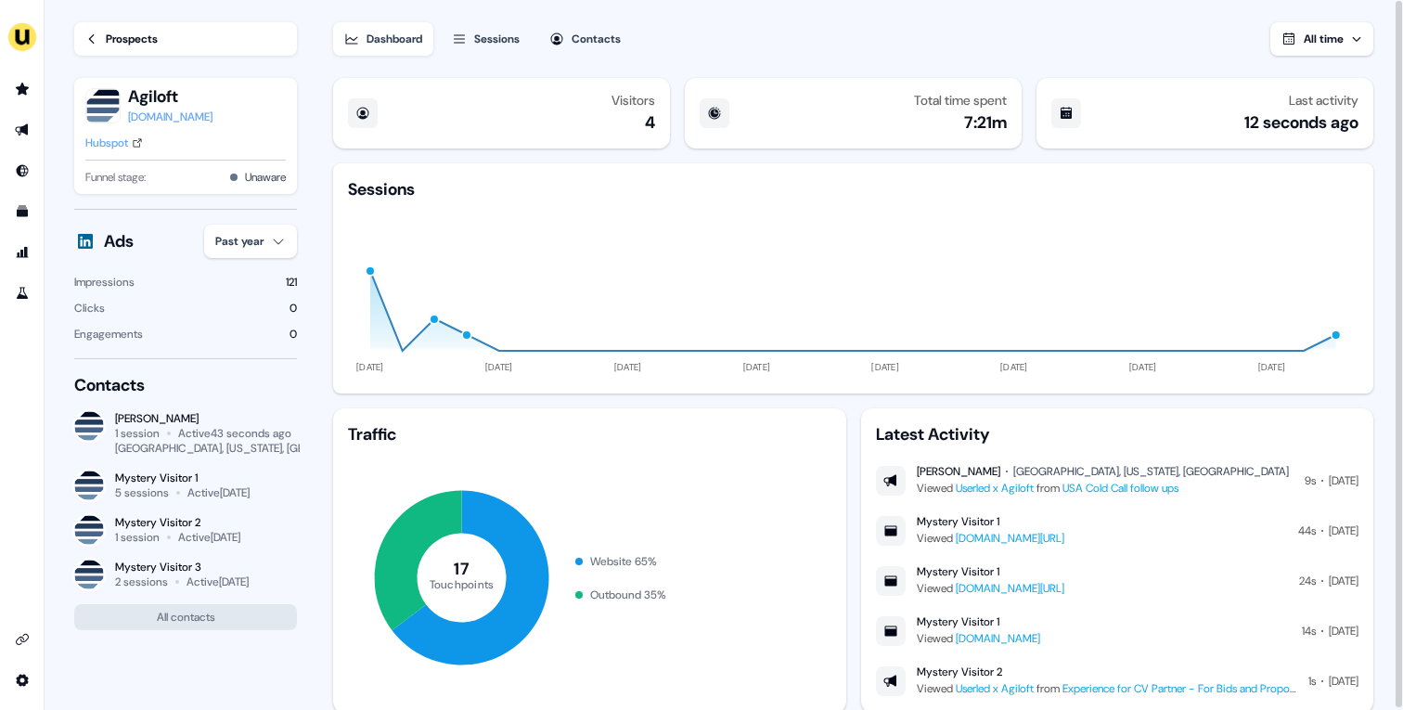
click at [128, 145] on div "Hubspot" at bounding box center [106, 143] width 43 height 19
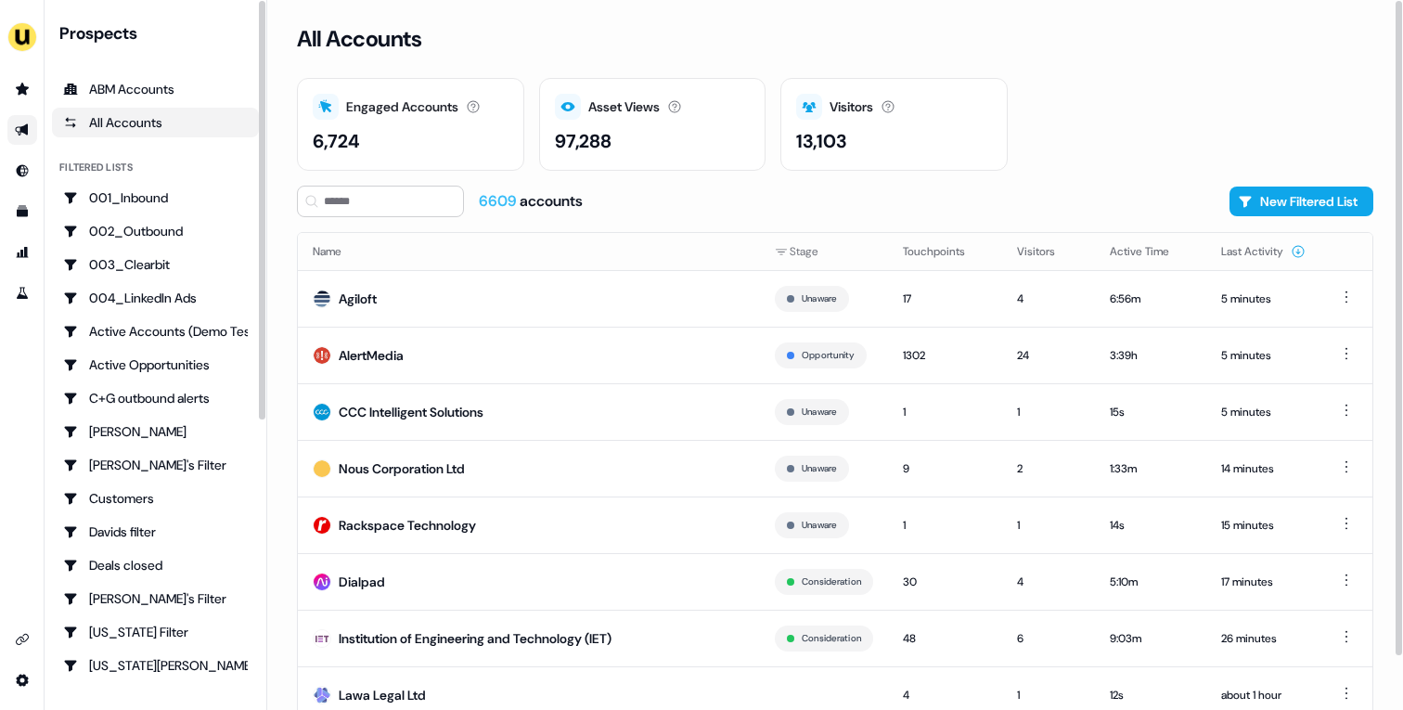
click at [20, 127] on icon "Go to outbound experience" at bounding box center [21, 130] width 13 height 12
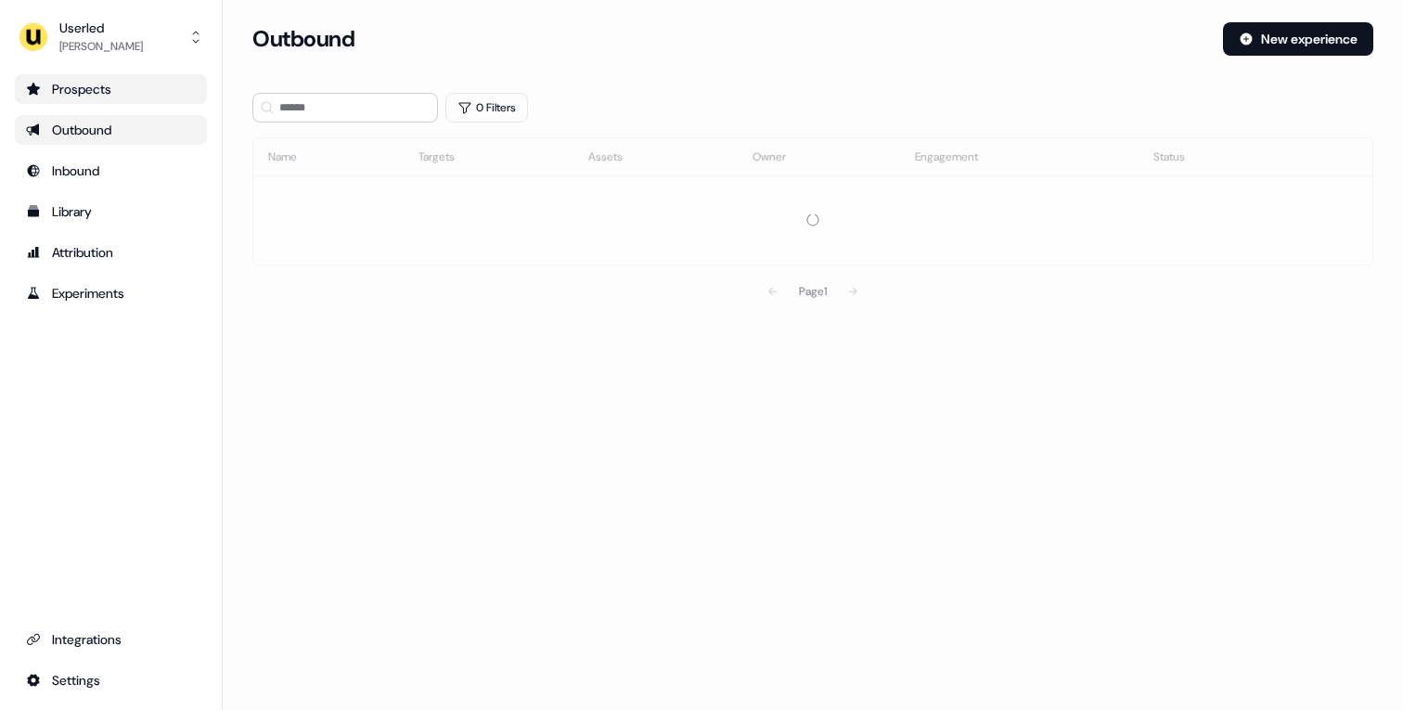
click at [27, 90] on icon "Go to prospects" at bounding box center [33, 89] width 15 height 15
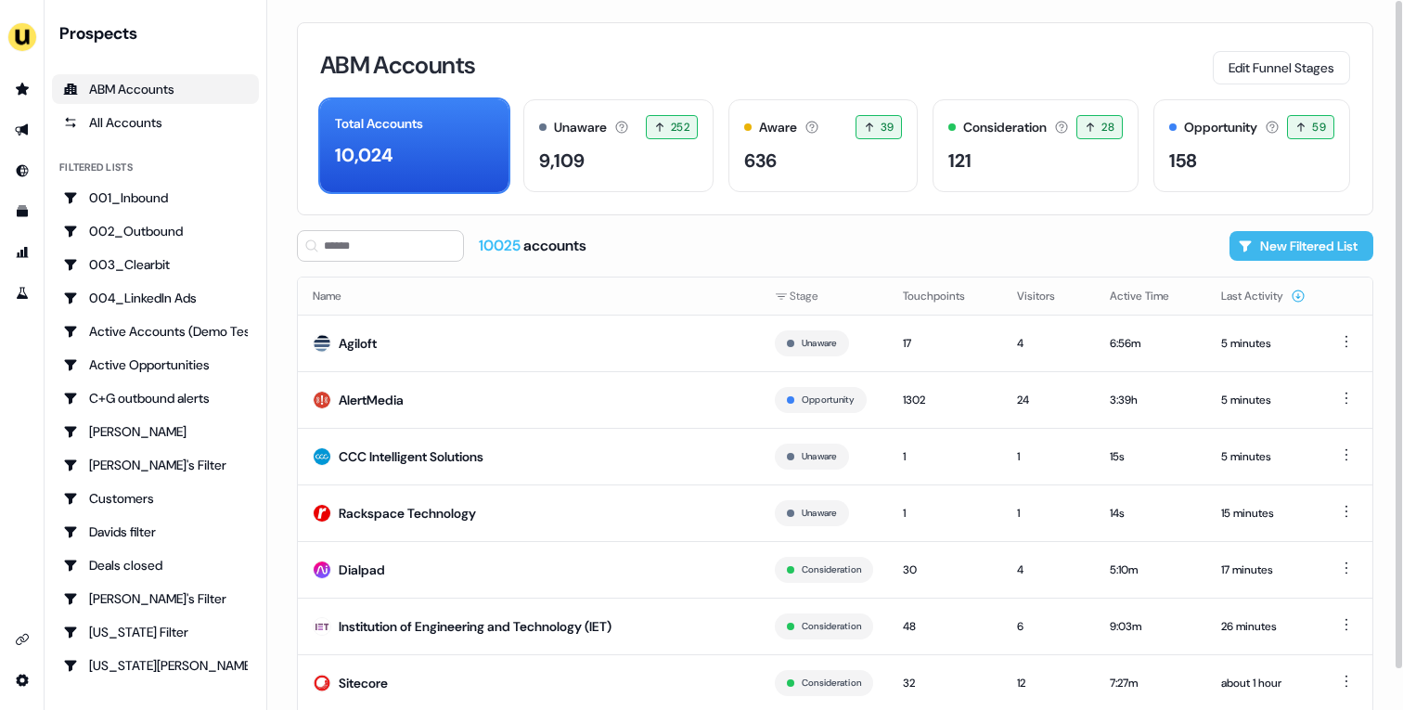
click at [1267, 244] on button "New Filtered List" at bounding box center [1301, 246] width 144 height 30
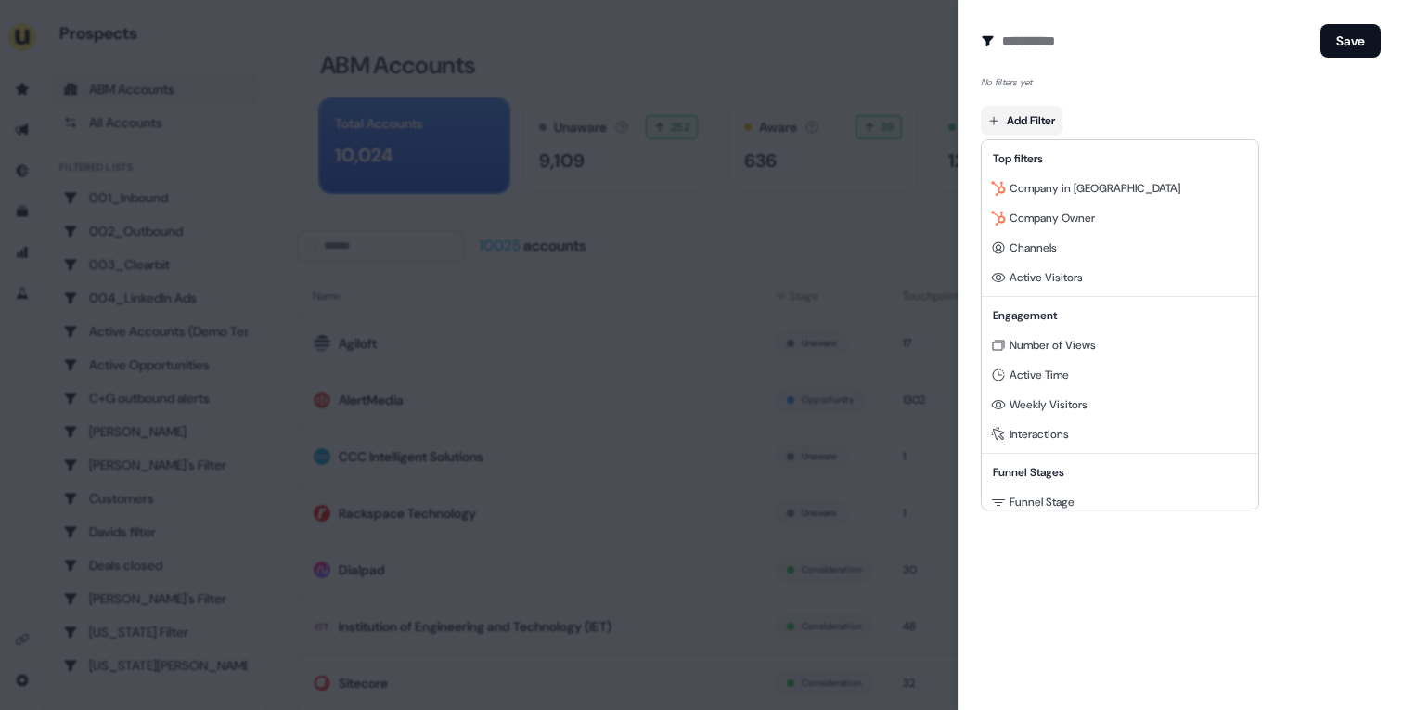
click at [1031, 109] on body "For the best experience switch devices to a bigger screen. Go to [DOMAIN_NAME] …" at bounding box center [701, 355] width 1403 height 710
click at [1041, 44] on div at bounding box center [701, 355] width 1403 height 710
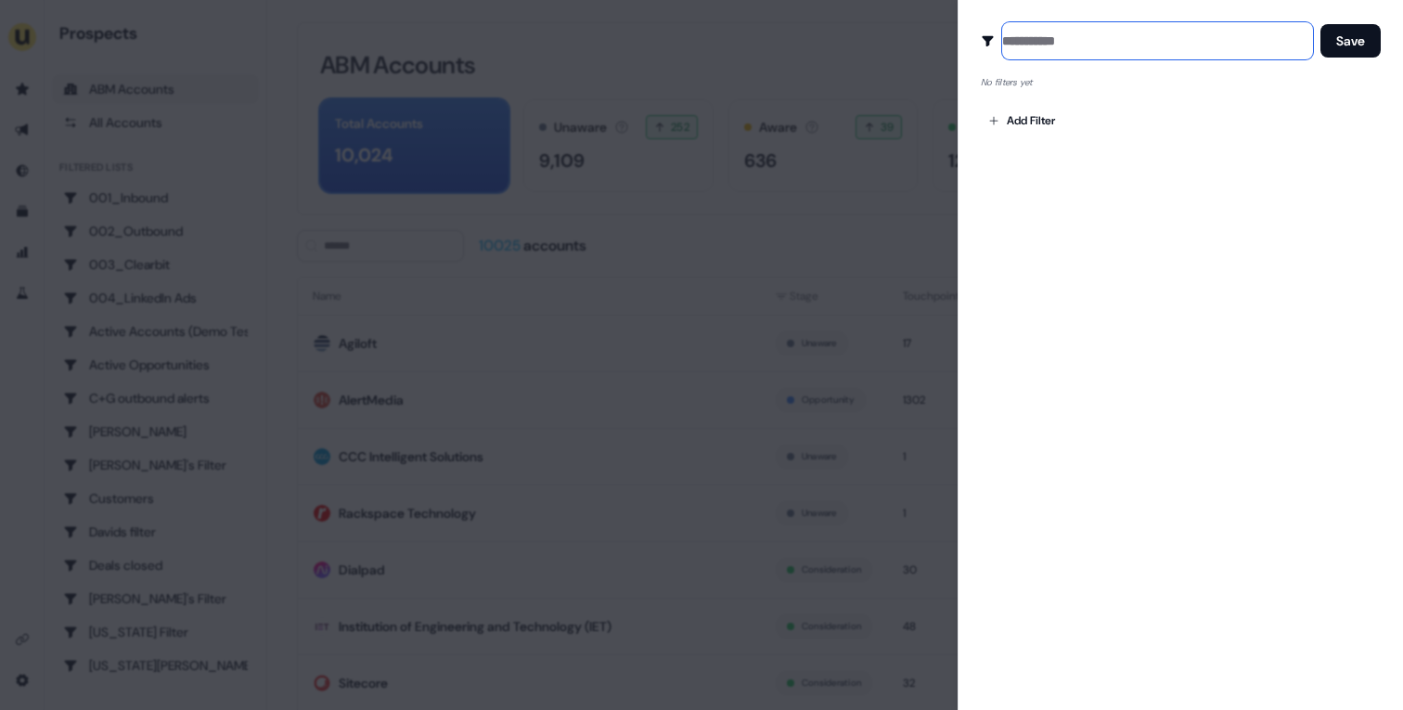
click at [1041, 44] on input at bounding box center [1157, 40] width 311 height 37
type input "**********"
click at [1169, 232] on div "**********" at bounding box center [1180, 355] width 445 height 710
click at [1041, 113] on body "For the best experience switch devices to a bigger screen. Go to Userled.io Pro…" at bounding box center [701, 355] width 1403 height 710
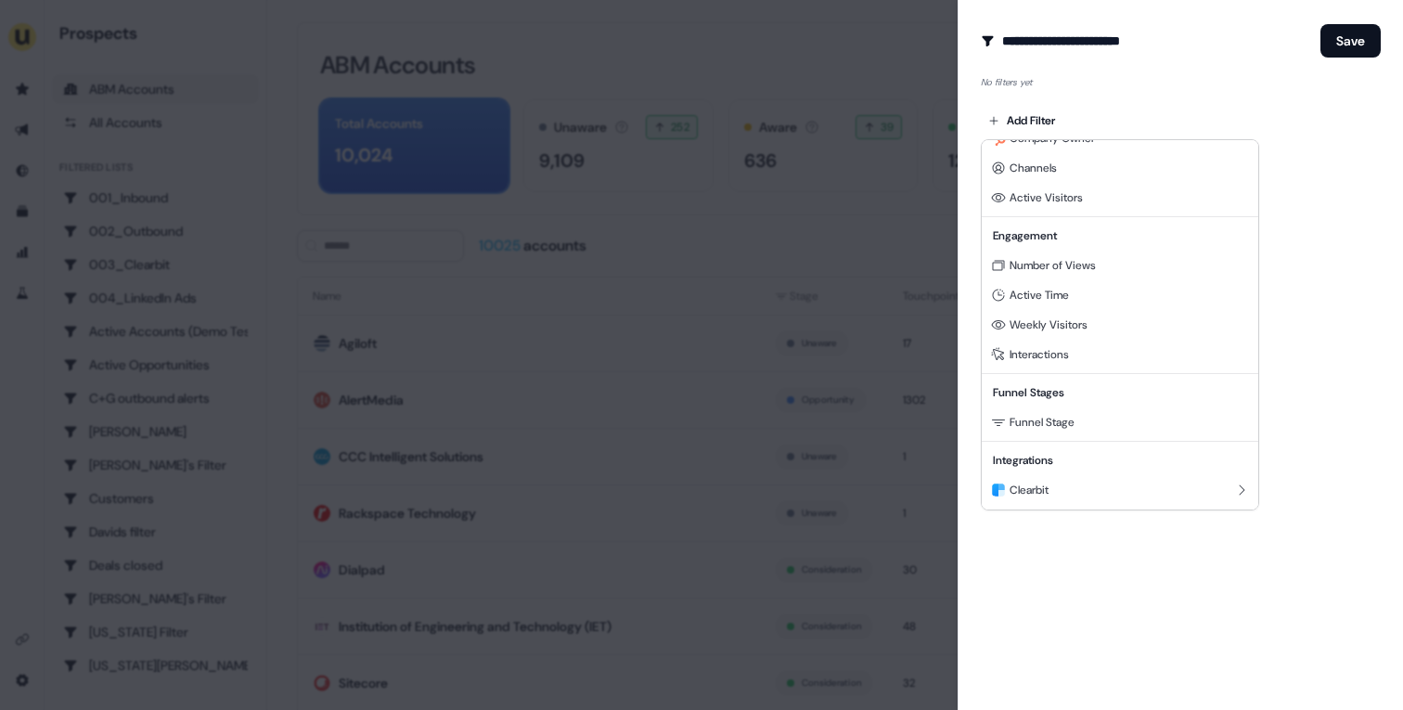
scroll to position [257, 0]
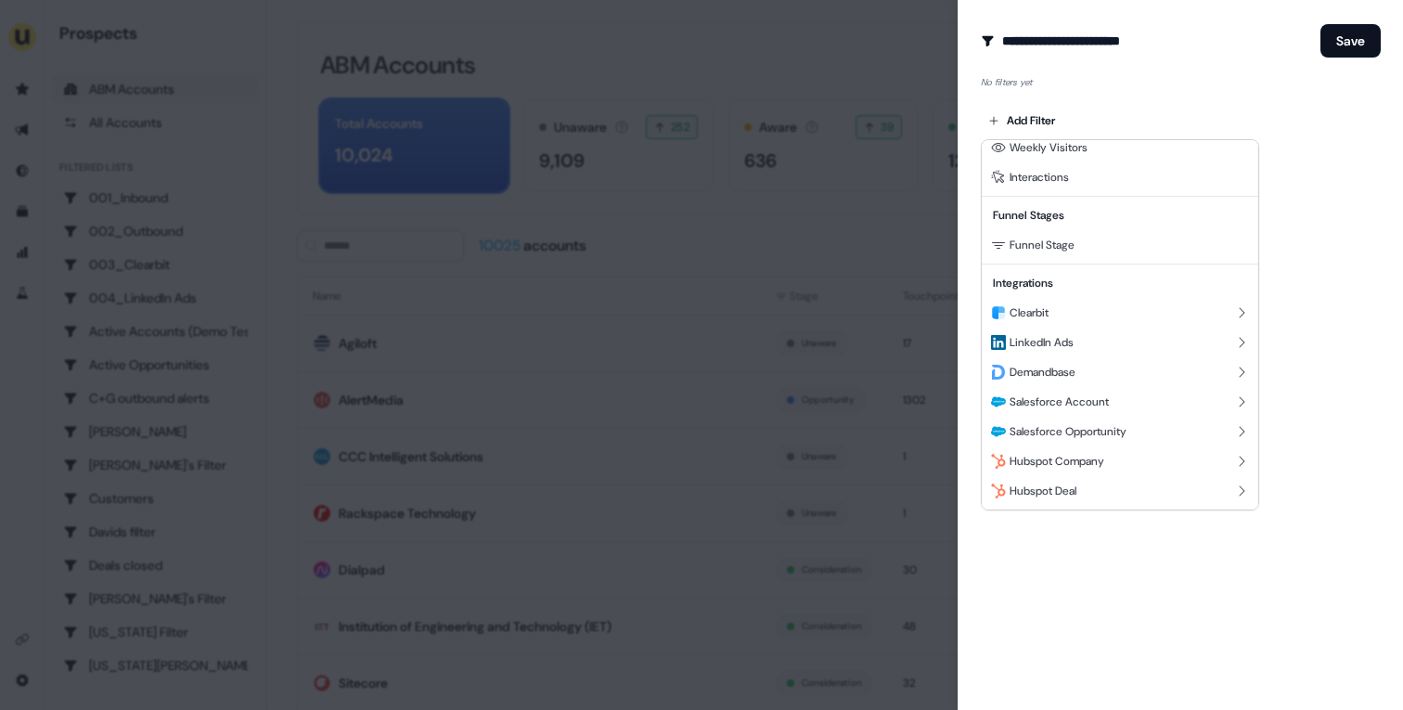
click at [701, 193] on div at bounding box center [701, 355] width 1403 height 710
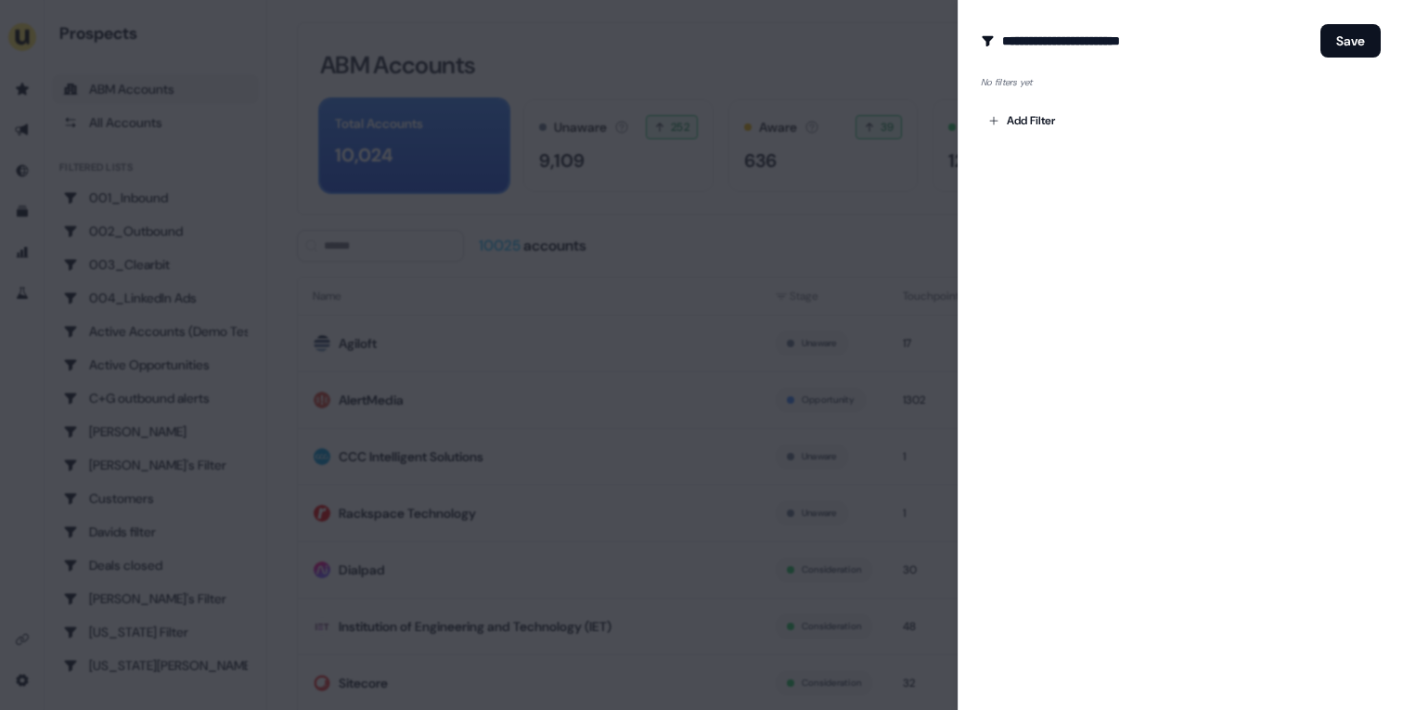
click at [1174, 214] on div "**********" at bounding box center [1180, 355] width 445 height 710
click at [1022, 114] on body "For the best experience switch devices to a bigger screen. Go to Userled.io Pro…" at bounding box center [701, 355] width 1403 height 710
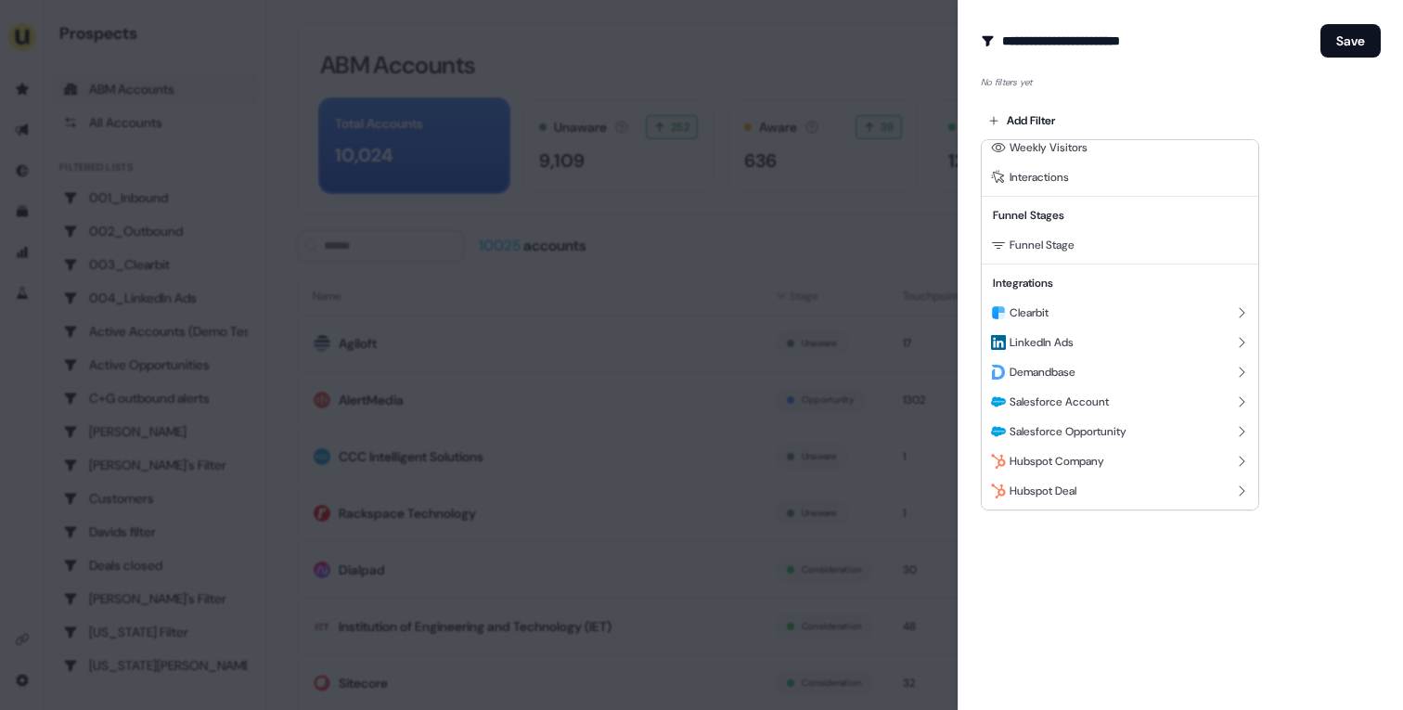
click at [533, 170] on div at bounding box center [701, 355] width 1403 height 710
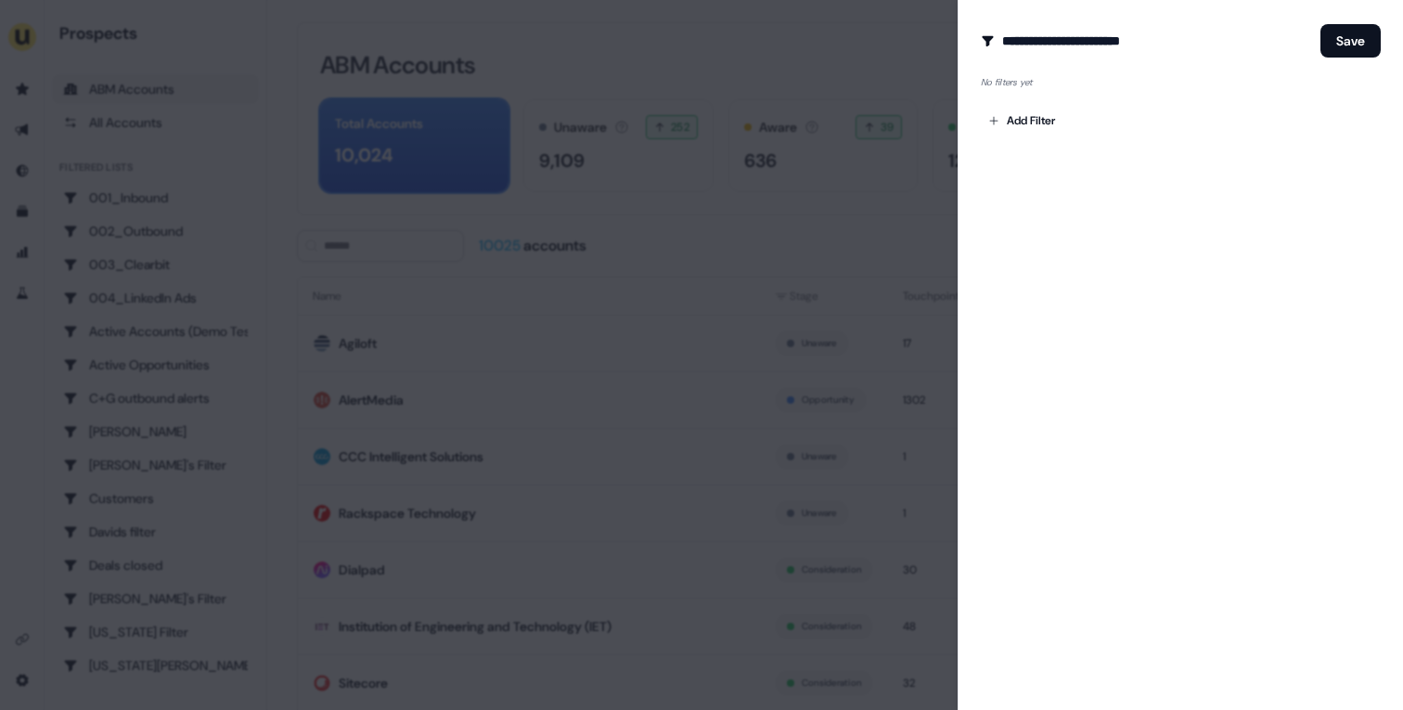
click at [557, 201] on div at bounding box center [701, 355] width 1403 height 710
